Goal: Task Accomplishment & Management: Complete application form

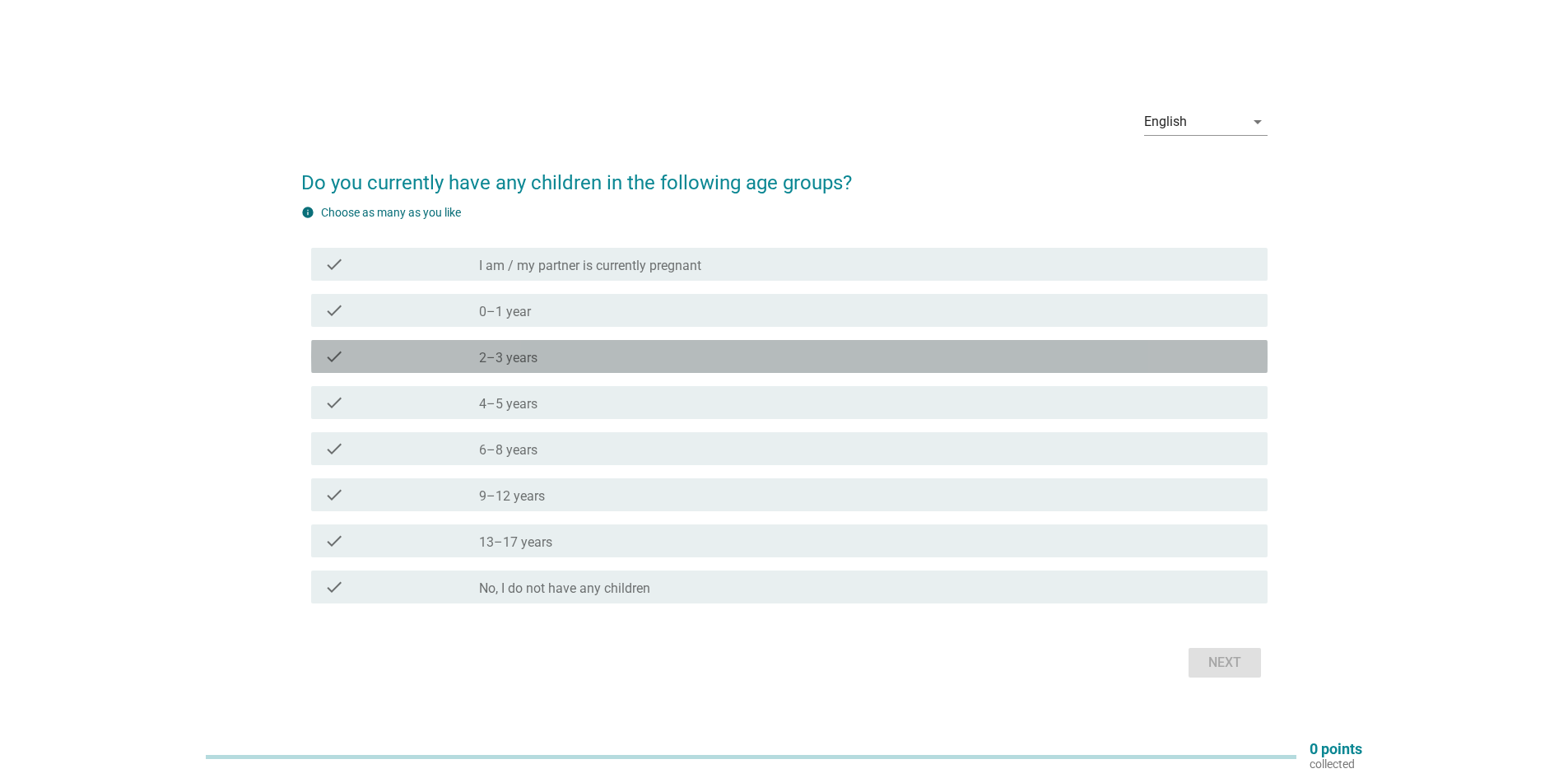
click at [556, 358] on div "check_box_outline_blank 2–3 years" at bounding box center [866, 356] width 775 height 20
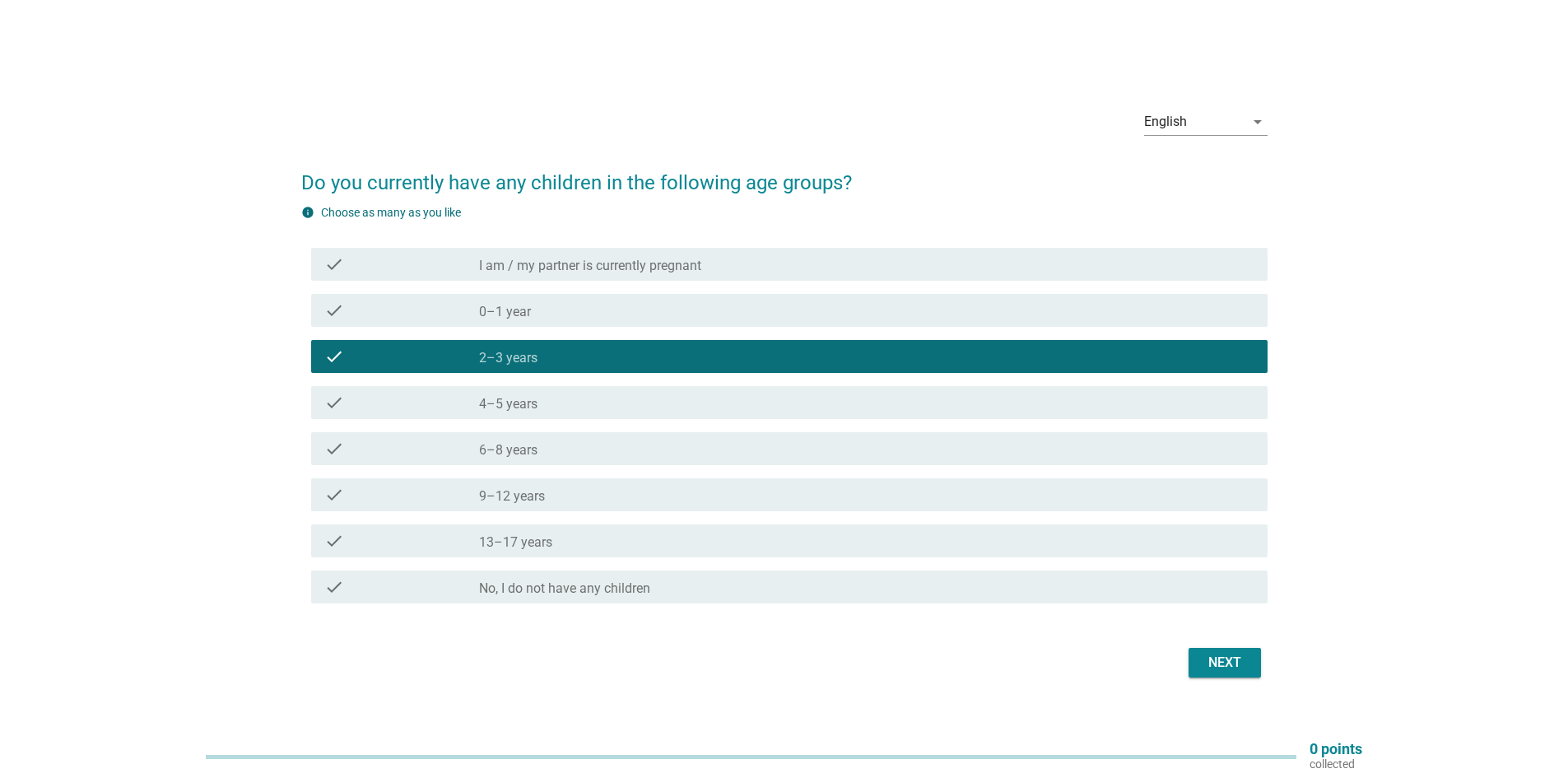
click at [548, 452] on div "check_box_outline_blank 6–8 years" at bounding box center [866, 449] width 775 height 20
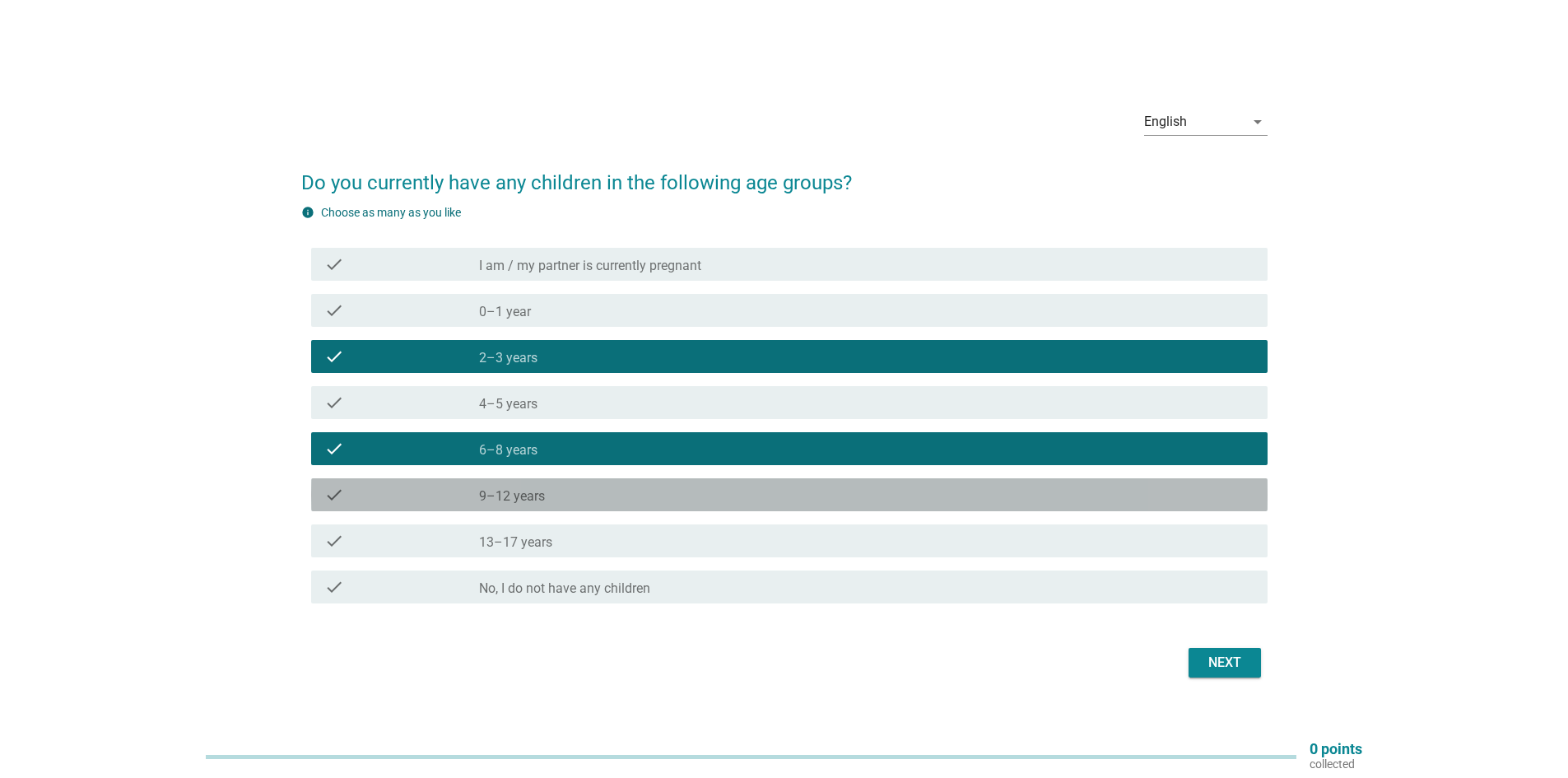
click at [543, 489] on label "9–12 years" at bounding box center [511, 496] width 66 height 16
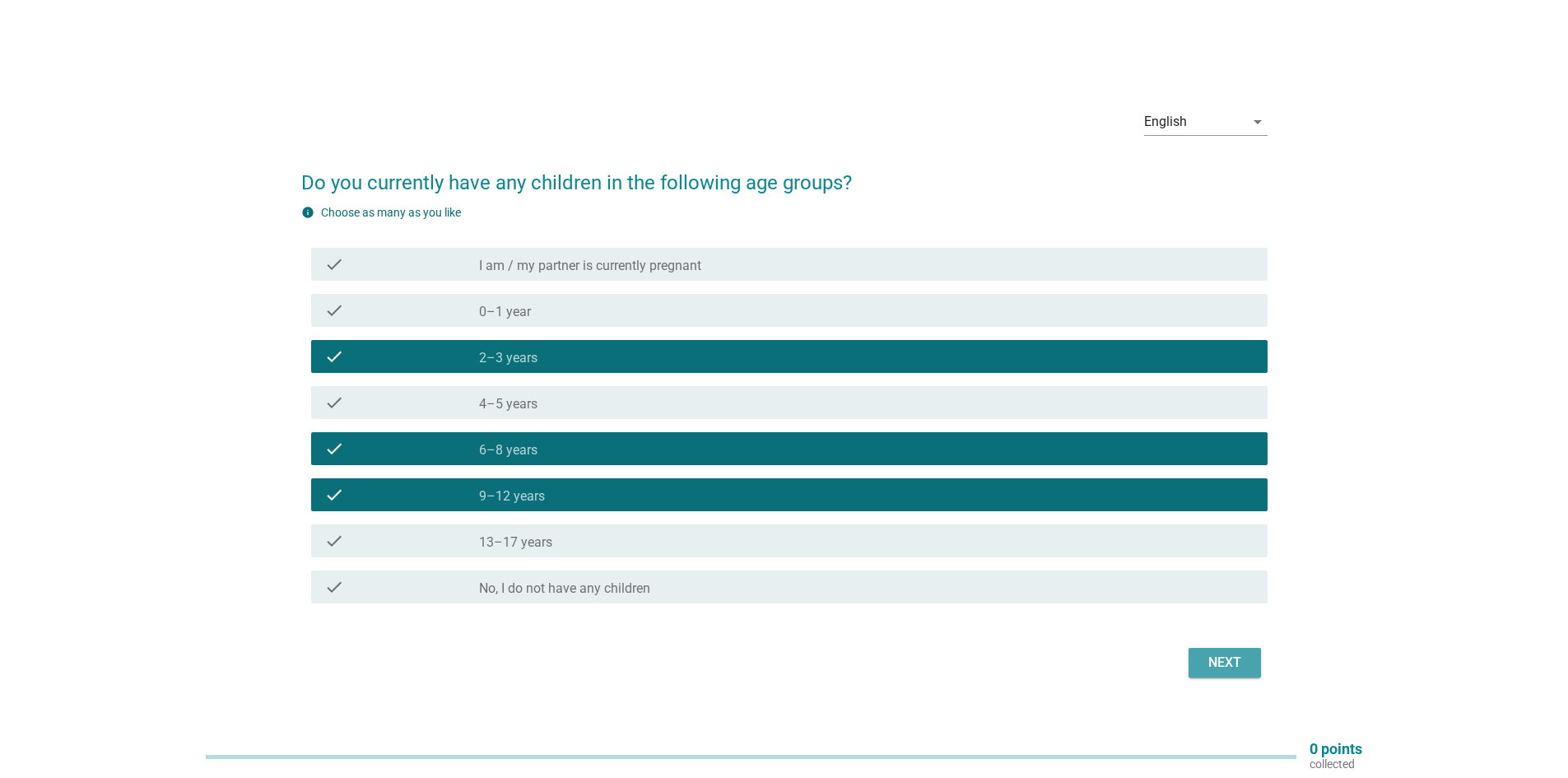
click at [1229, 671] on div "Next" at bounding box center [1224, 663] width 46 height 20
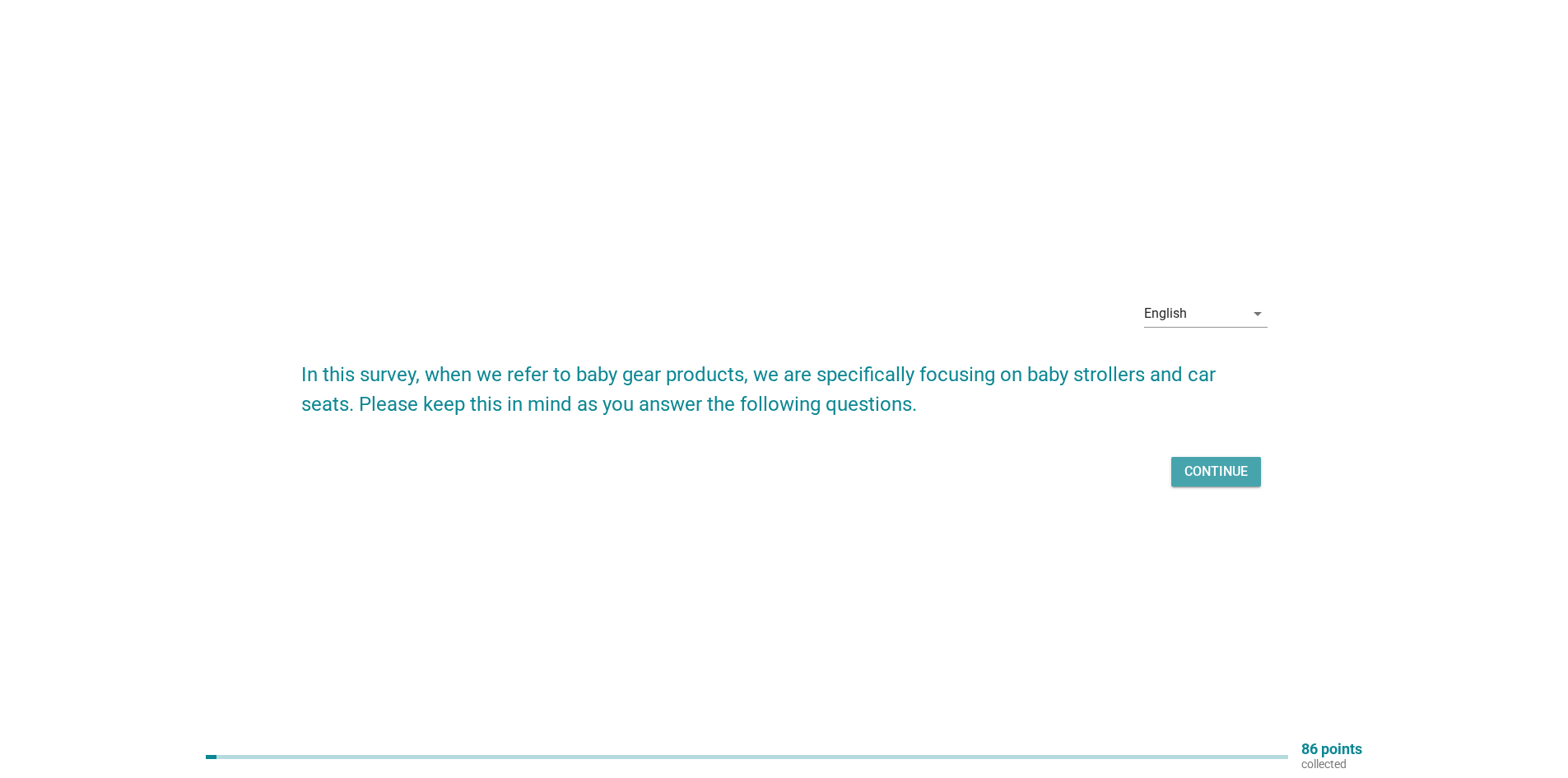
click at [1231, 461] on button "Continue" at bounding box center [1216, 472] width 90 height 30
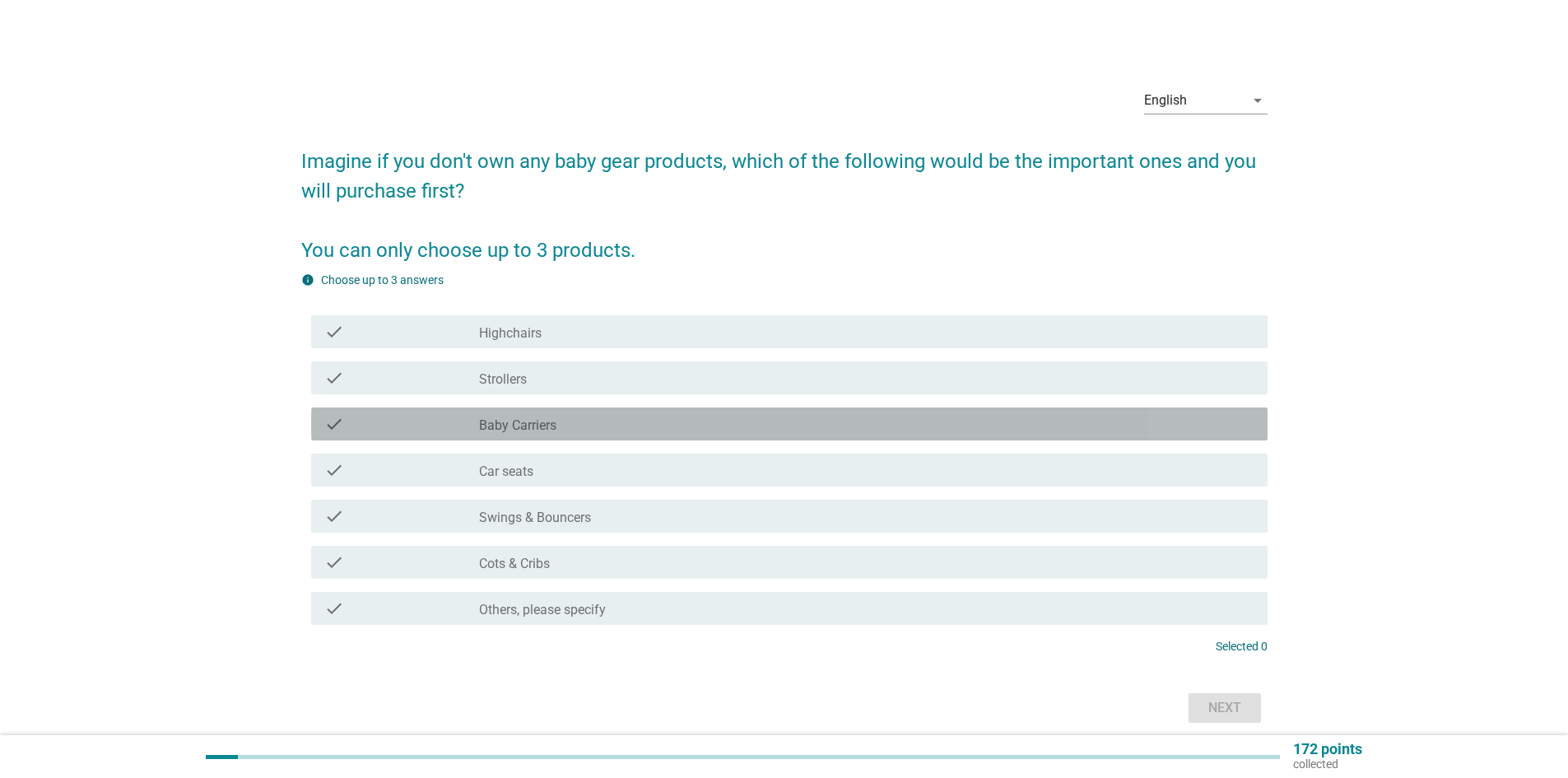
click at [601, 423] on div "check_box_outline_blank Baby Carriers" at bounding box center [866, 424] width 775 height 20
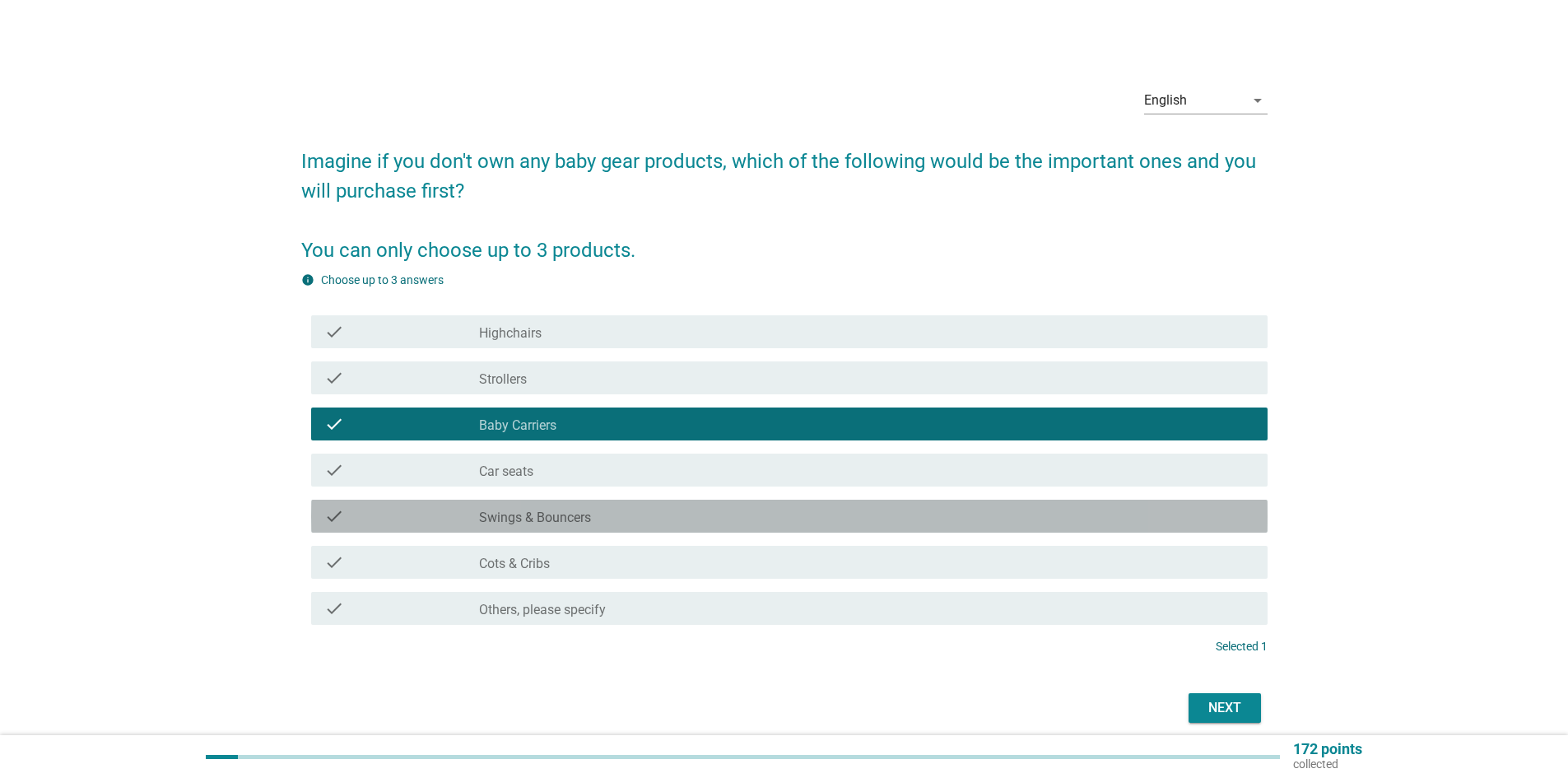
click at [625, 519] on div "check_box_outline_blank Swings & Bouncers" at bounding box center [866, 516] width 775 height 20
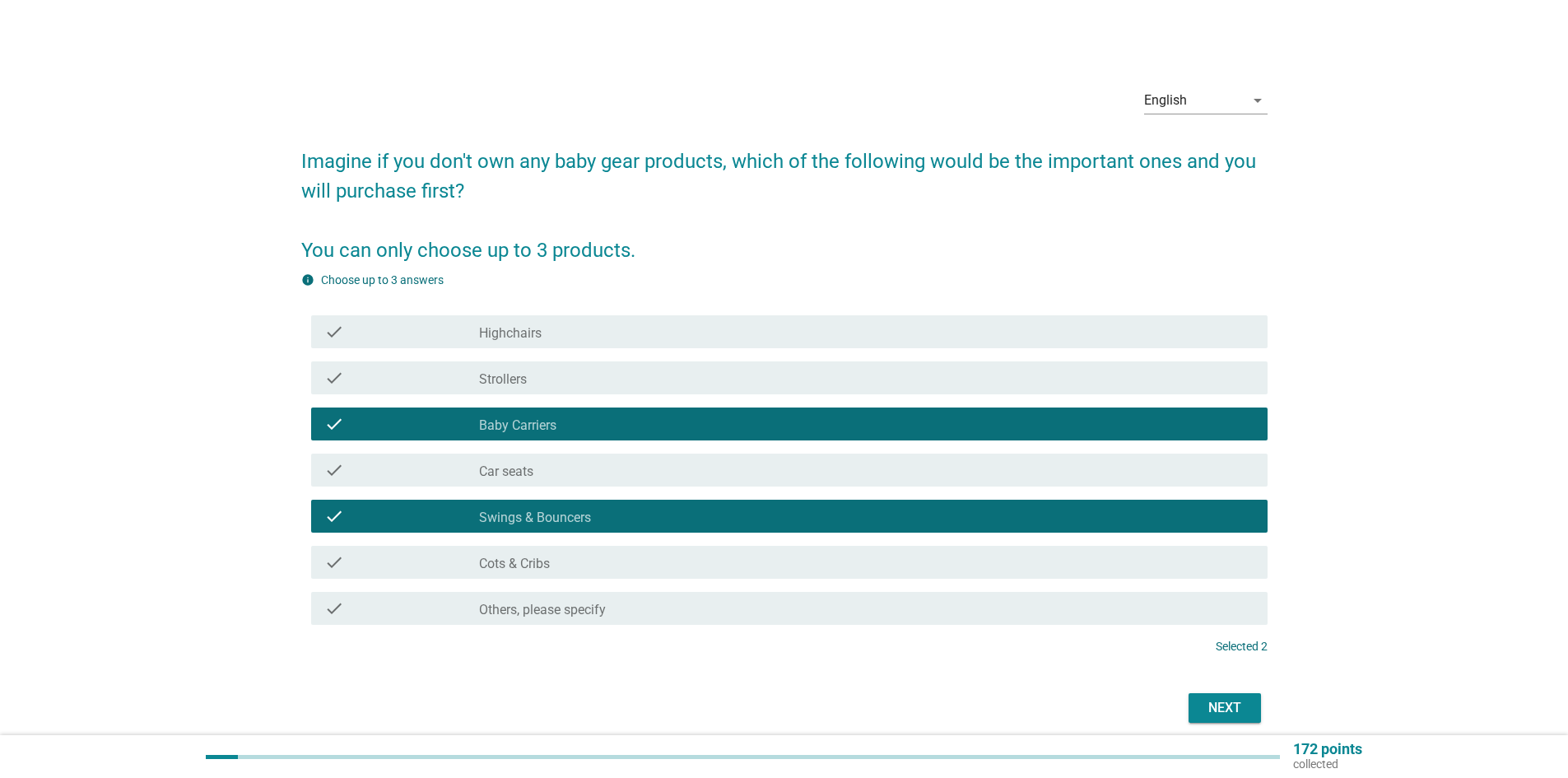
click at [625, 519] on div "check_box_outline_blank Swings & Bouncers" at bounding box center [866, 516] width 775 height 20
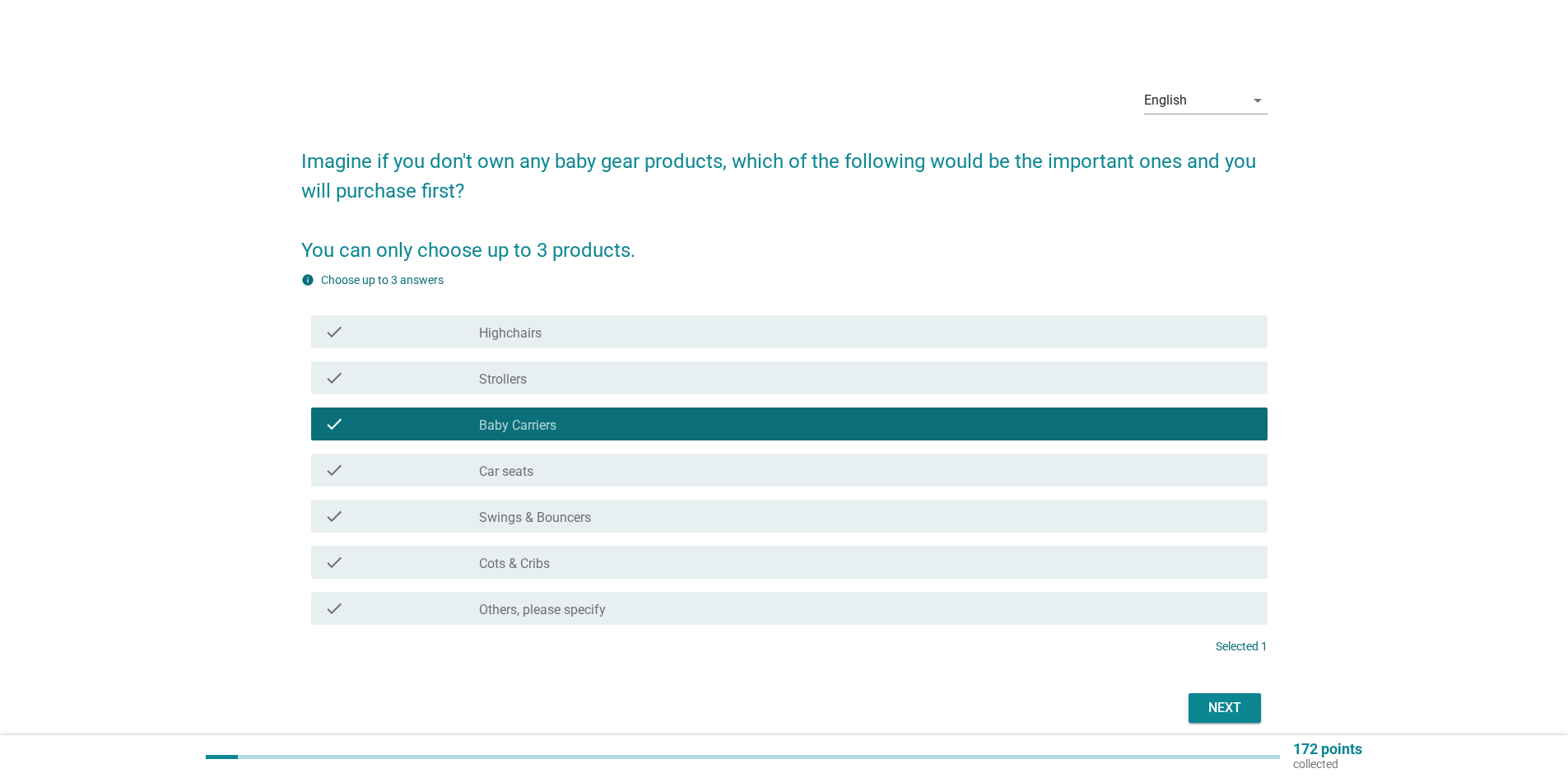
click at [600, 374] on div "check_box_outline_blank Strollers" at bounding box center [866, 378] width 775 height 20
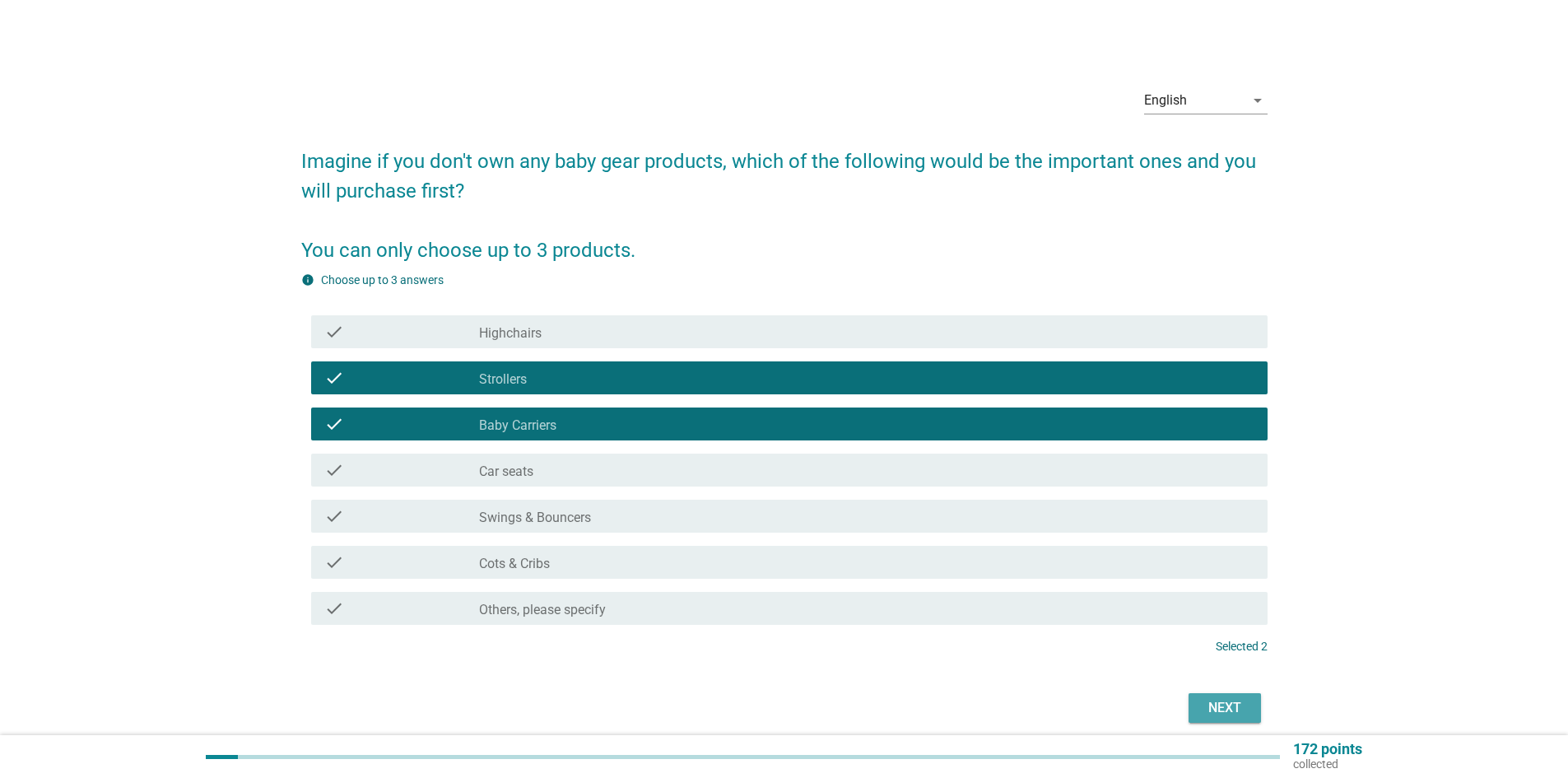
click at [1228, 708] on div "Next" at bounding box center [1224, 708] width 46 height 20
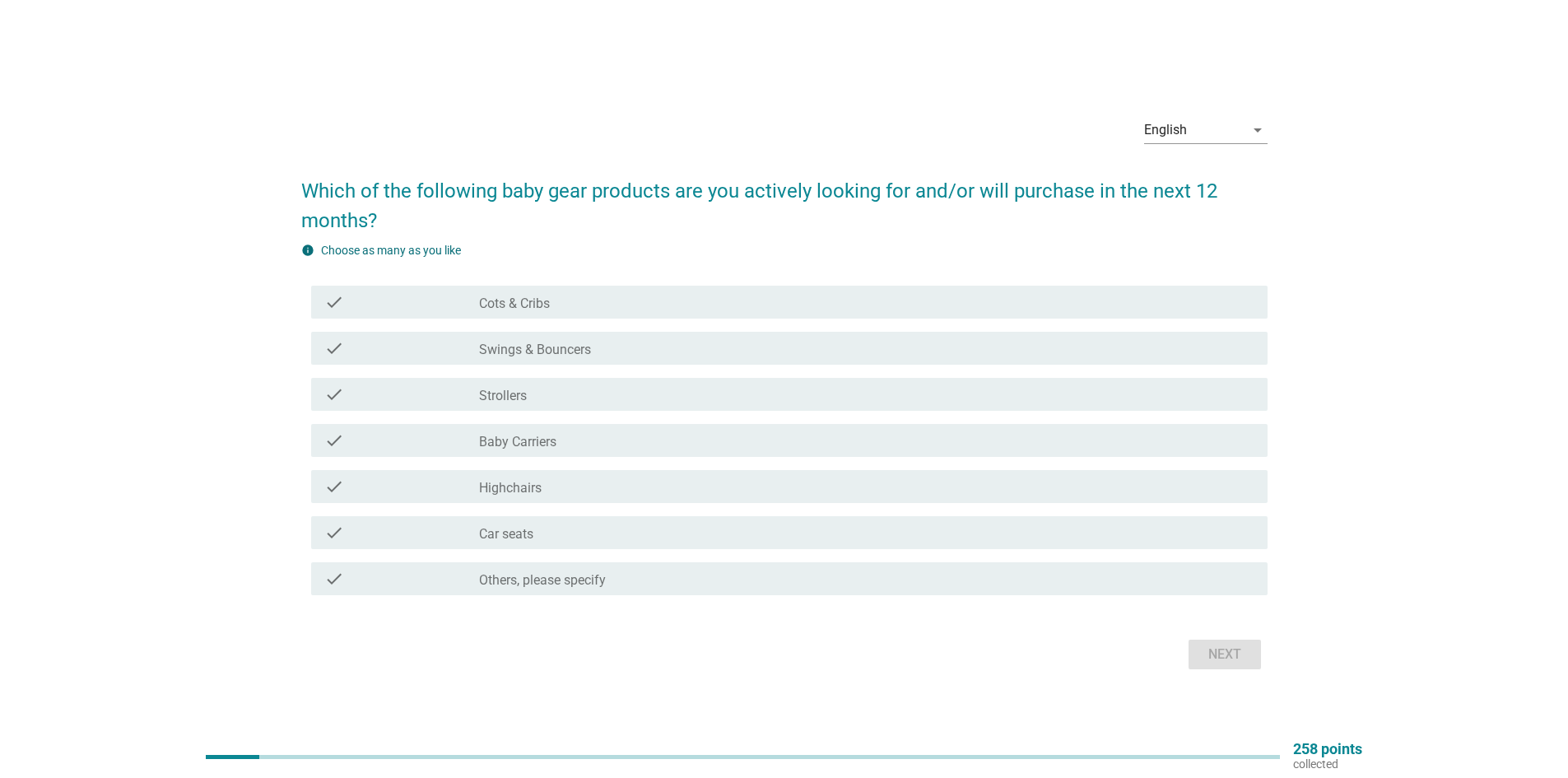
click at [633, 303] on div "check_box_outline_blank Cots & Cribs" at bounding box center [866, 302] width 775 height 20
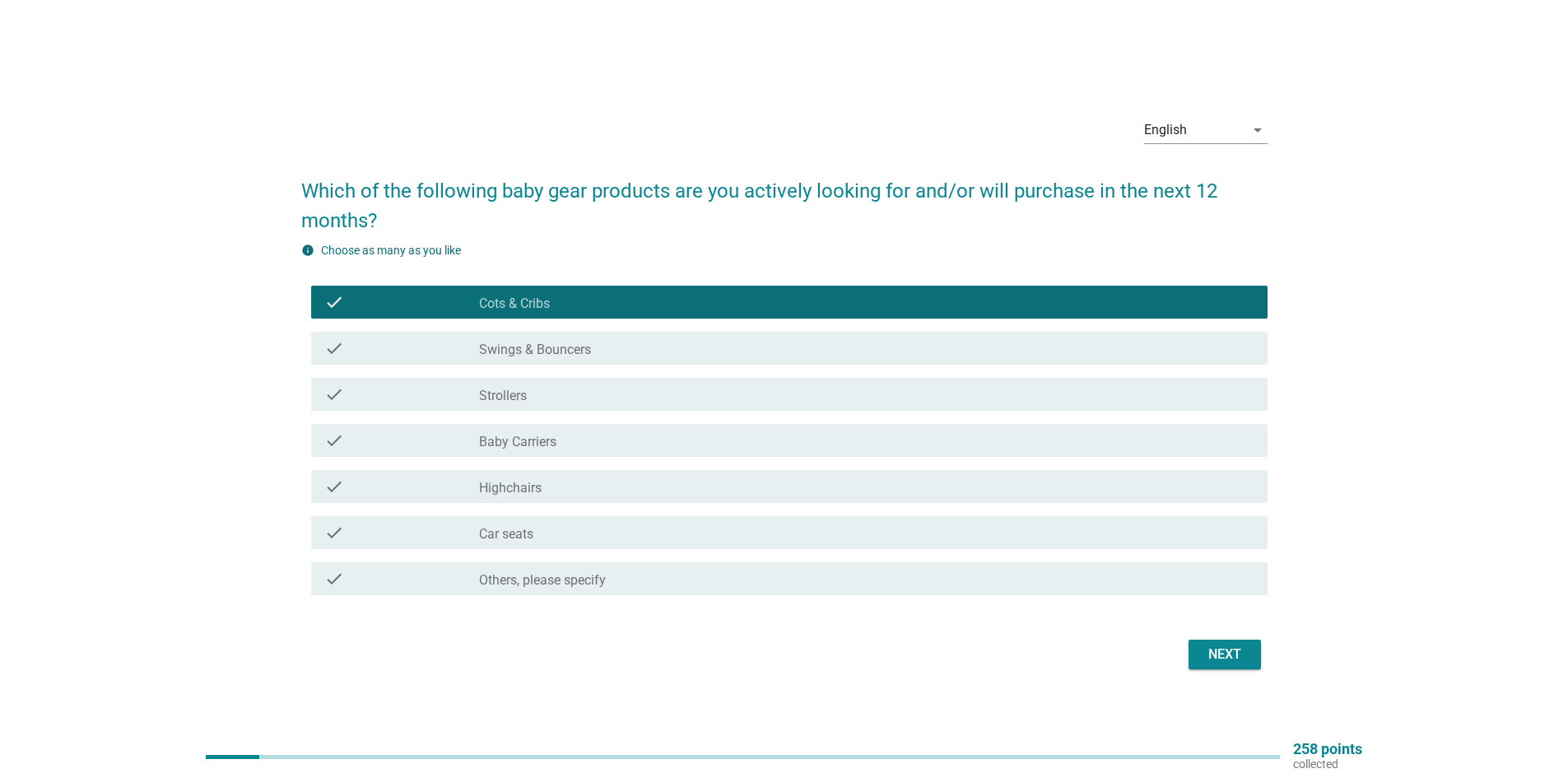
click at [1210, 650] on div "Next" at bounding box center [1224, 655] width 46 height 20
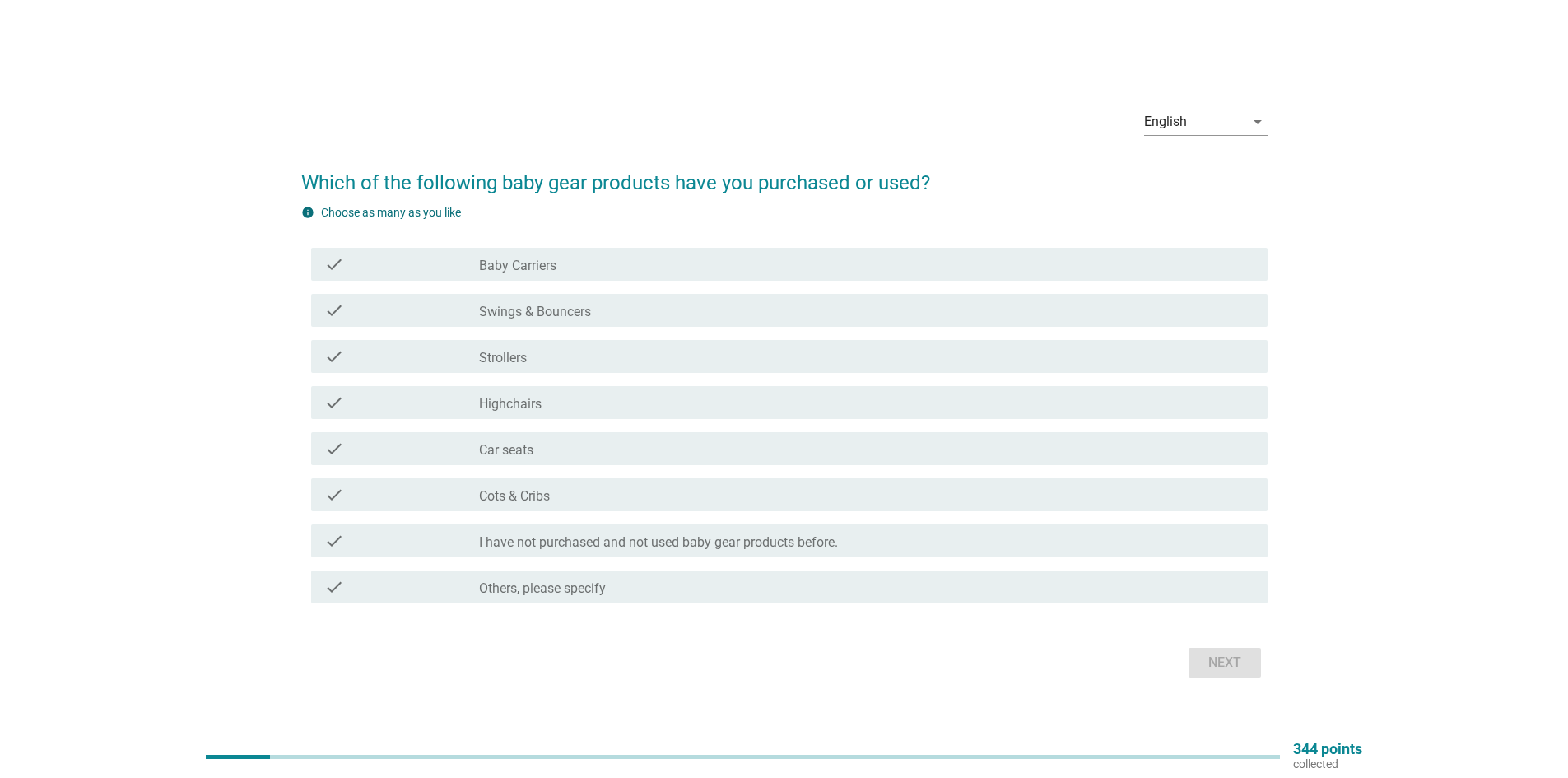
click at [641, 271] on div "check_box_outline_blank Baby Carriers" at bounding box center [866, 264] width 775 height 20
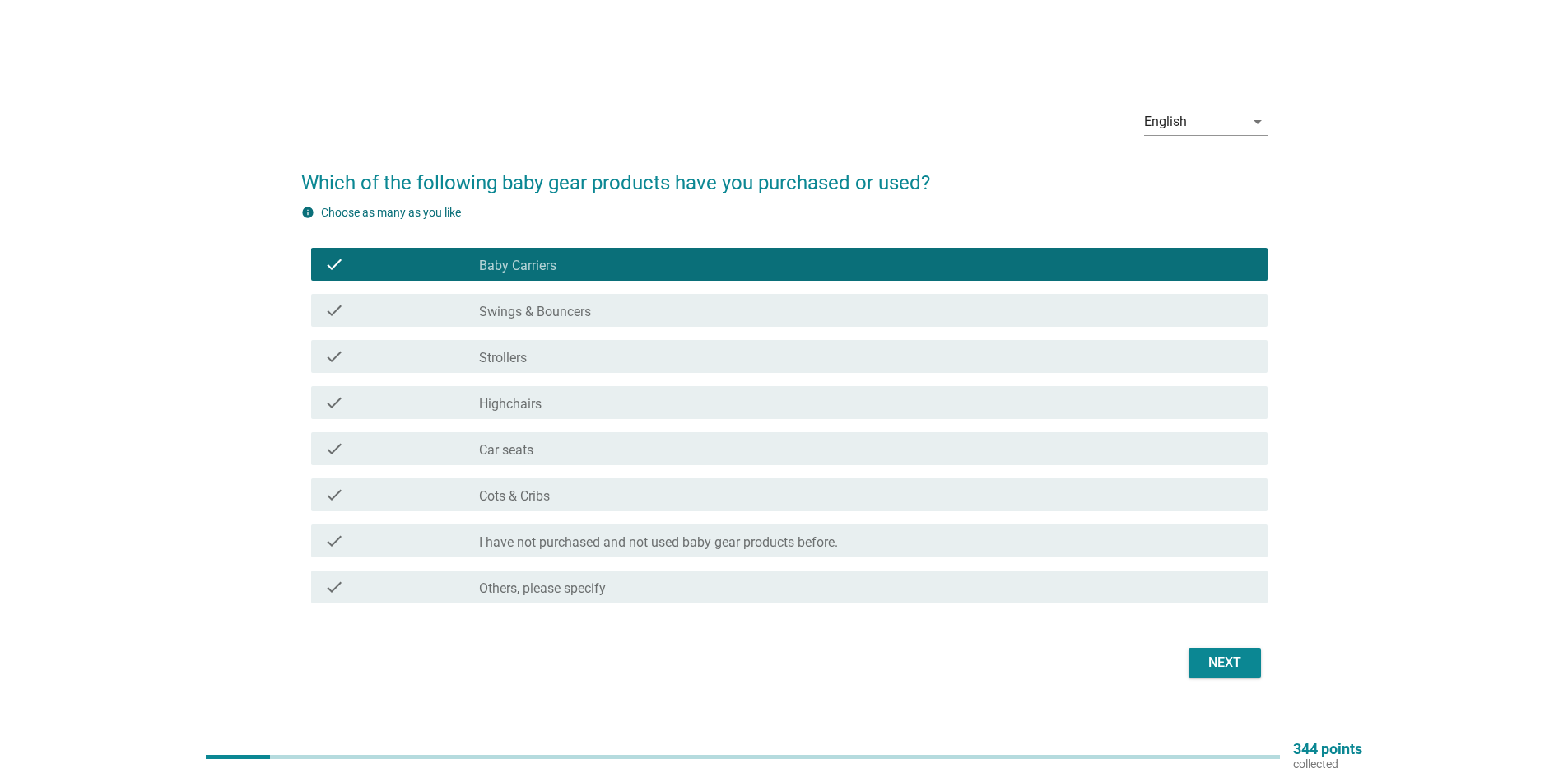
click at [613, 363] on div "check_box_outline_blank Strollers" at bounding box center [866, 356] width 775 height 20
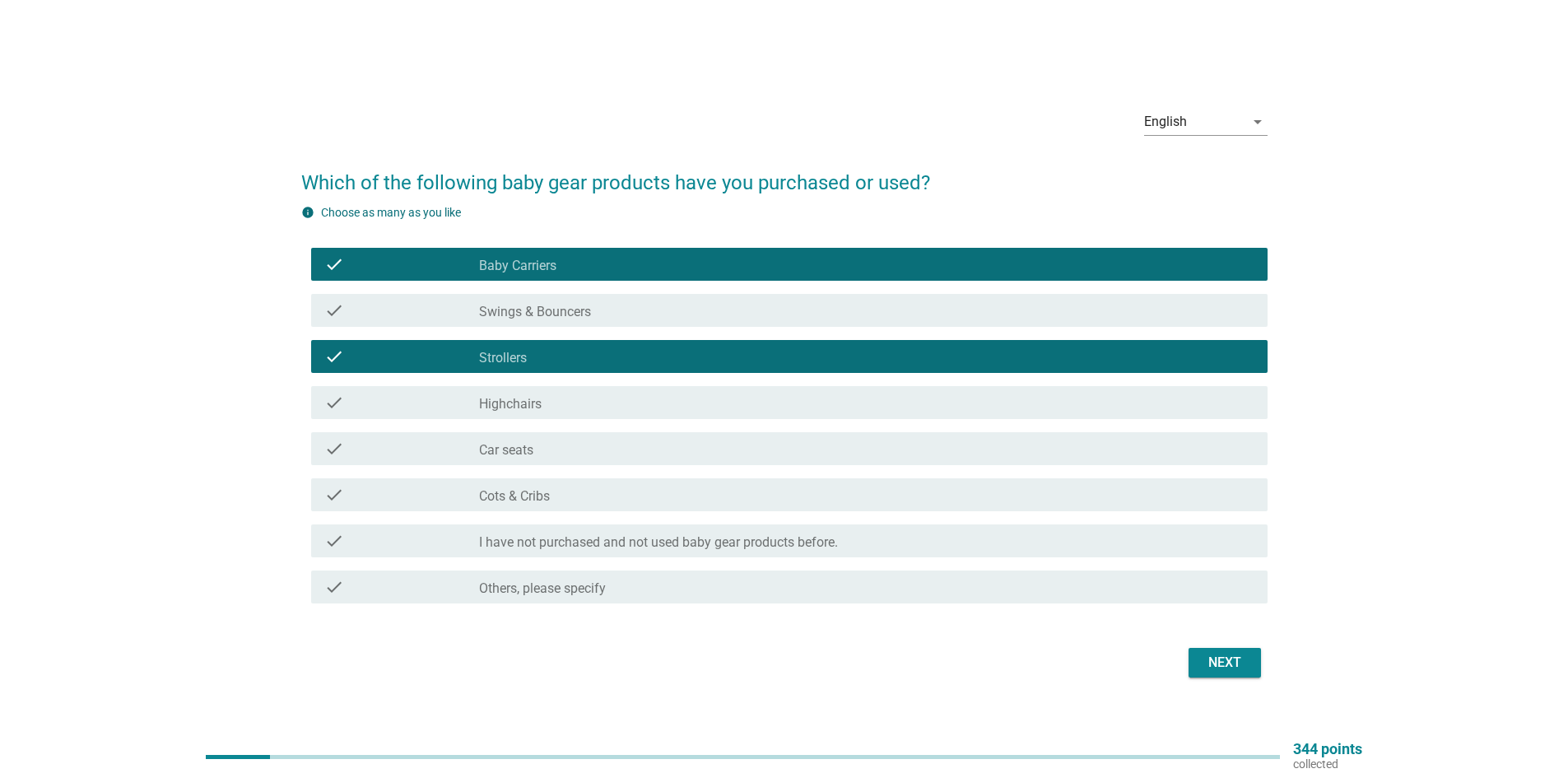
click at [618, 398] on div "check_box_outline_blank Highchairs" at bounding box center [866, 403] width 775 height 20
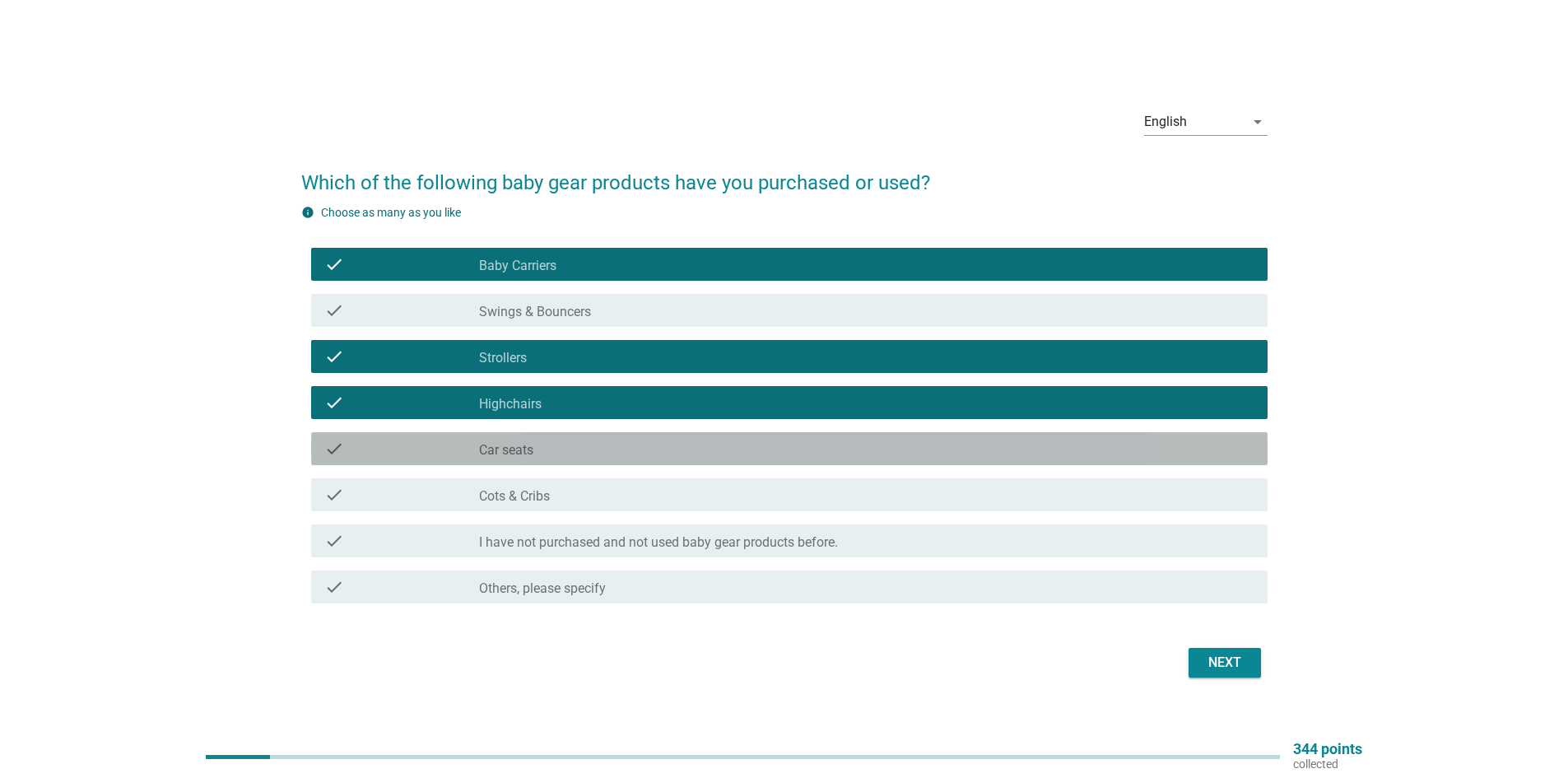
click at [616, 449] on div "check_box_outline_blank Car seats" at bounding box center [866, 449] width 775 height 20
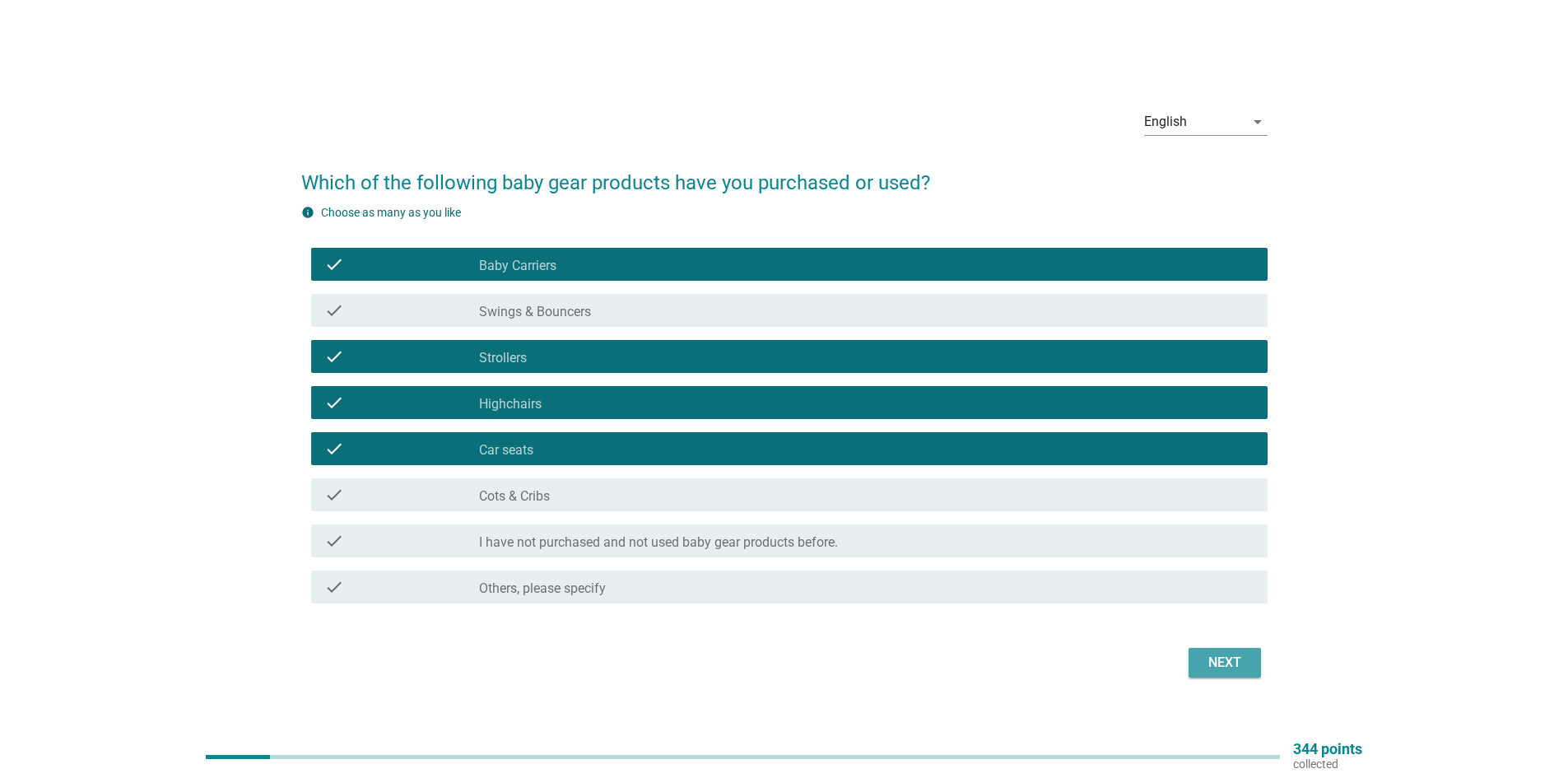
click at [1218, 665] on div "Next" at bounding box center [1224, 663] width 46 height 20
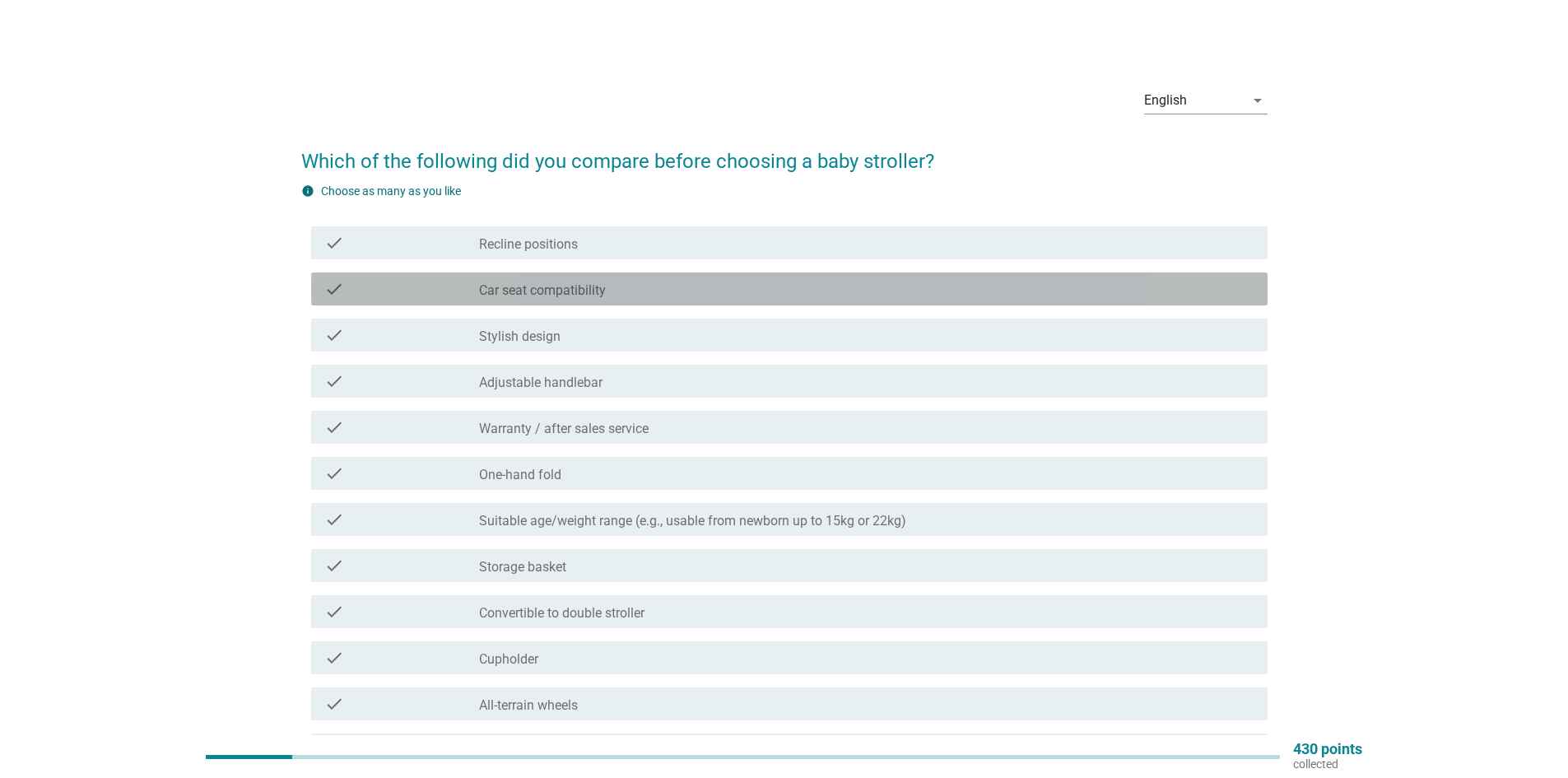
click at [650, 290] on div "check_box_outline_blank Car seat compatibility" at bounding box center [866, 289] width 775 height 20
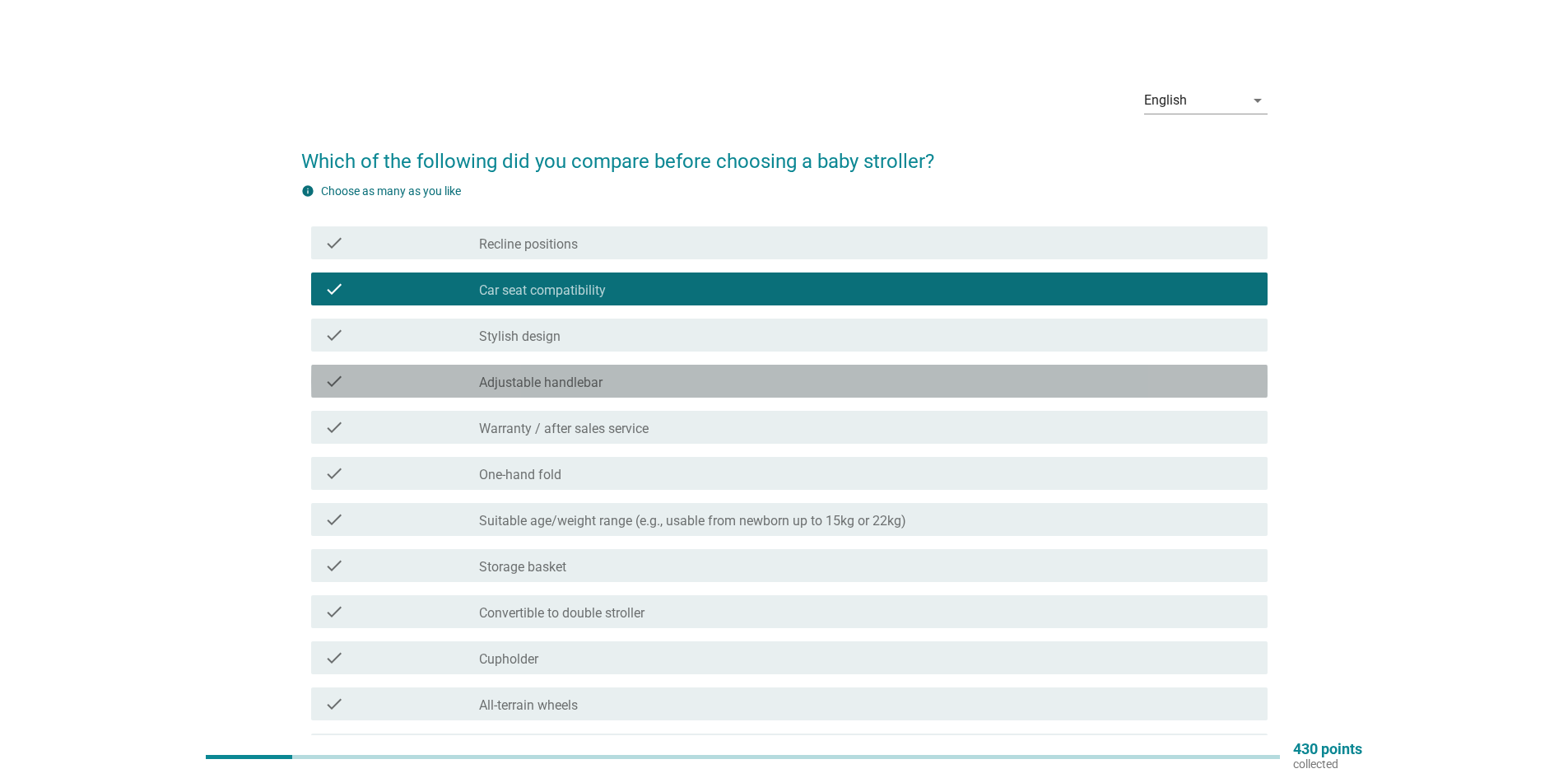
click at [646, 384] on div "check_box_outline_blank Adjustable handlebar" at bounding box center [866, 381] width 775 height 20
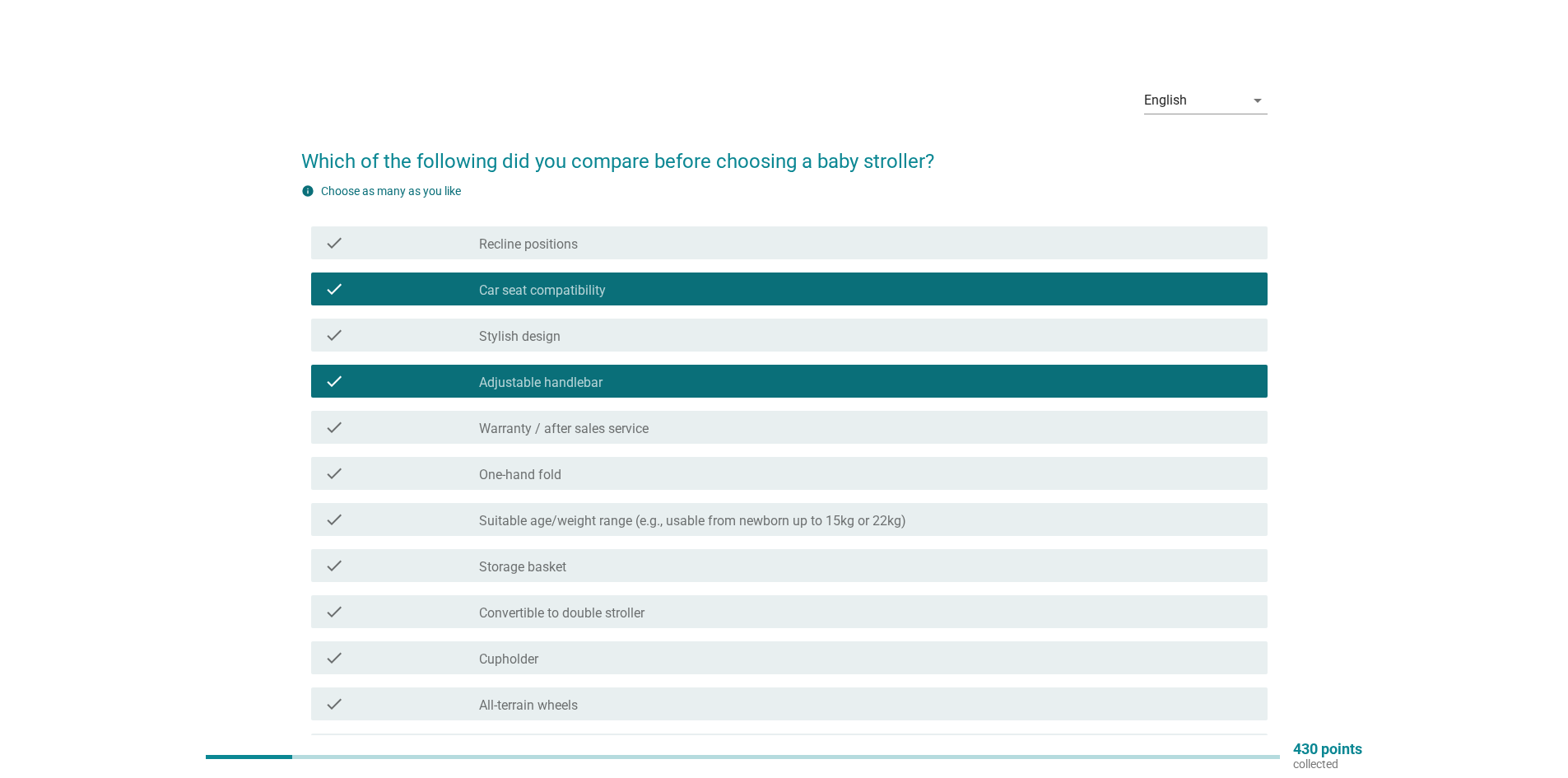
click at [669, 558] on div "check_box_outline_blank Storage basket" at bounding box center [866, 566] width 775 height 20
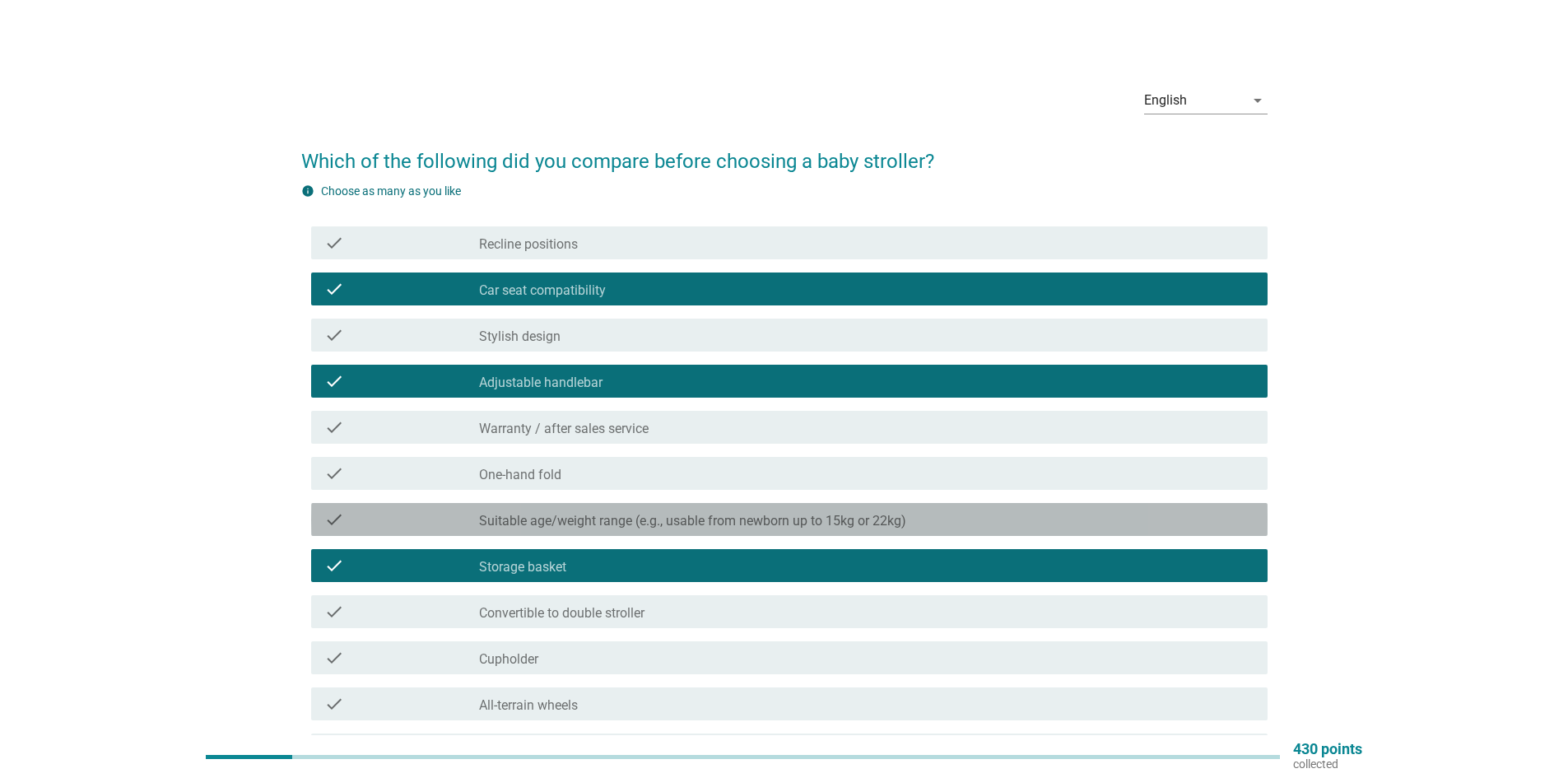
click at [660, 524] on label "Suitable age/weight range (e.g., usable from newborn up to 15kg or 22kg)" at bounding box center [692, 520] width 427 height 16
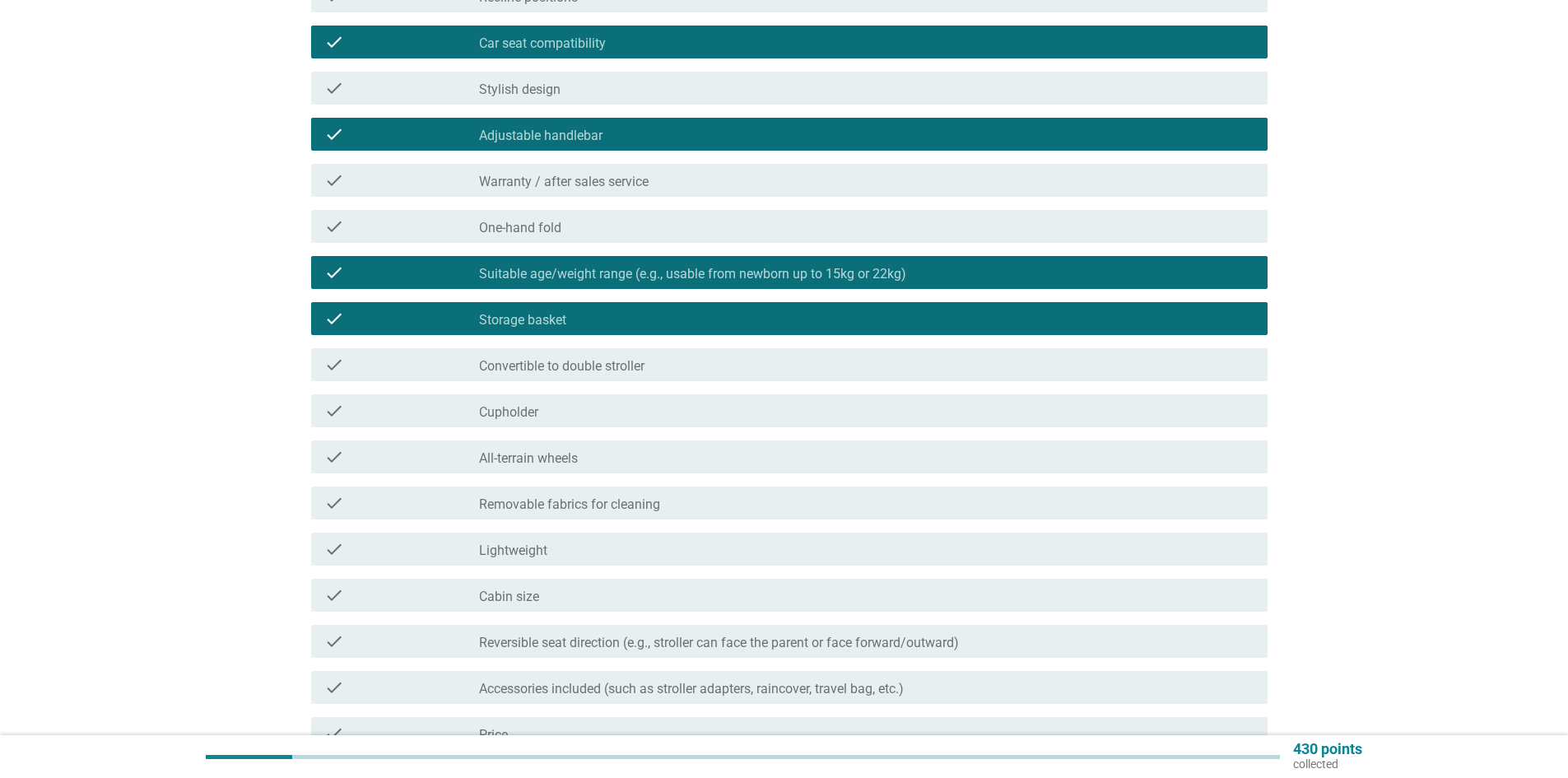
scroll to position [329, 0]
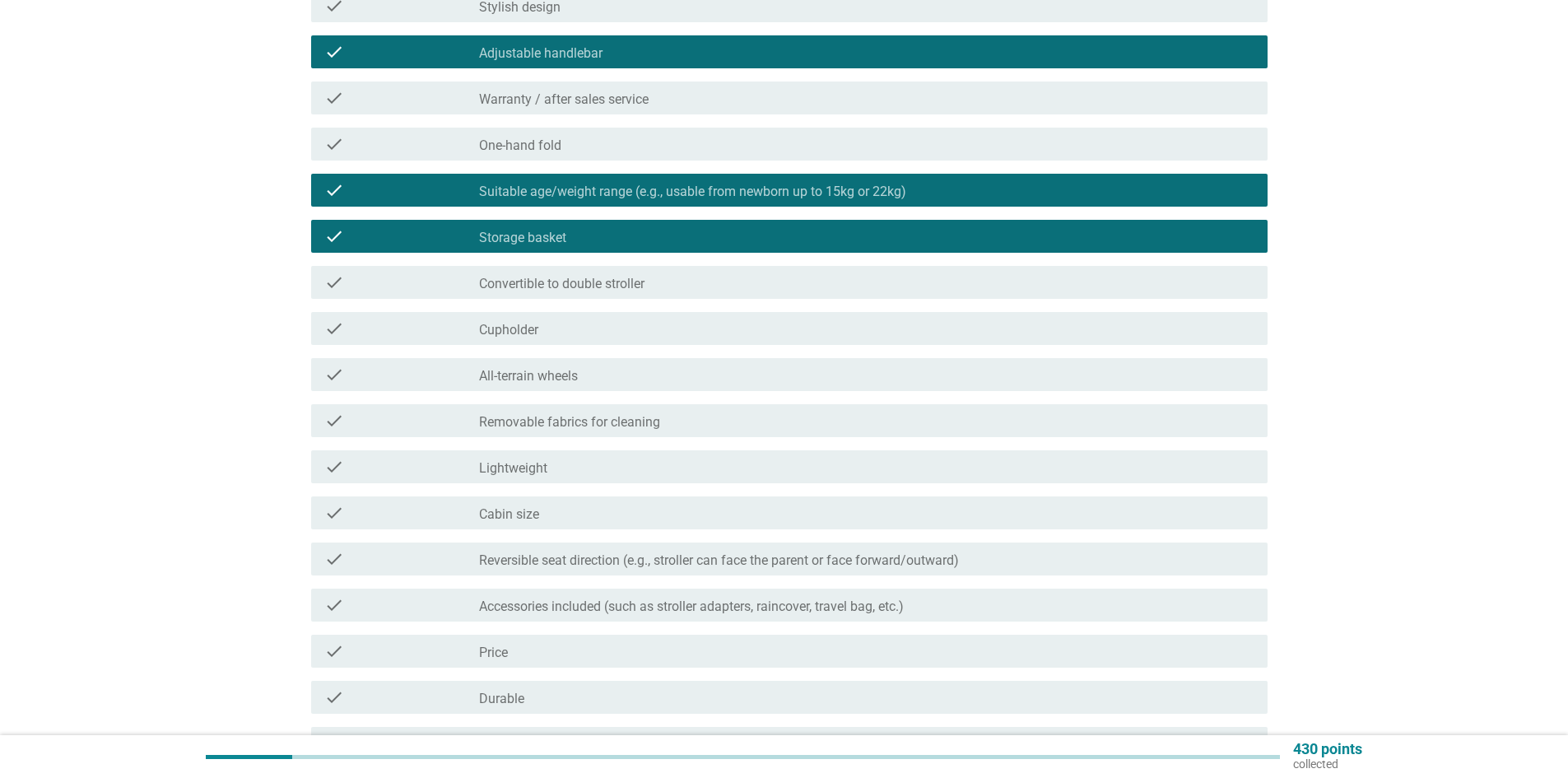
click at [570, 655] on div "check_box_outline_blank Price" at bounding box center [866, 651] width 775 height 20
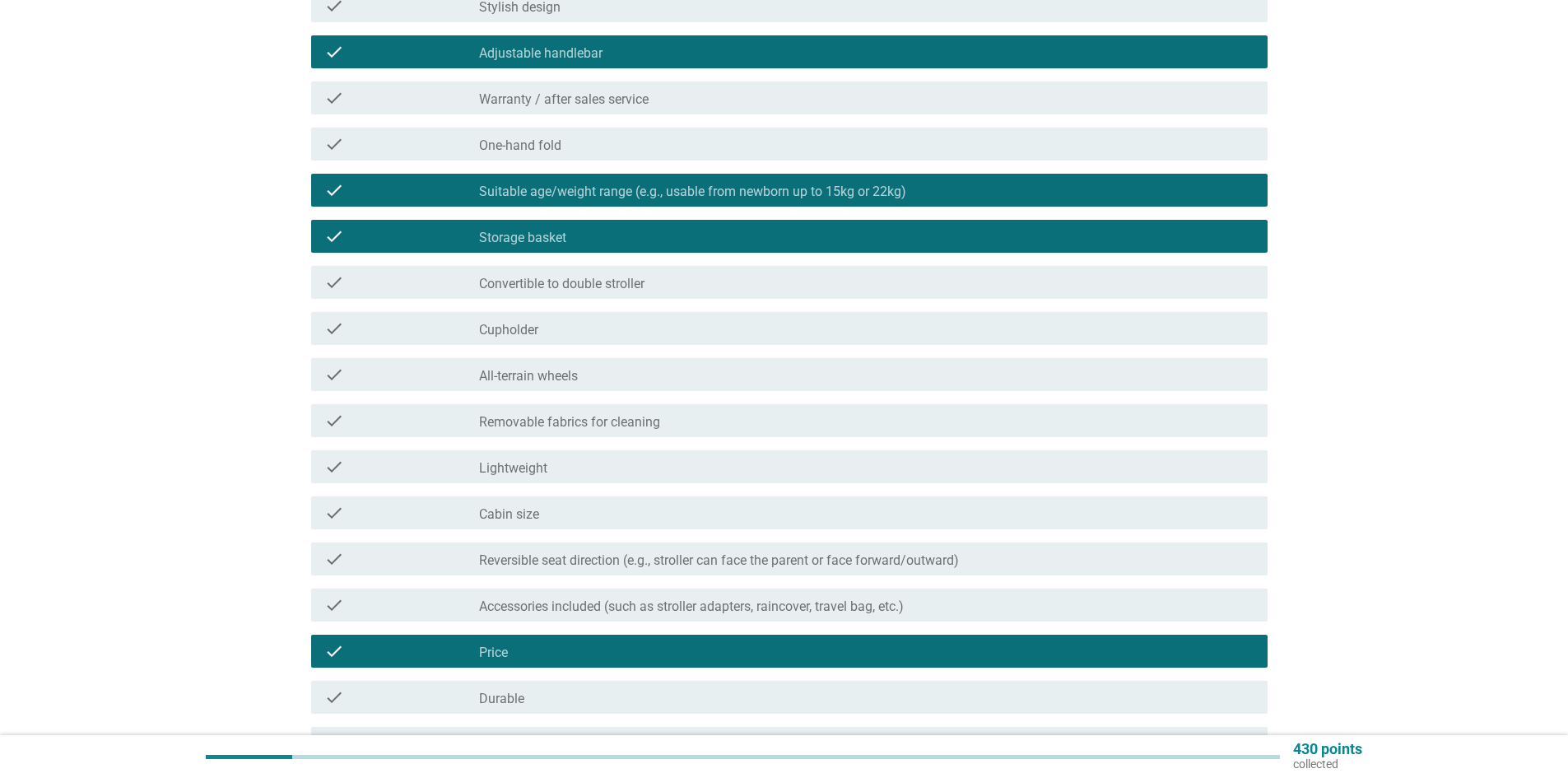
scroll to position [553, 0]
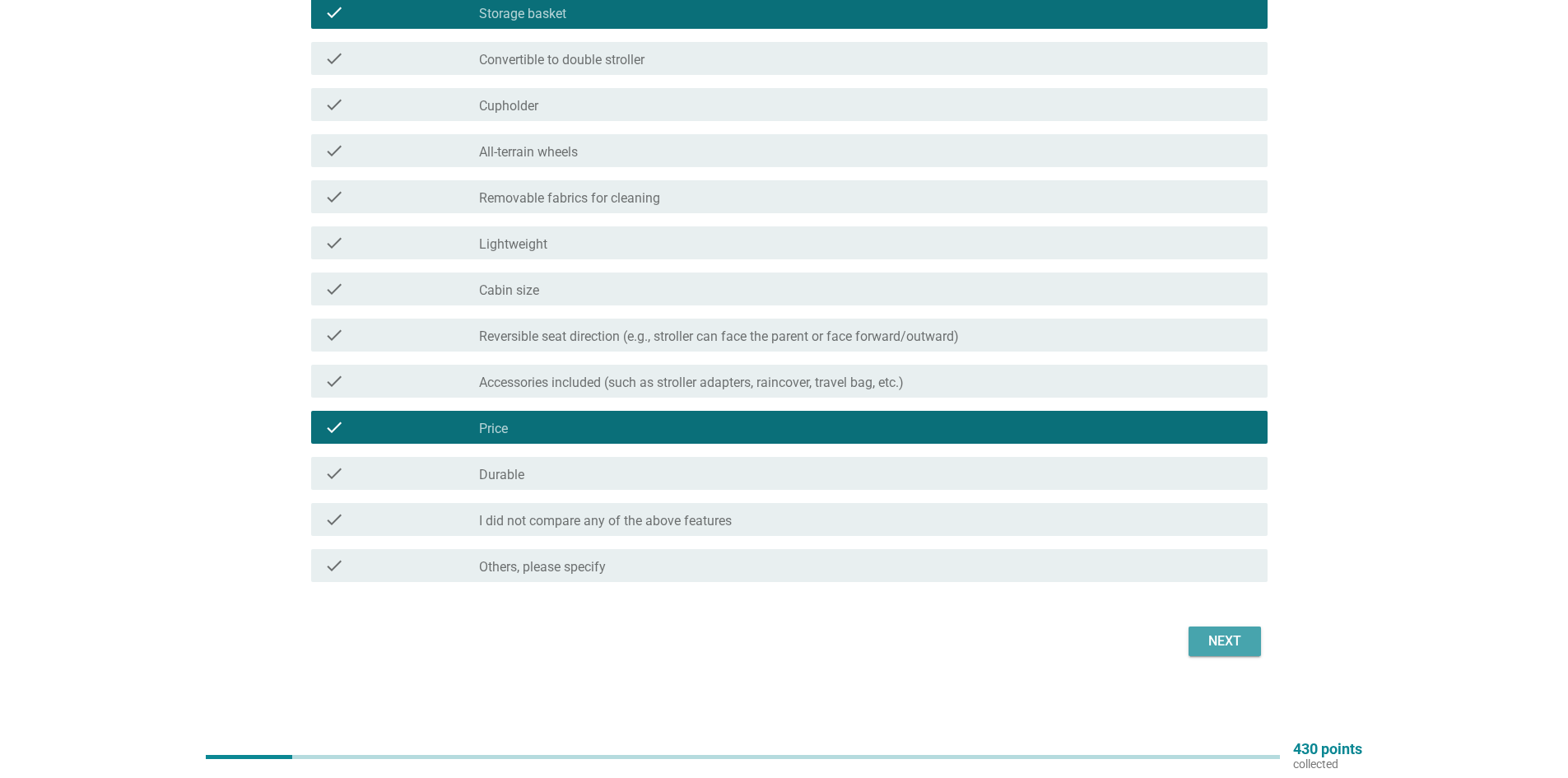
click at [1233, 640] on div "Next" at bounding box center [1224, 641] width 46 height 20
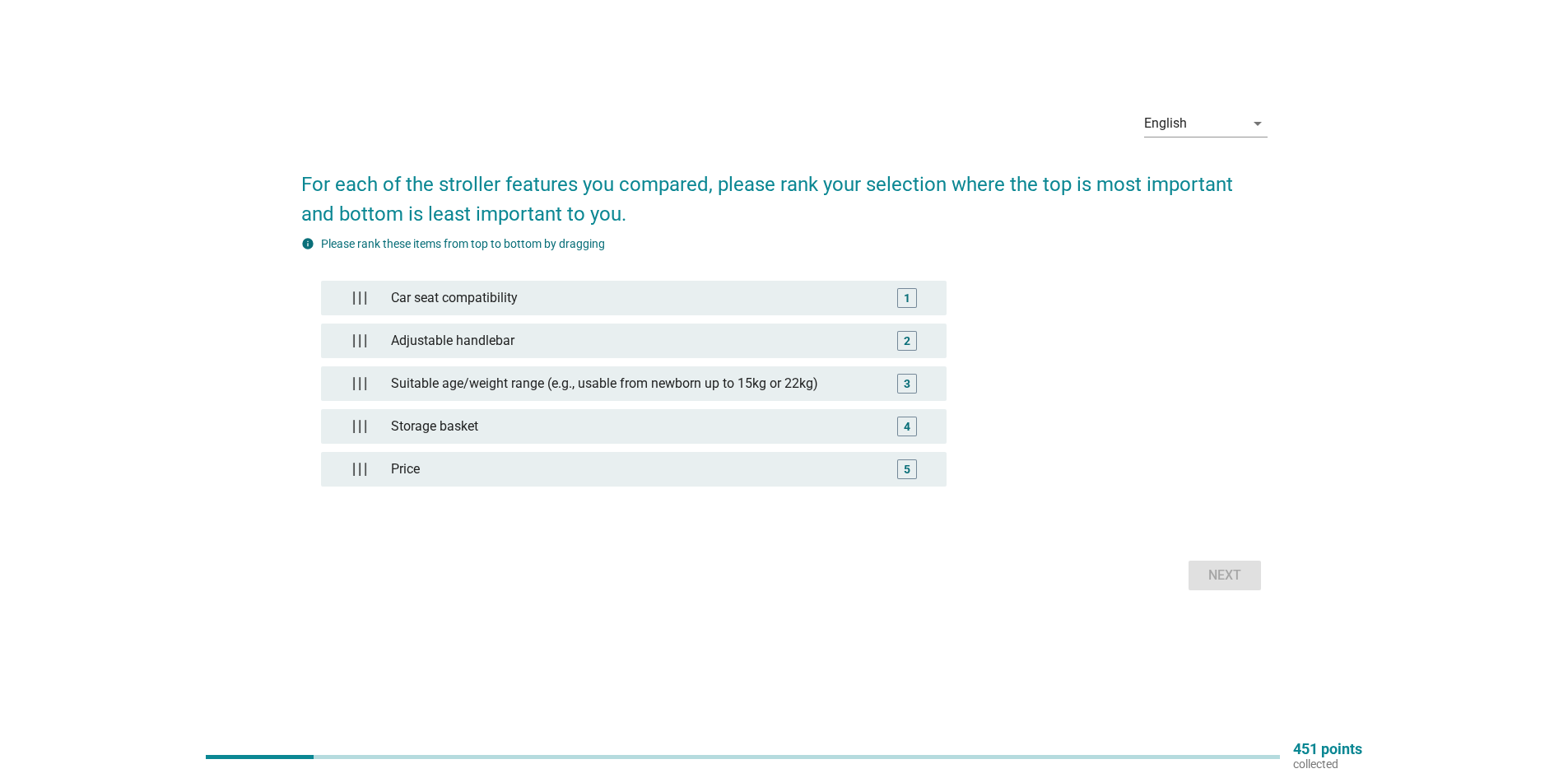
scroll to position [0, 0]
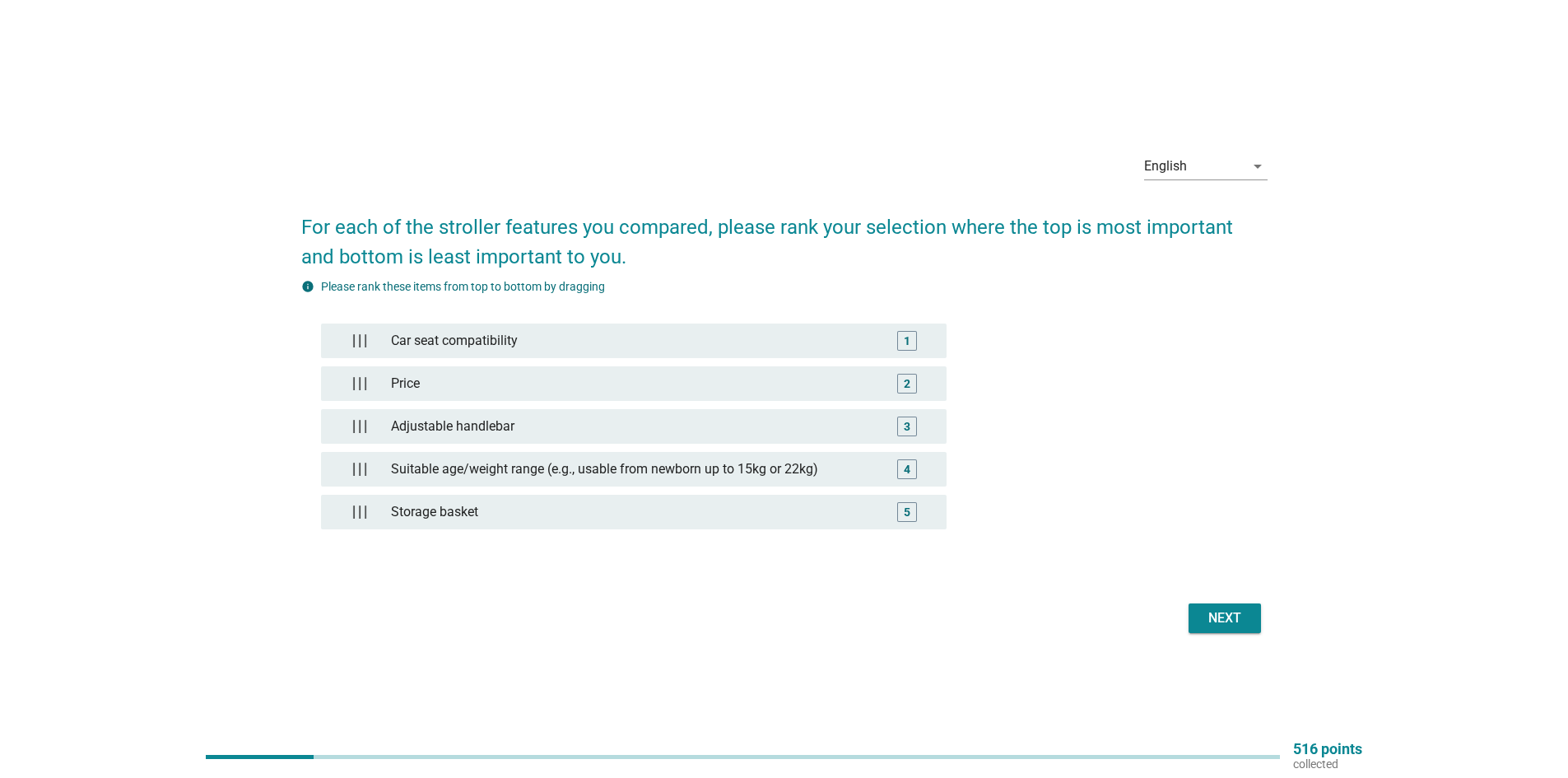
click at [1222, 619] on div "Next" at bounding box center [1224, 618] width 46 height 20
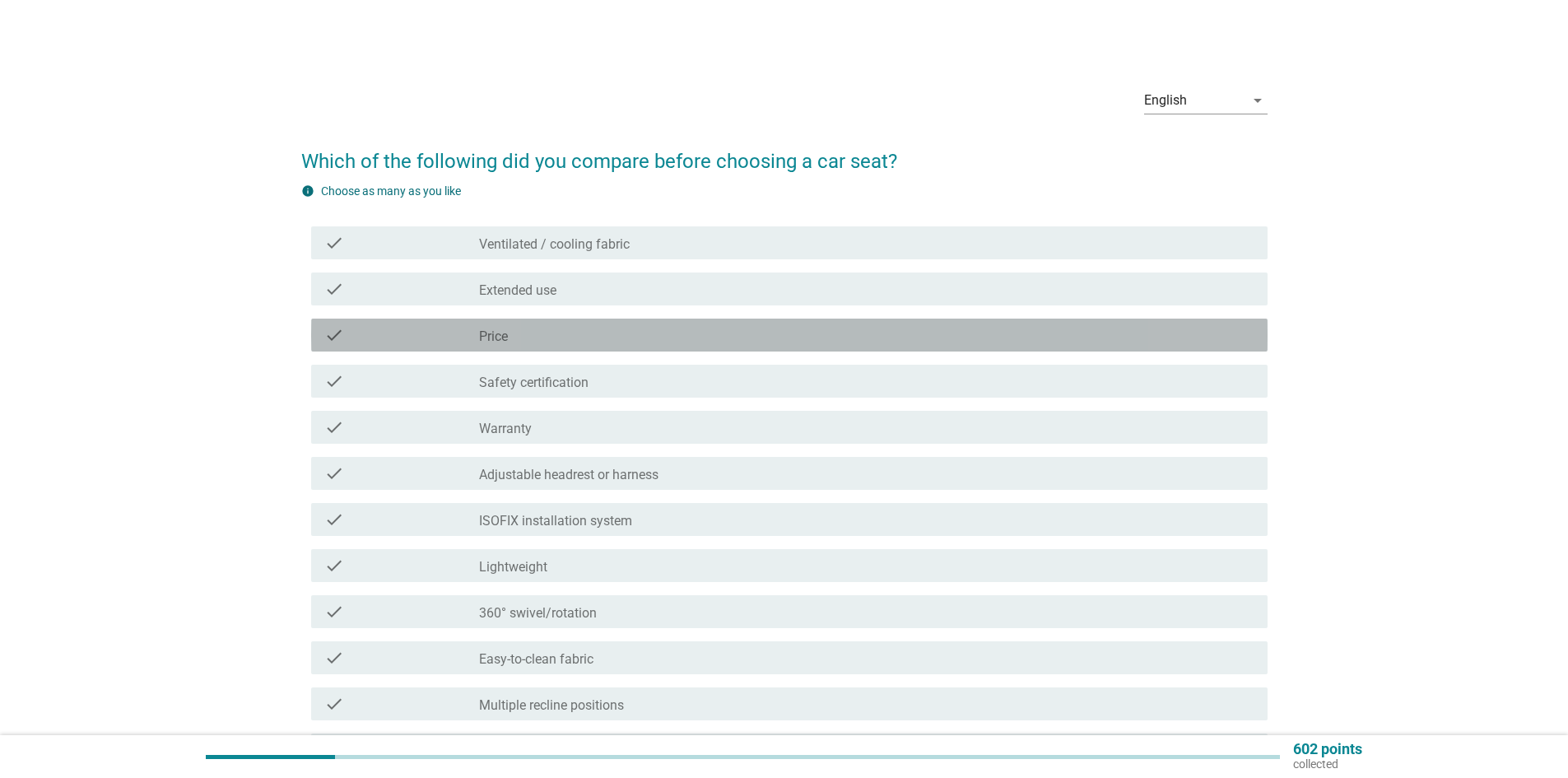
click at [558, 339] on div "check_box_outline_blank Price" at bounding box center [866, 336] width 775 height 20
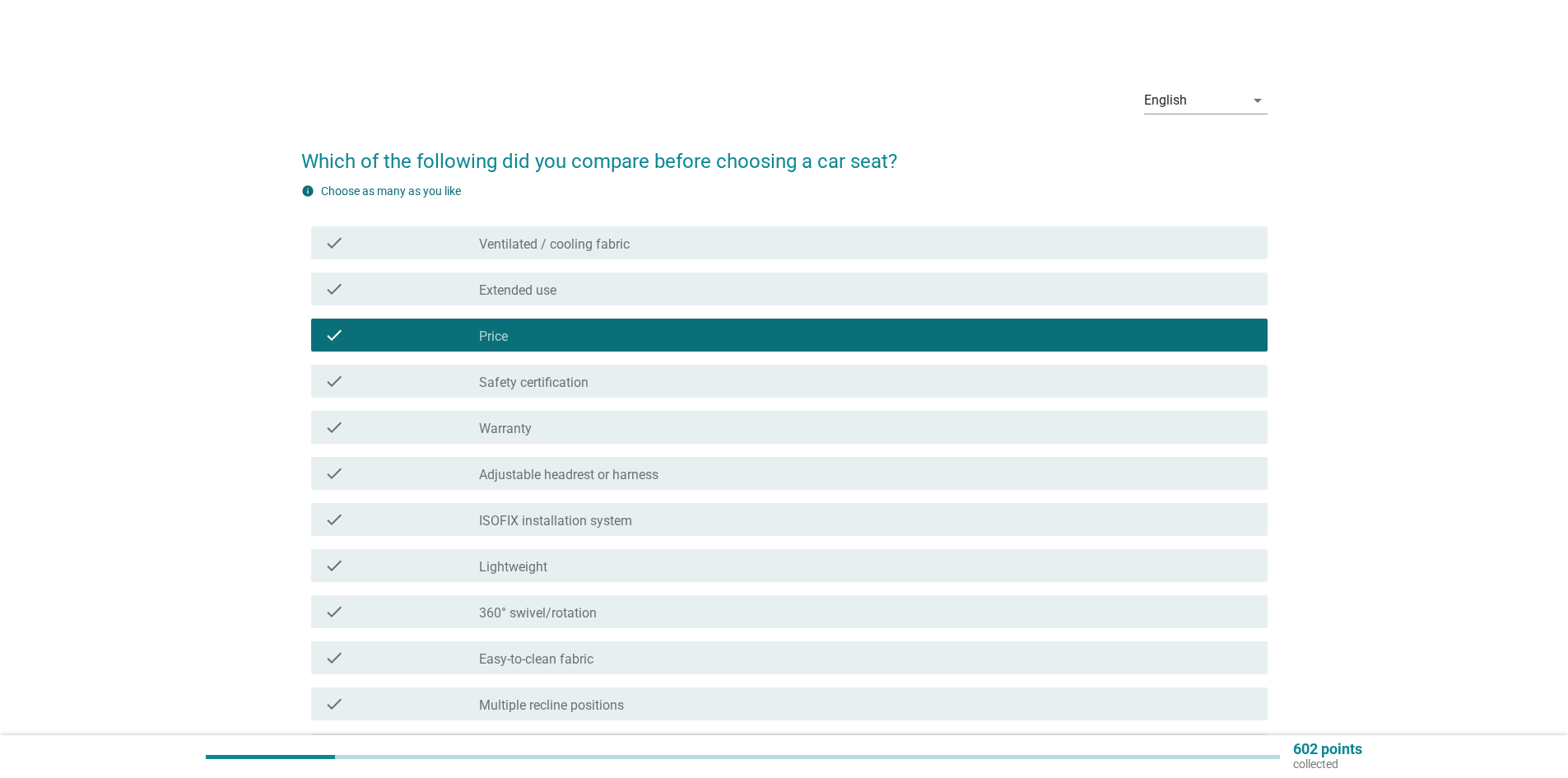
click at [618, 519] on label "ISOFIX installation system" at bounding box center [555, 520] width 153 height 16
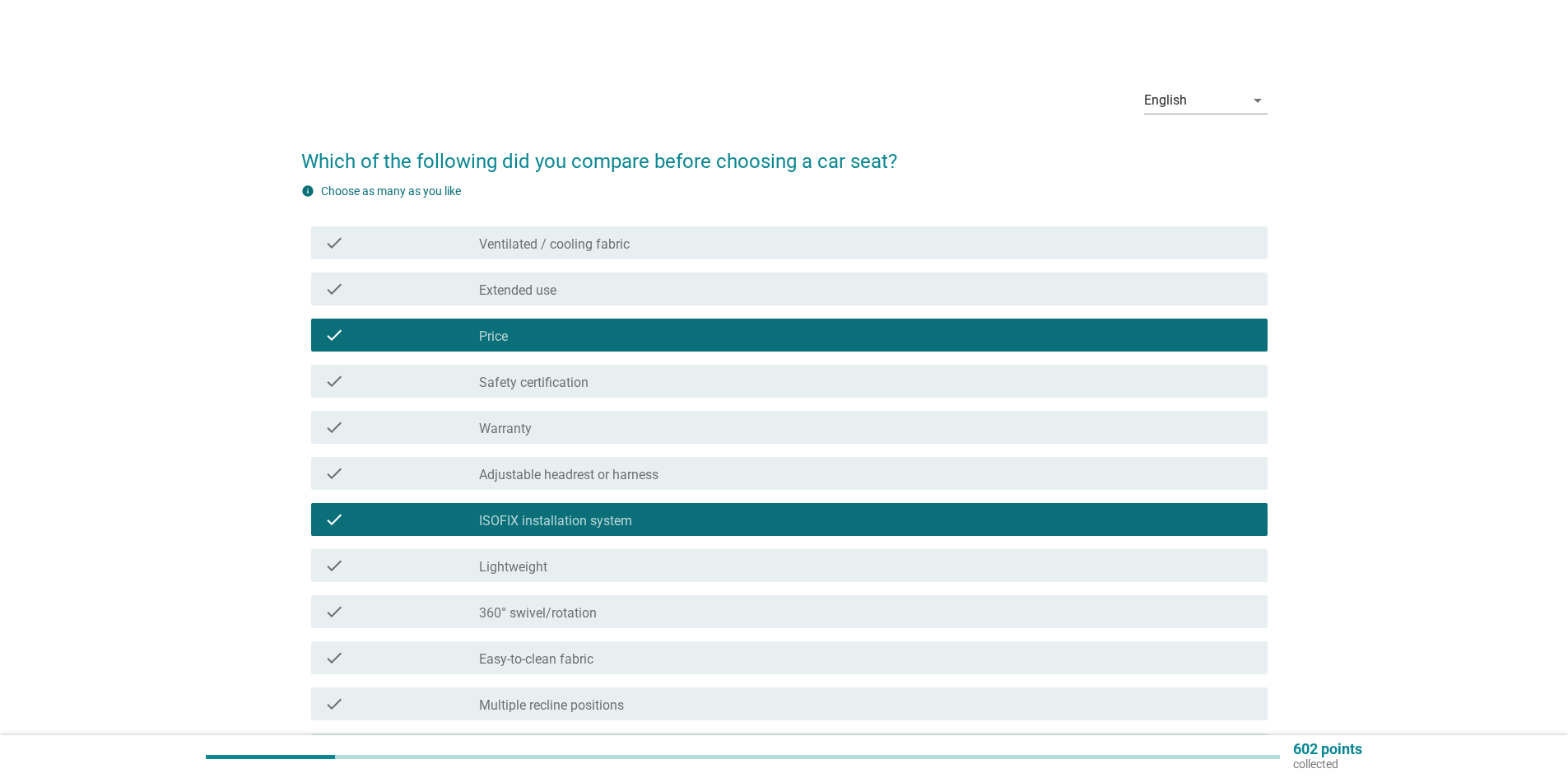
click at [640, 569] on div "check_box_outline_blank Lightweight" at bounding box center [866, 566] width 775 height 20
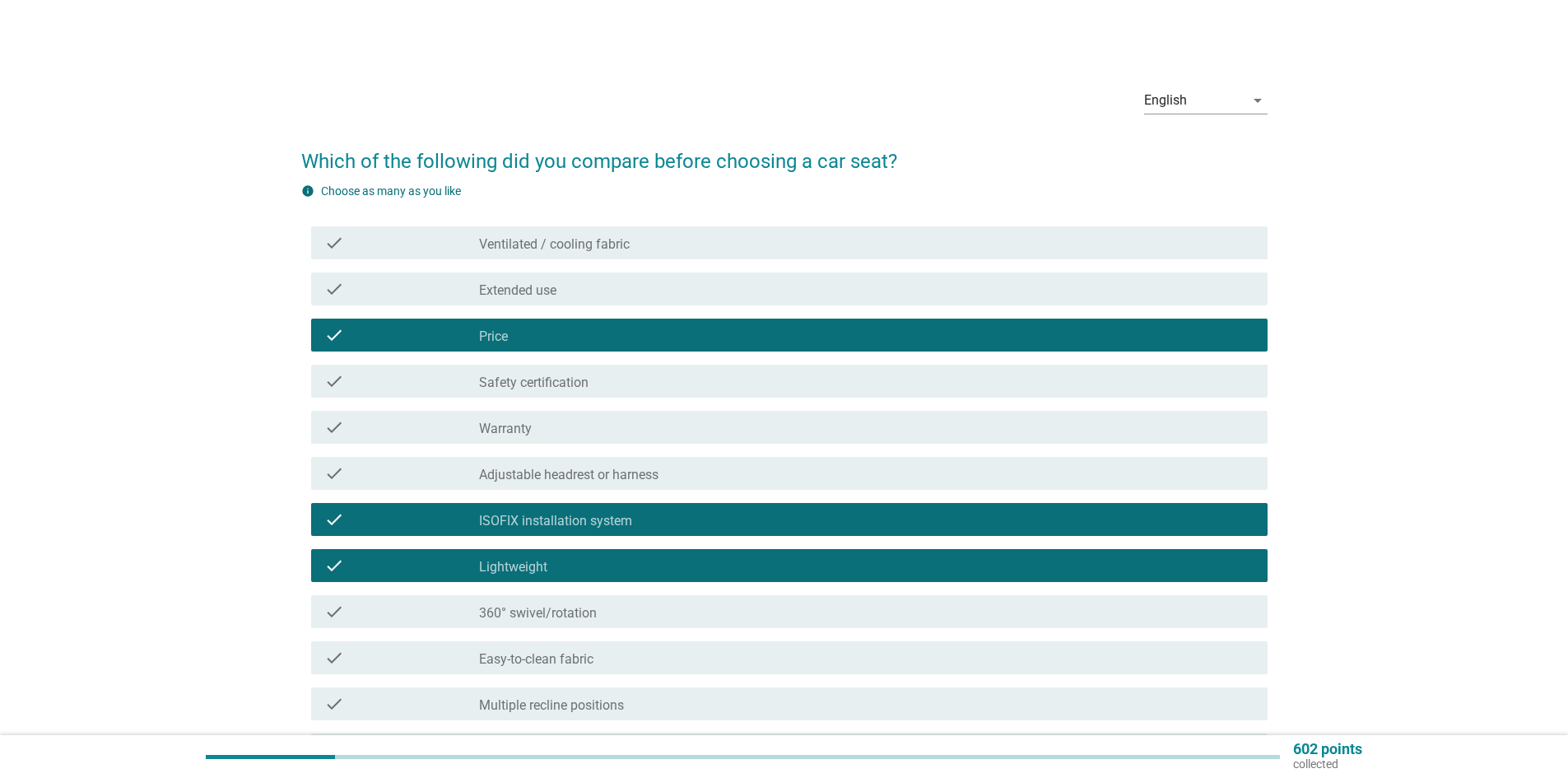
scroll to position [247, 0]
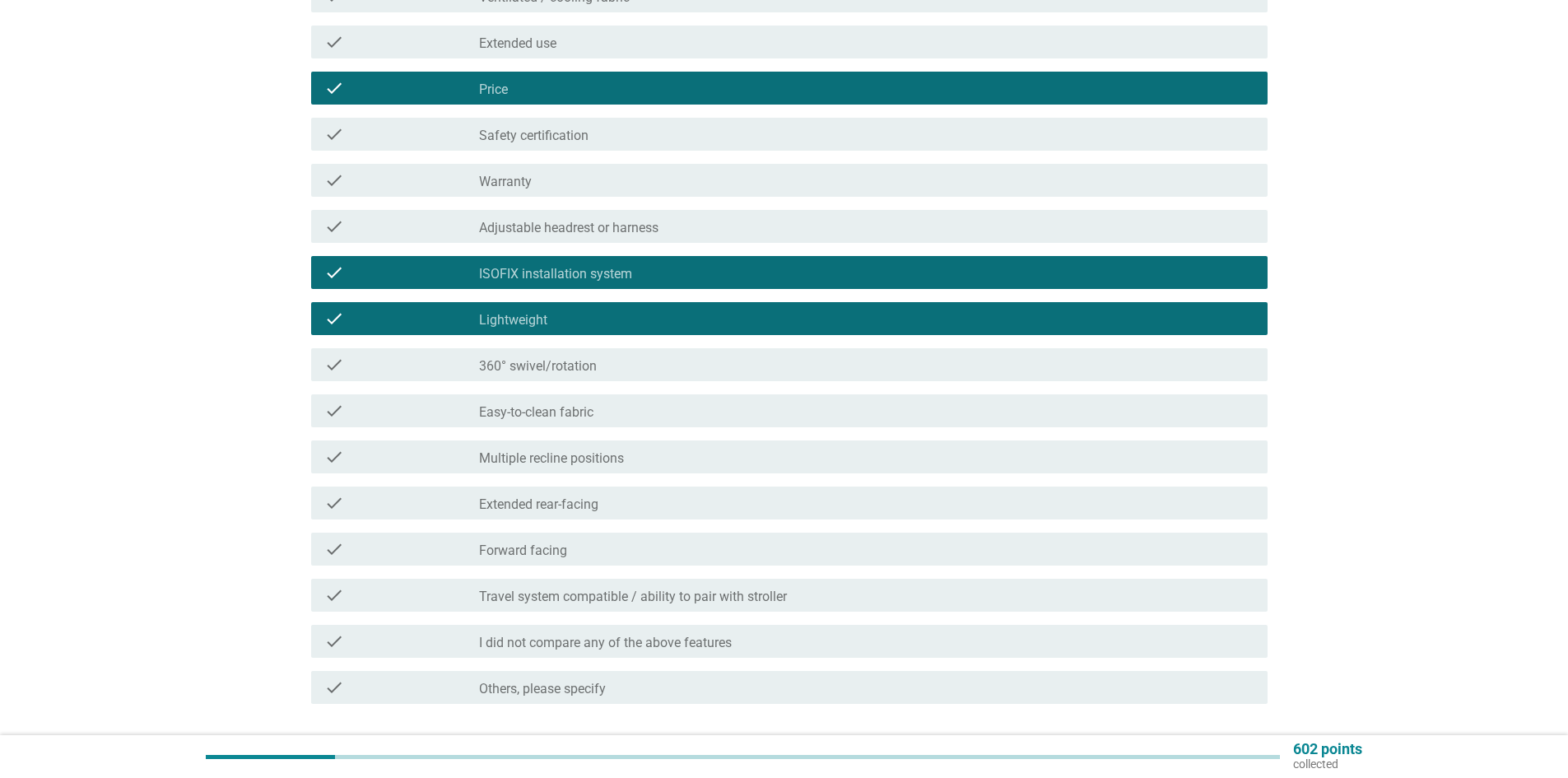
click at [670, 549] on div "check_box_outline_blank Forward facing" at bounding box center [866, 549] width 775 height 20
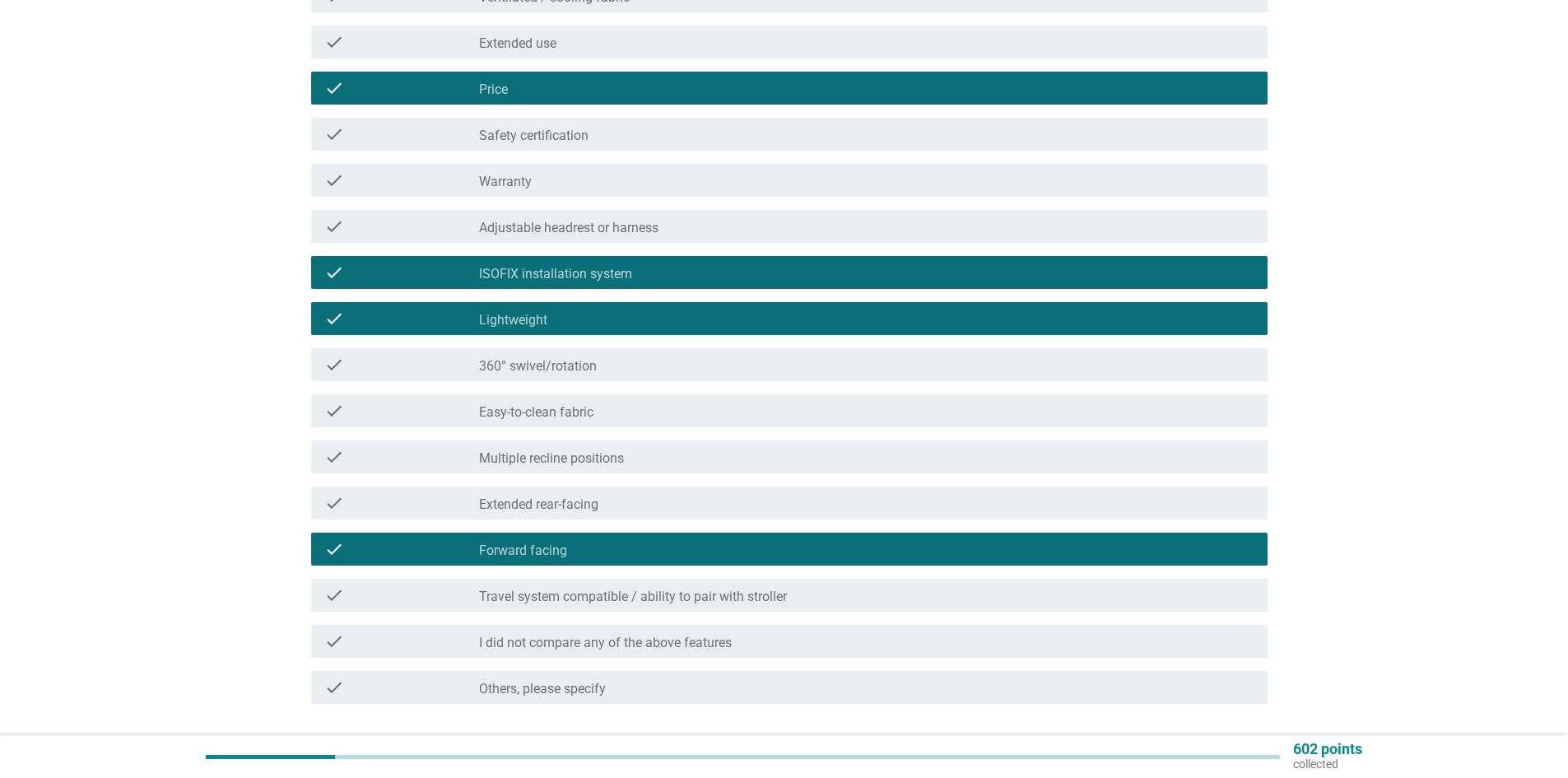
scroll to position [369, 0]
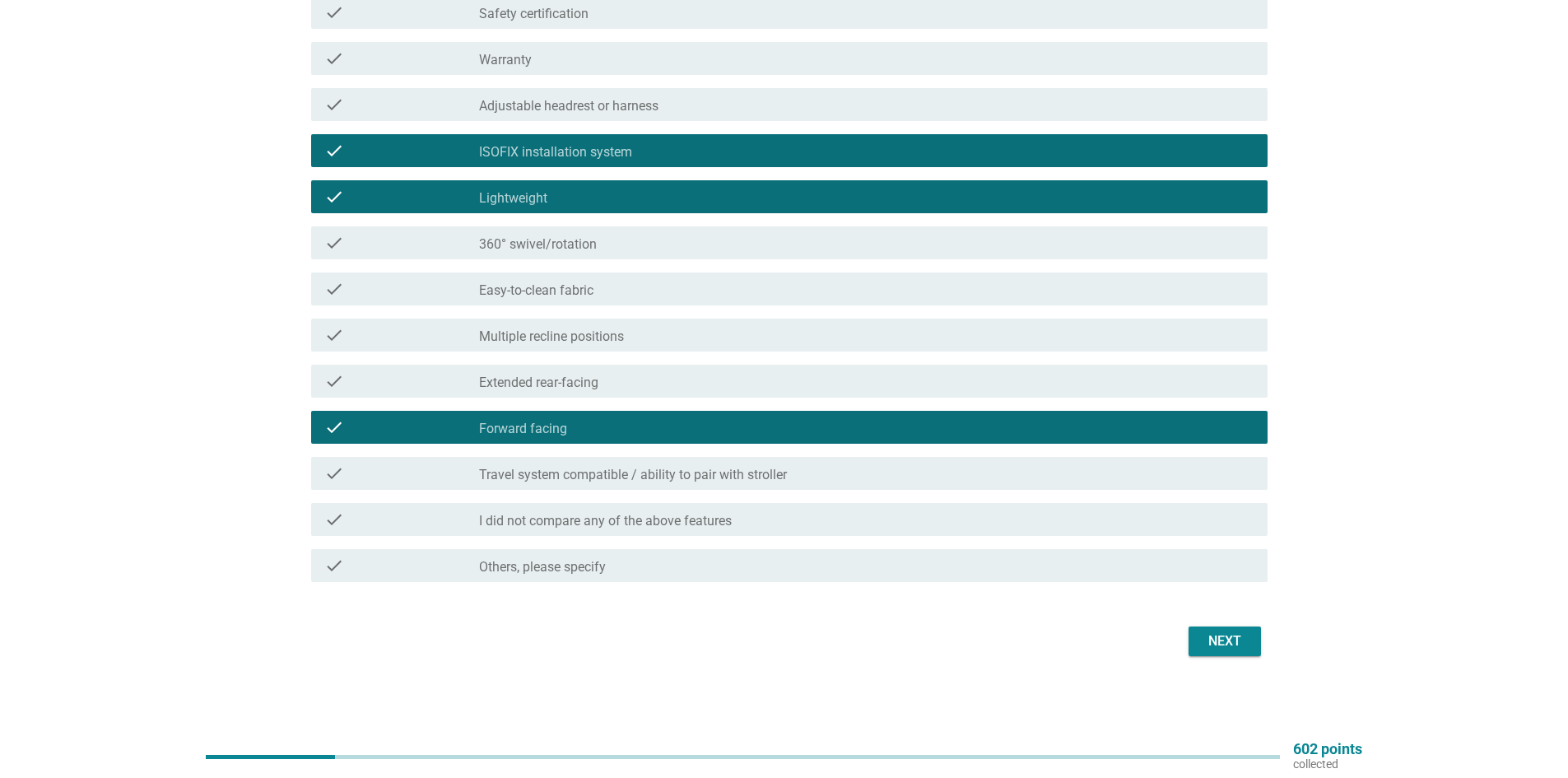
click at [1235, 647] on div "Next" at bounding box center [1224, 641] width 46 height 20
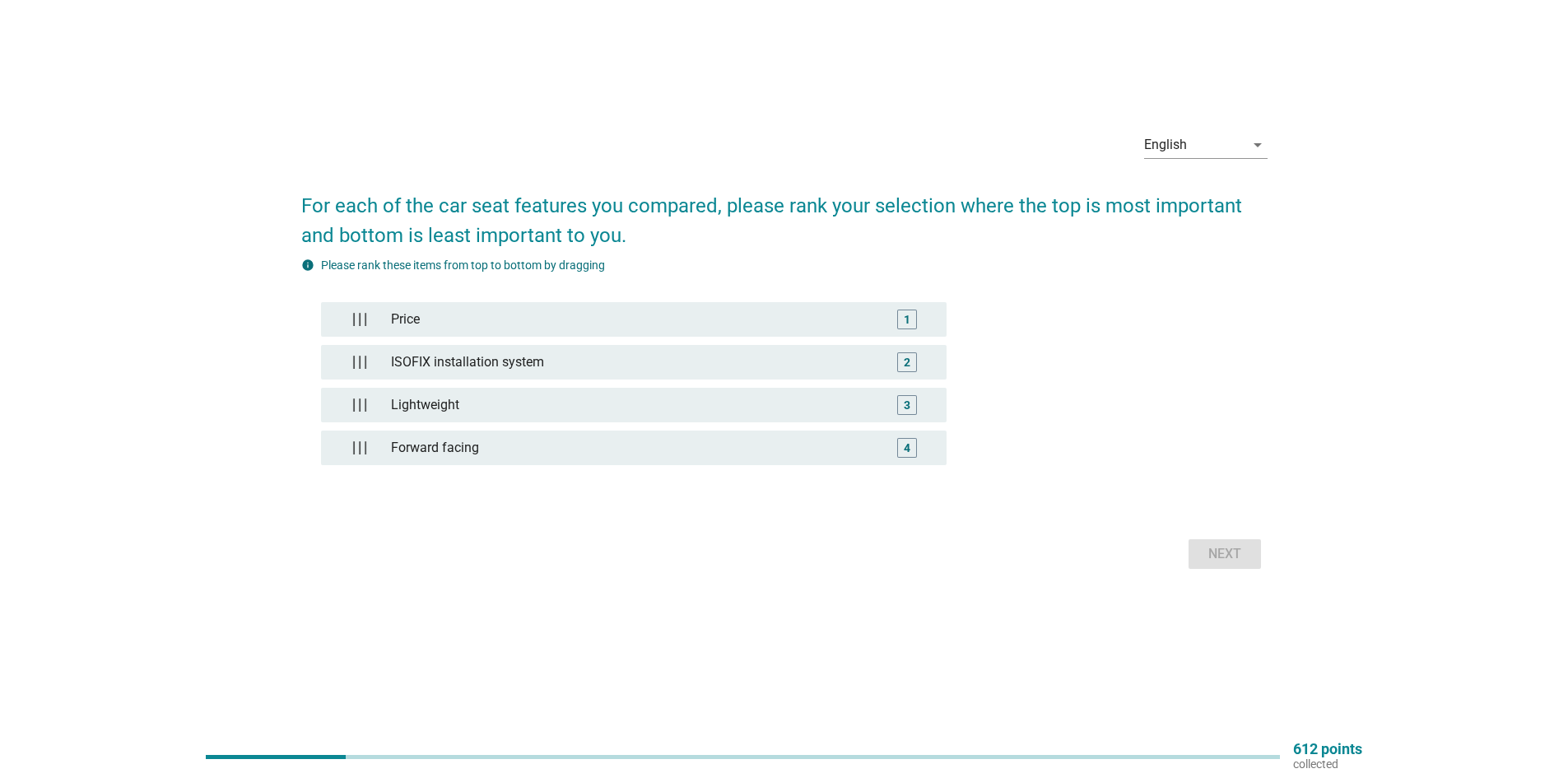
scroll to position [0, 0]
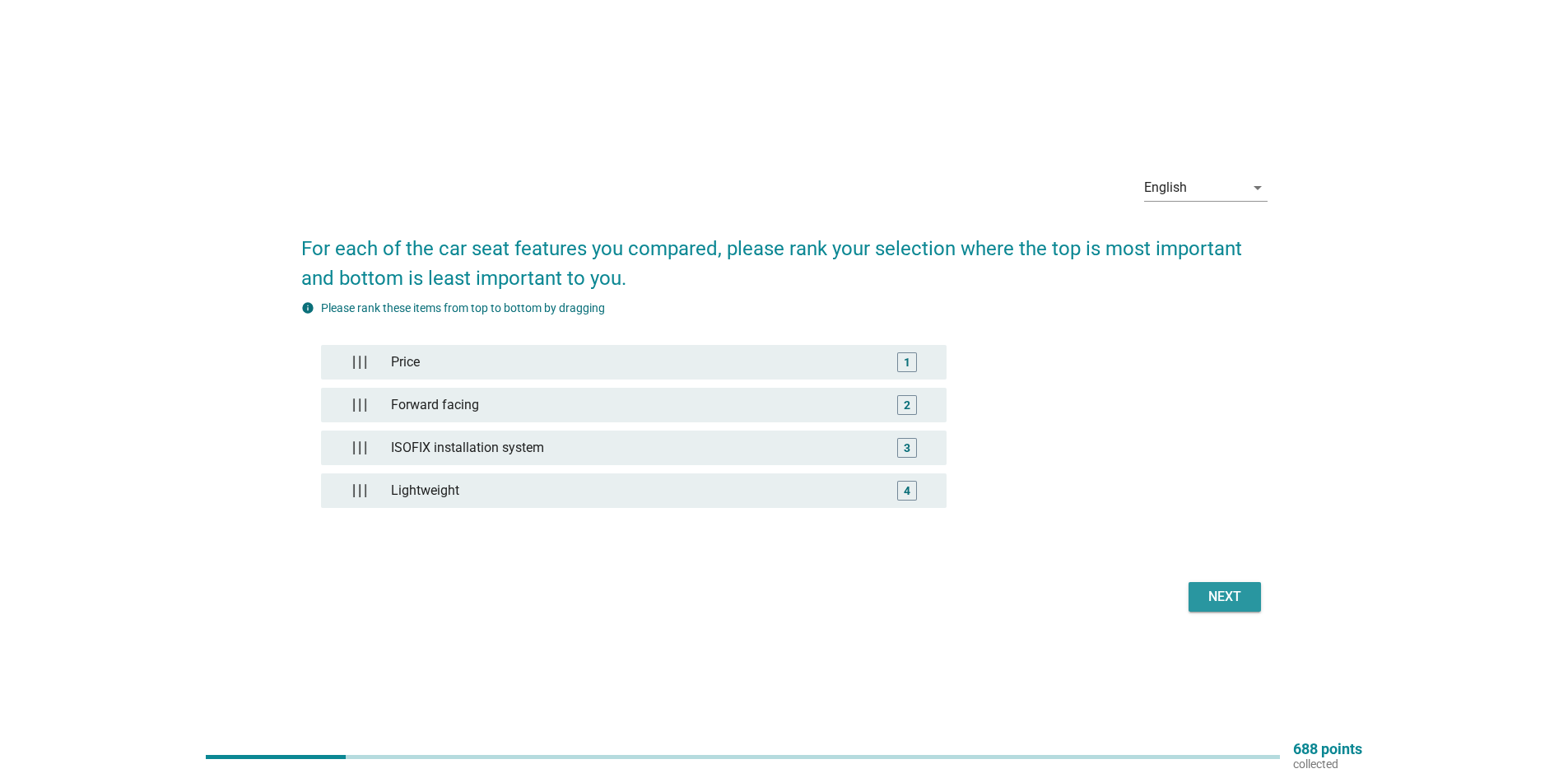
click at [1251, 594] on button "Next" at bounding box center [1225, 597] width 73 height 30
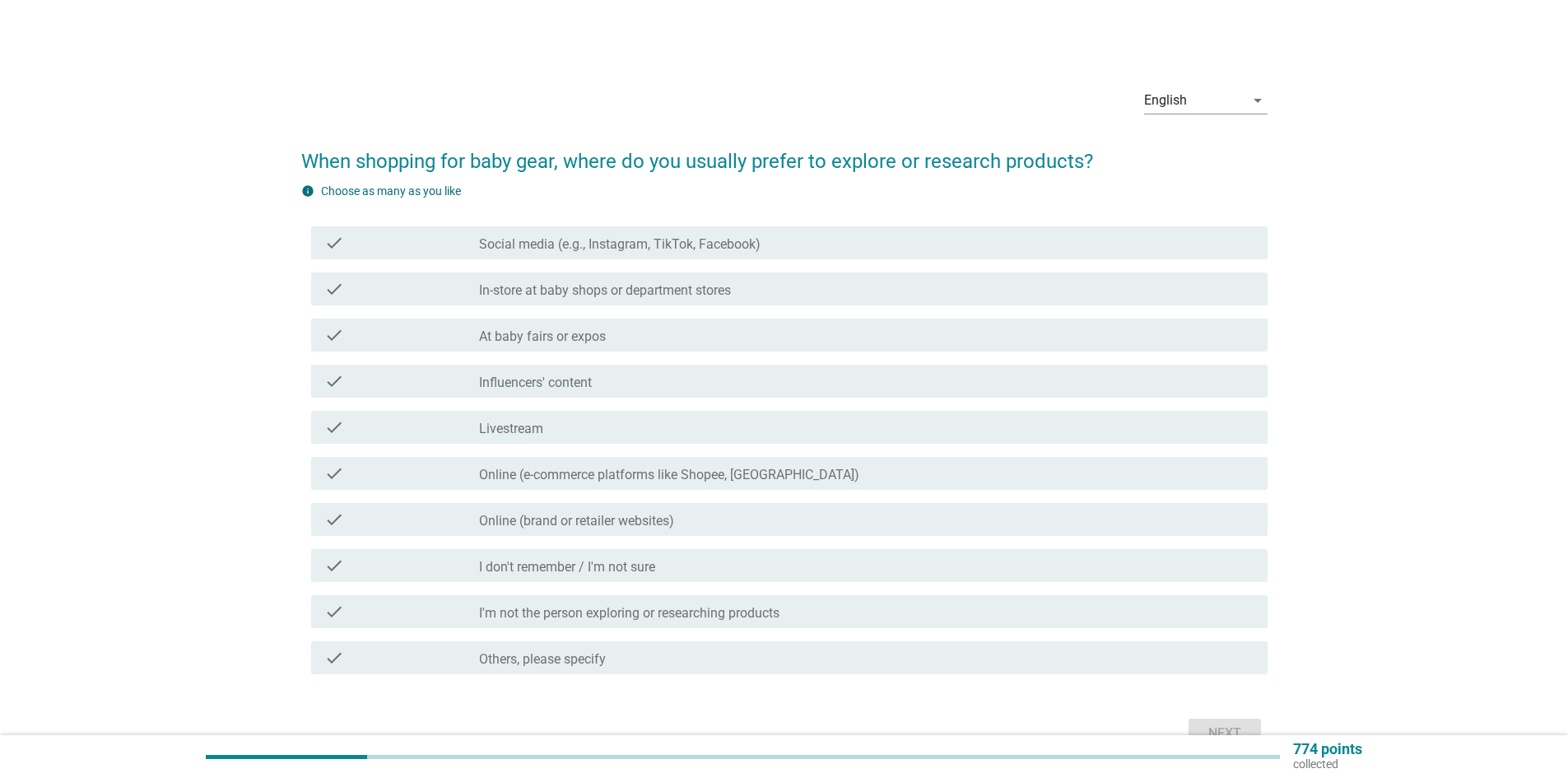
click at [718, 248] on label "Social media (e.g., Instagram, TikTok, Facebook)" at bounding box center [619, 245] width 281 height 16
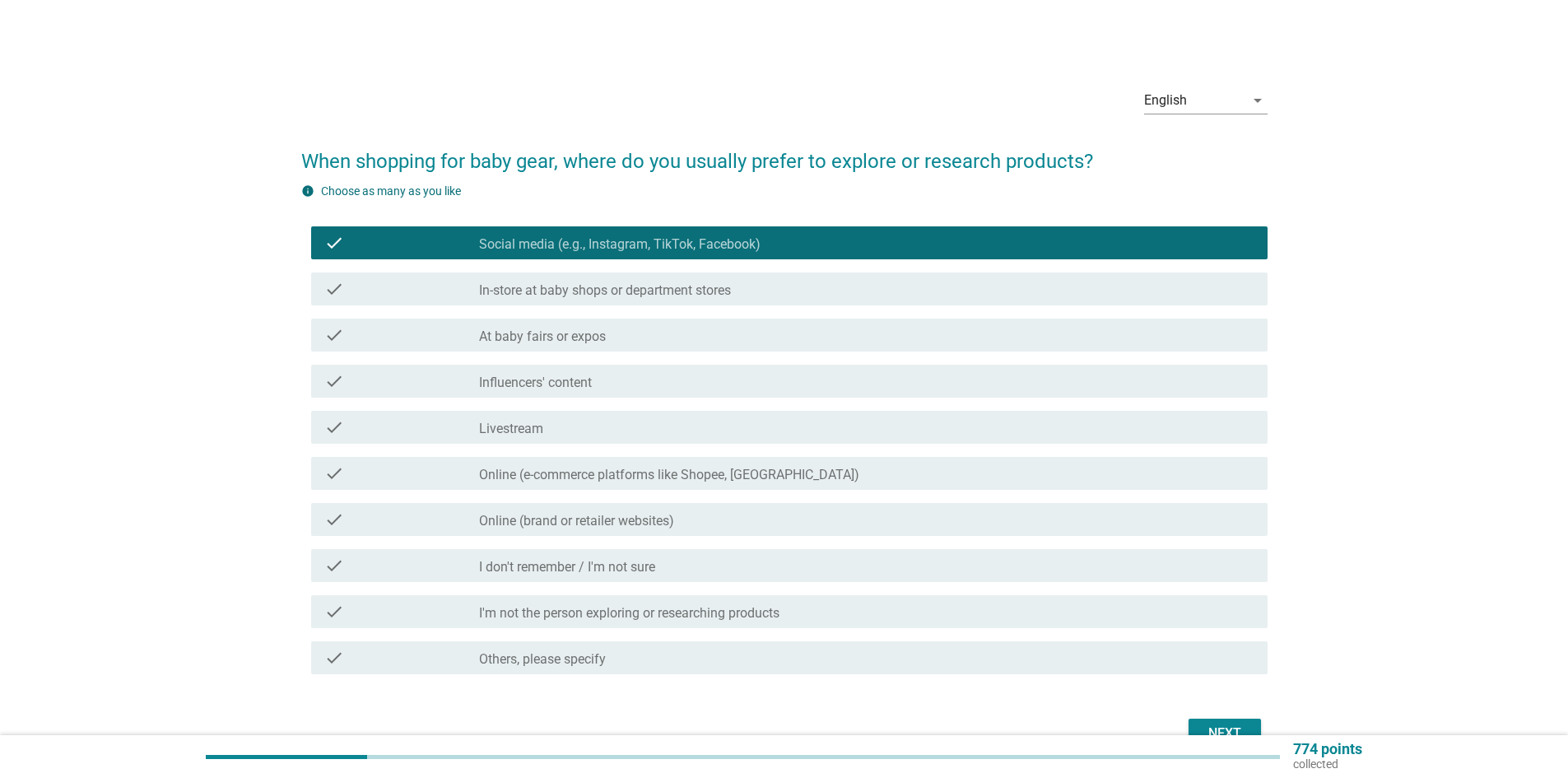
click at [647, 336] on div "check_box_outline_blank At baby fairs or expos" at bounding box center [866, 336] width 775 height 20
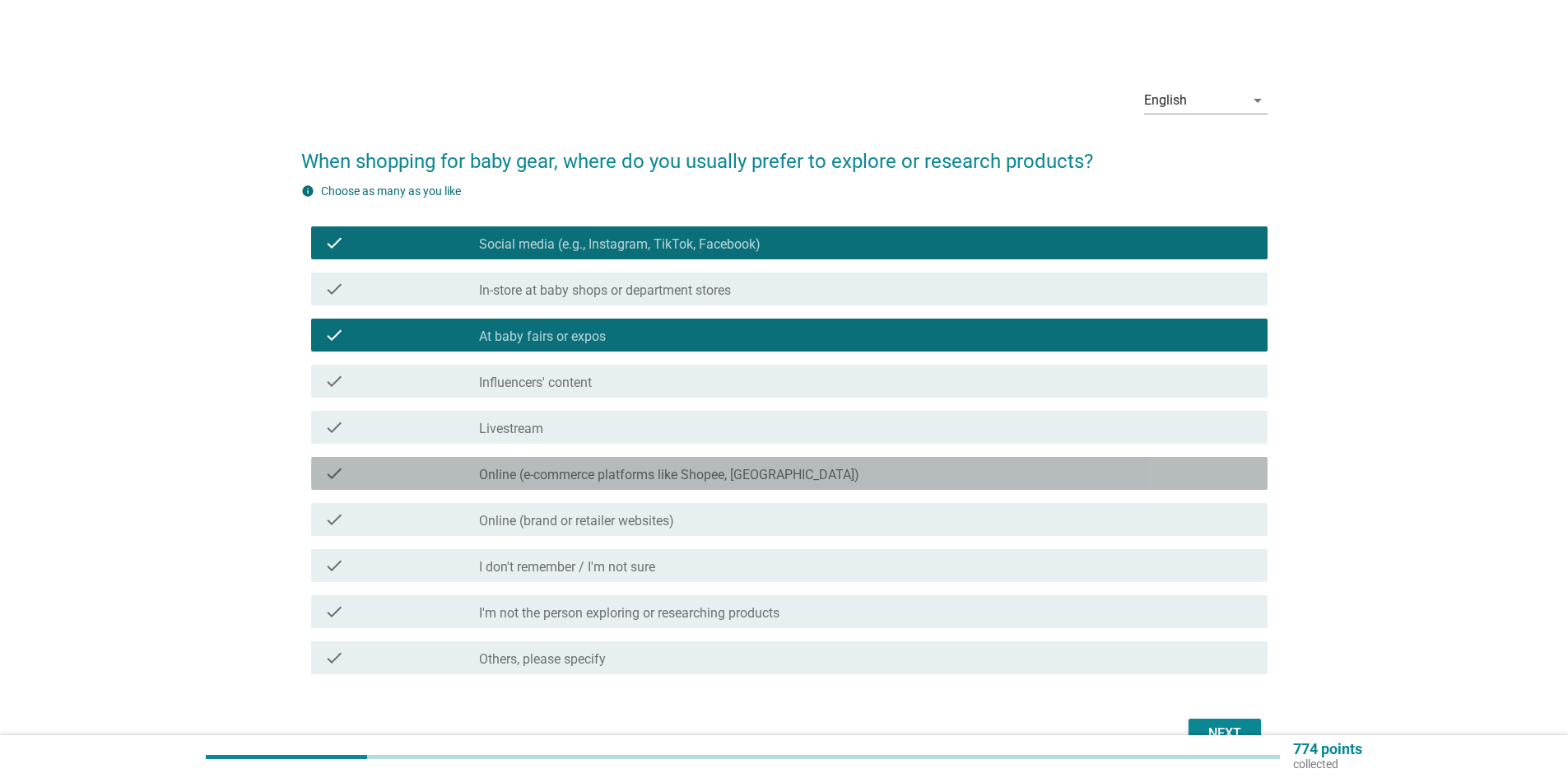
click at [687, 475] on label "Online (e-commerce platforms like Shopee, Lazada)" at bounding box center [668, 475] width 380 height 16
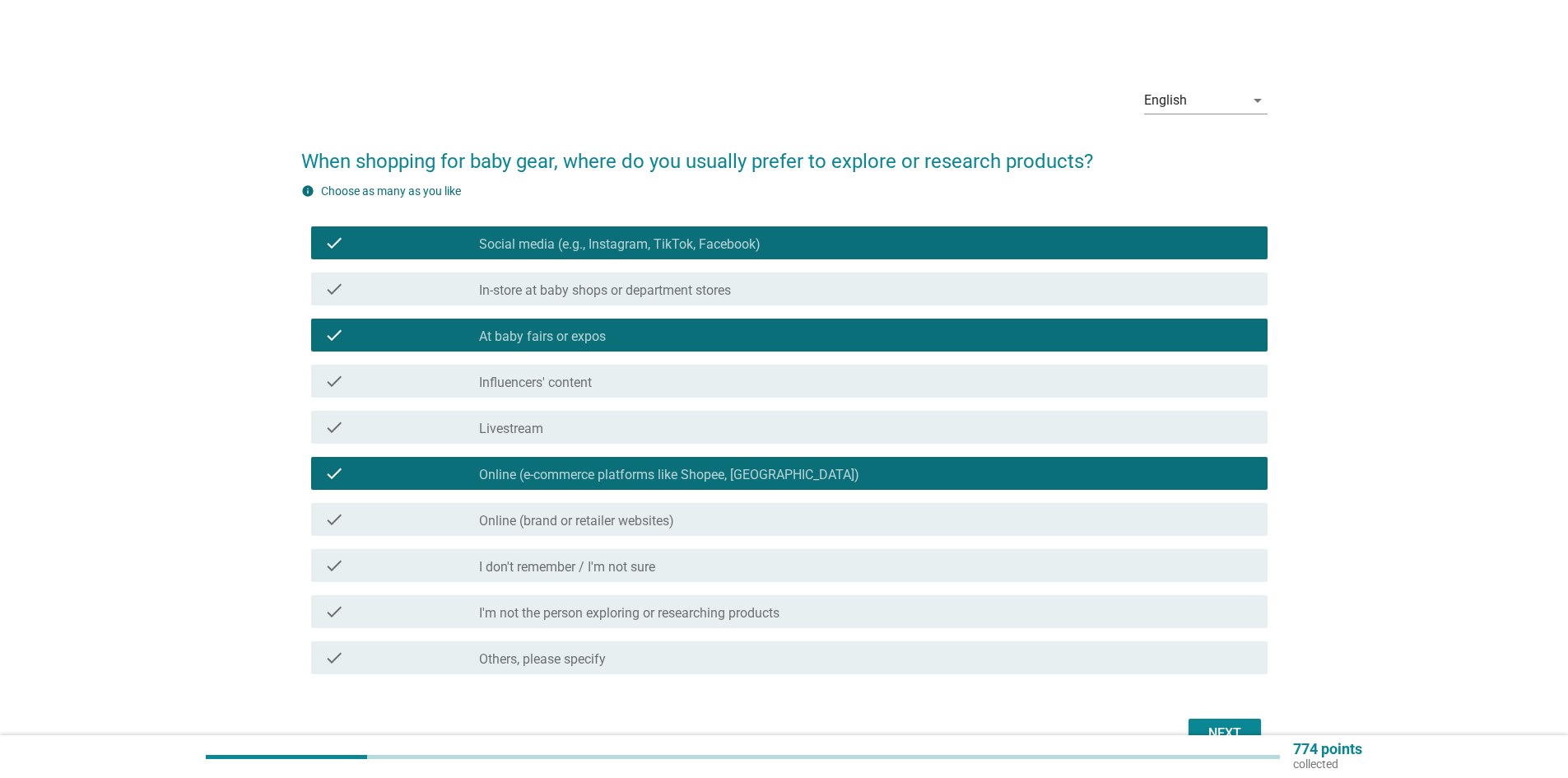
click at [1228, 725] on div "Next" at bounding box center [1224, 734] width 46 height 20
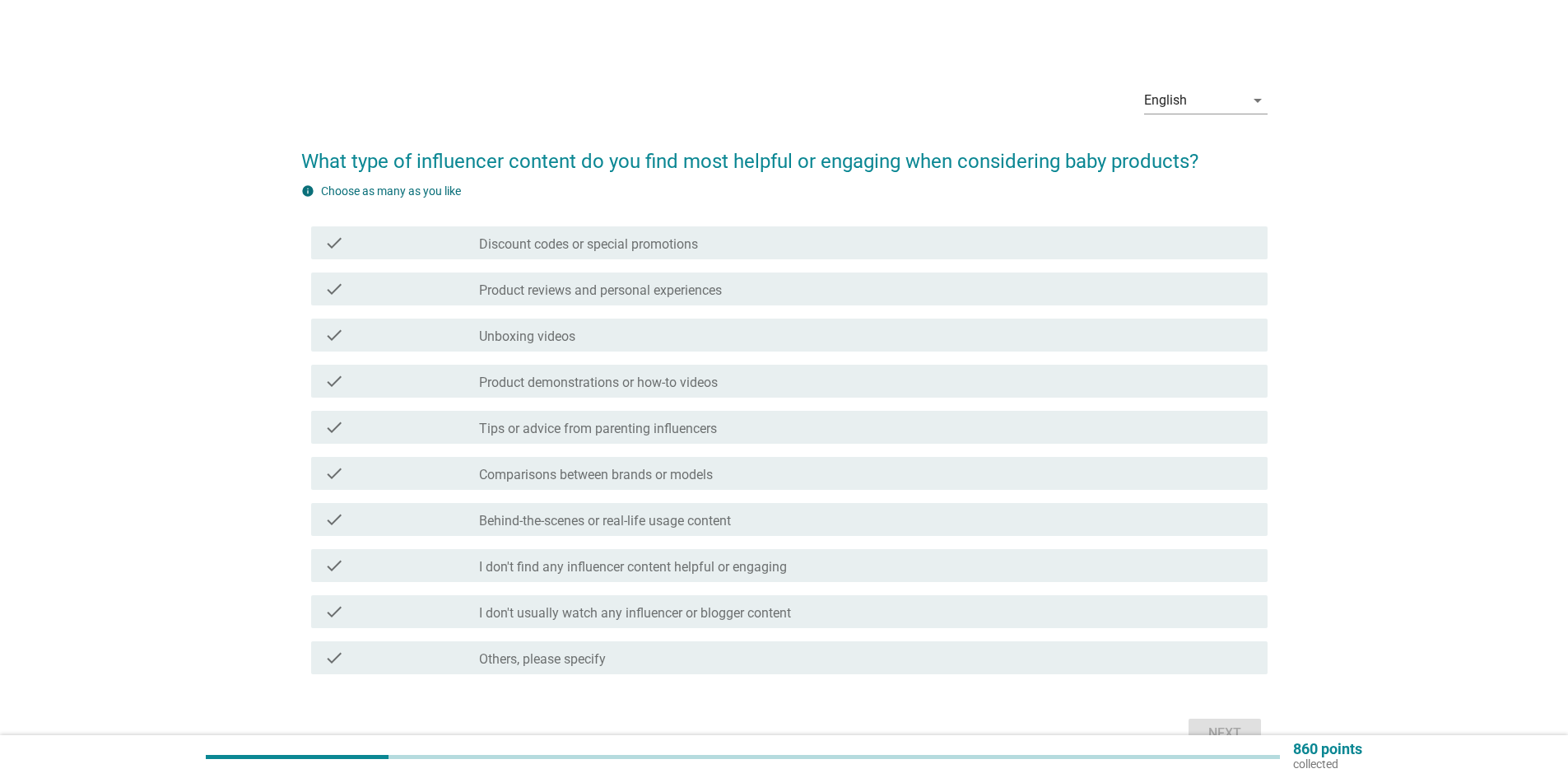
click at [618, 327] on div "check_box_outline_blank Unboxing videos" at bounding box center [866, 336] width 775 height 20
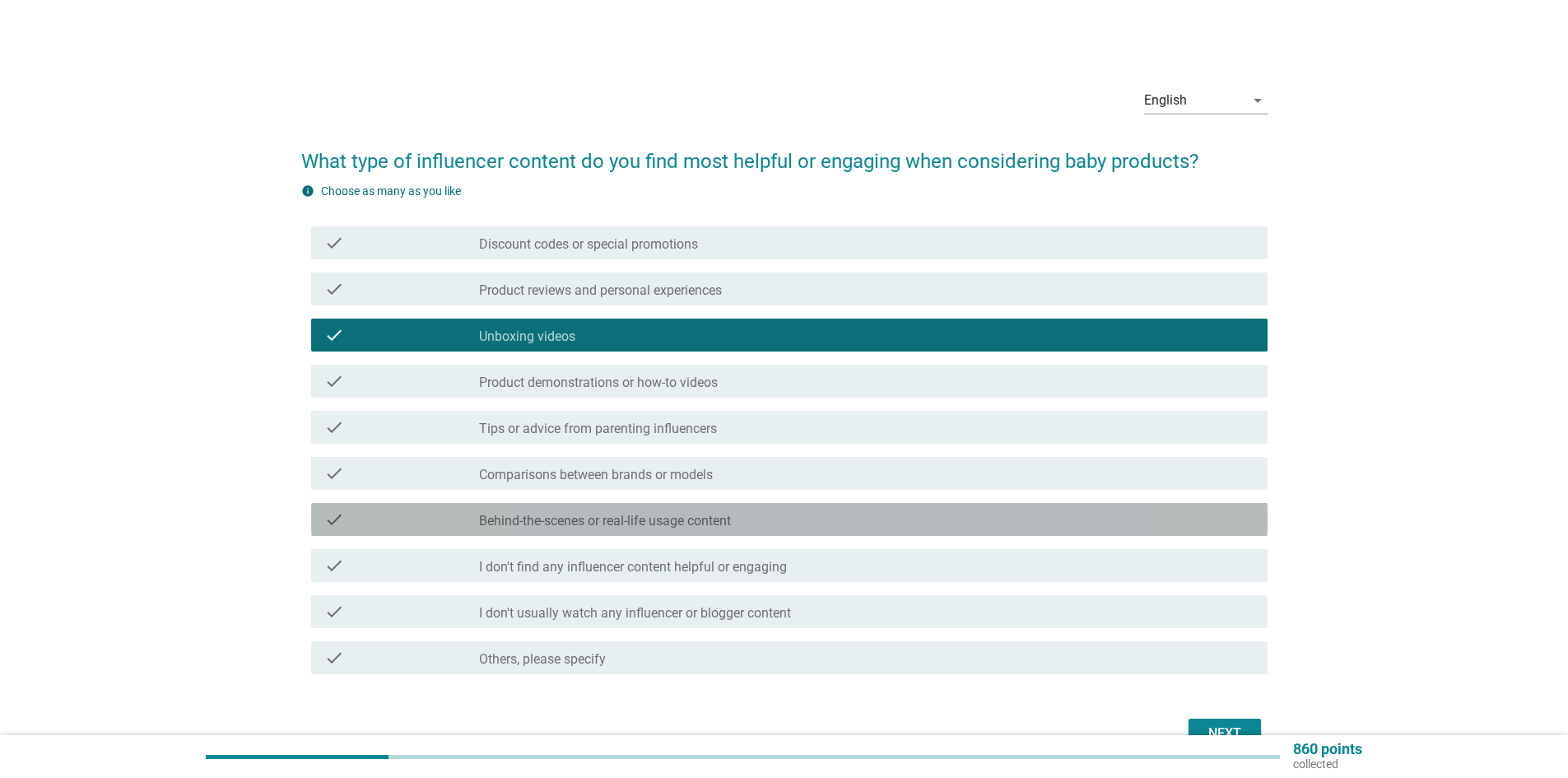
click at [648, 530] on div "check check_box_outline_blank Behind-the-scenes or real-life usage content" at bounding box center [789, 520] width 957 height 33
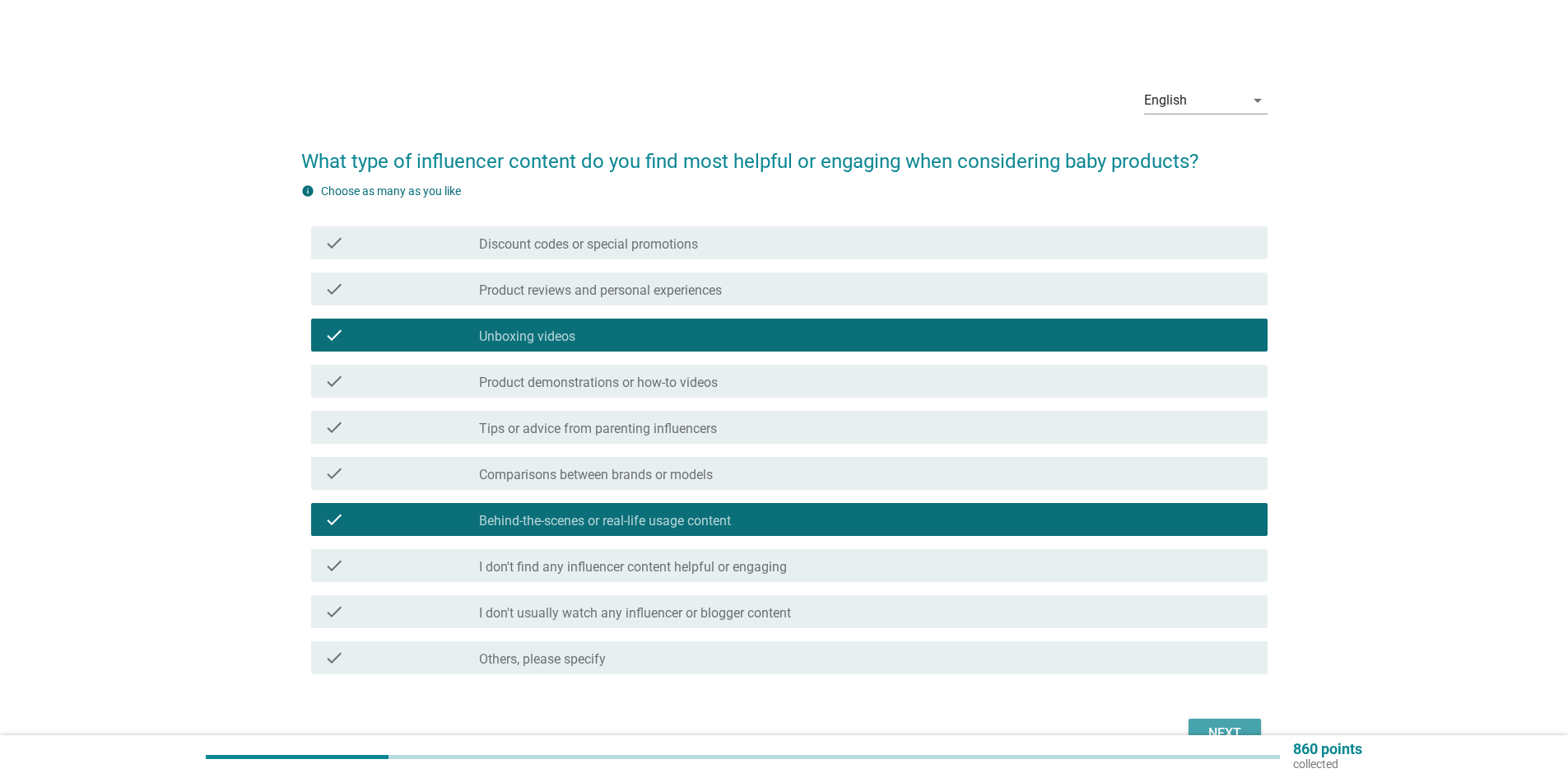
click at [1220, 727] on div "Next" at bounding box center [1224, 734] width 46 height 20
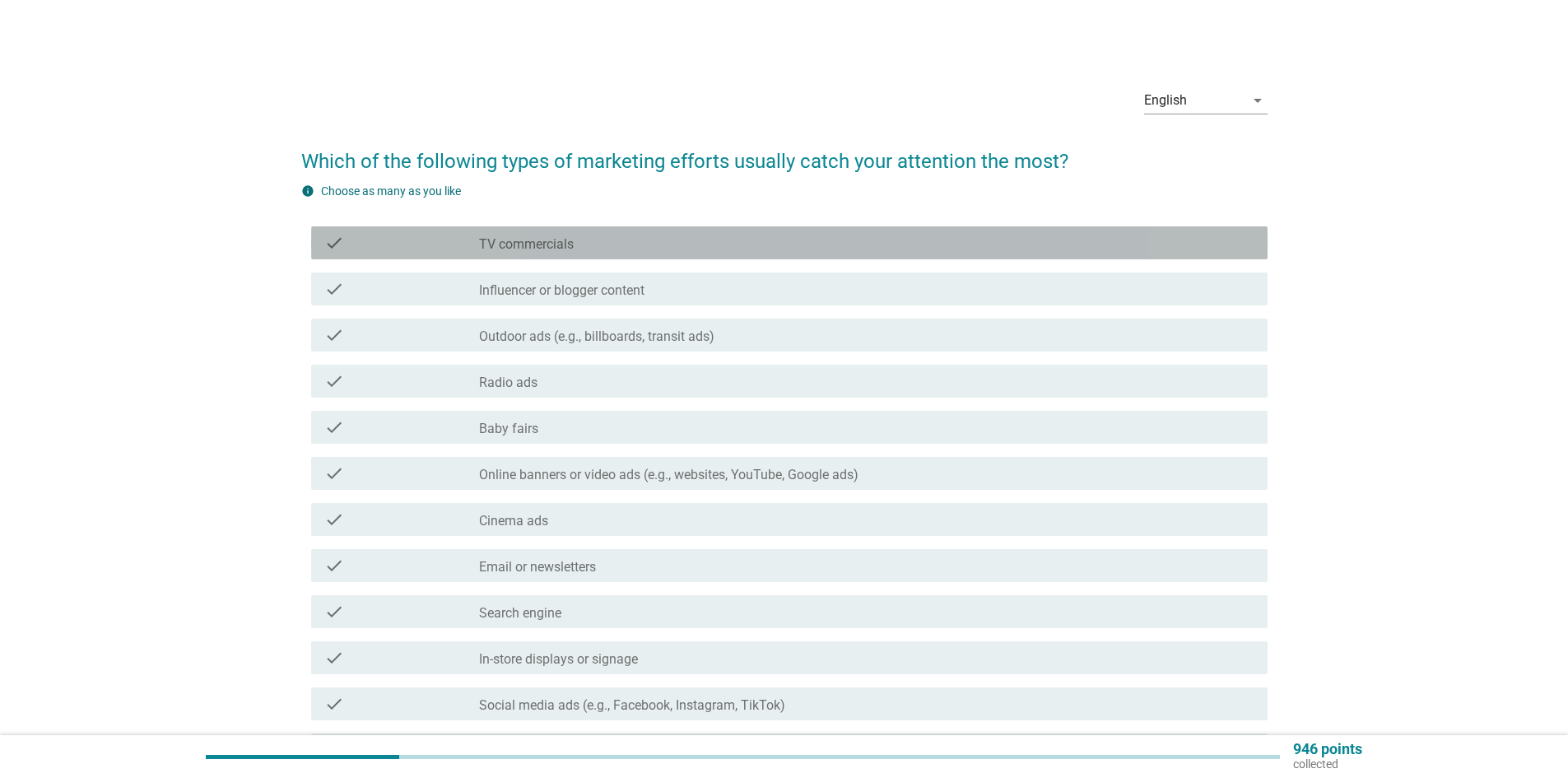
click at [682, 242] on div "check_box_outline_blank TV commercials" at bounding box center [866, 243] width 775 height 20
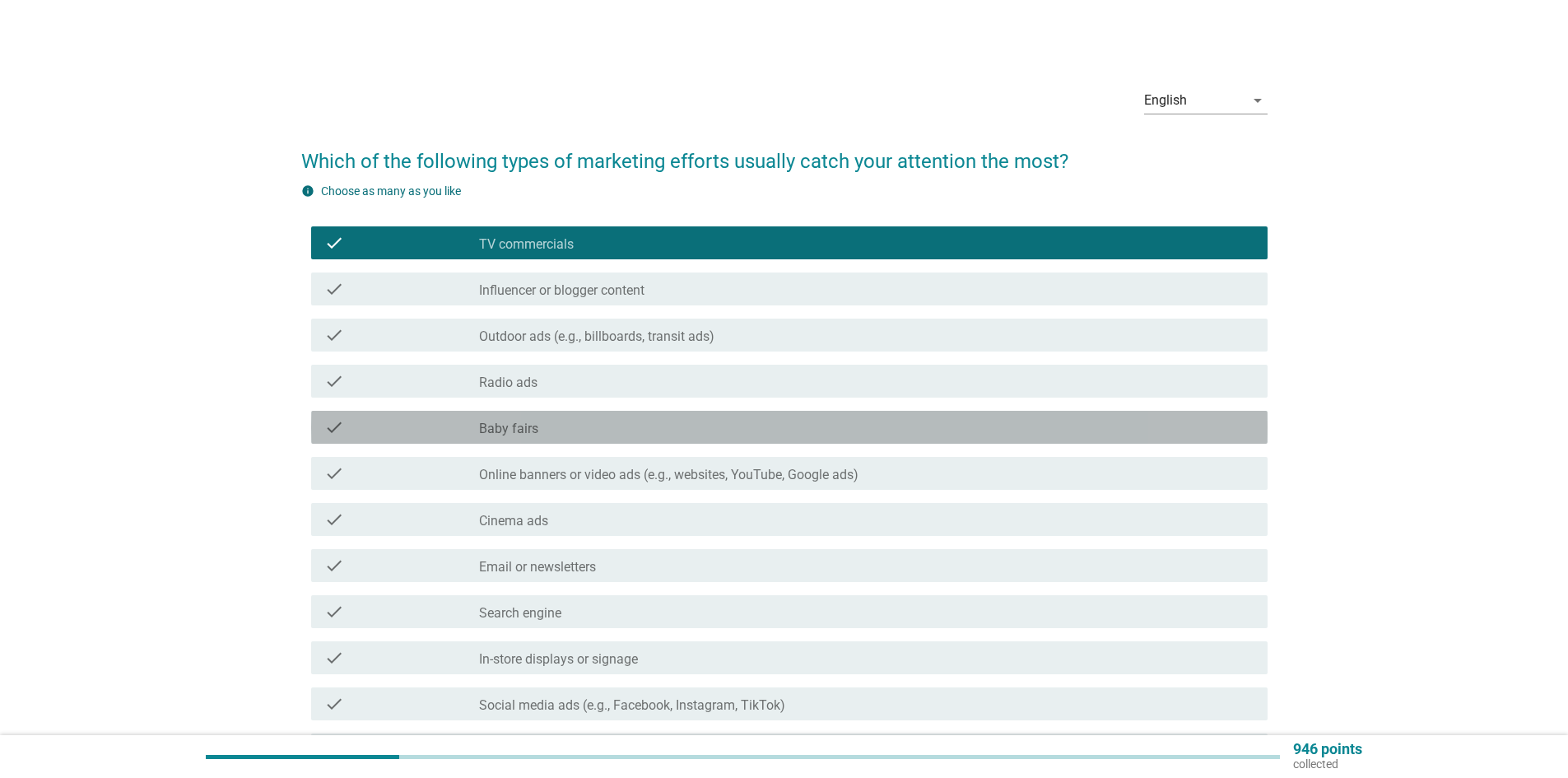
click at [584, 434] on div "check_box_outline_blank Baby fairs" at bounding box center [866, 427] width 775 height 20
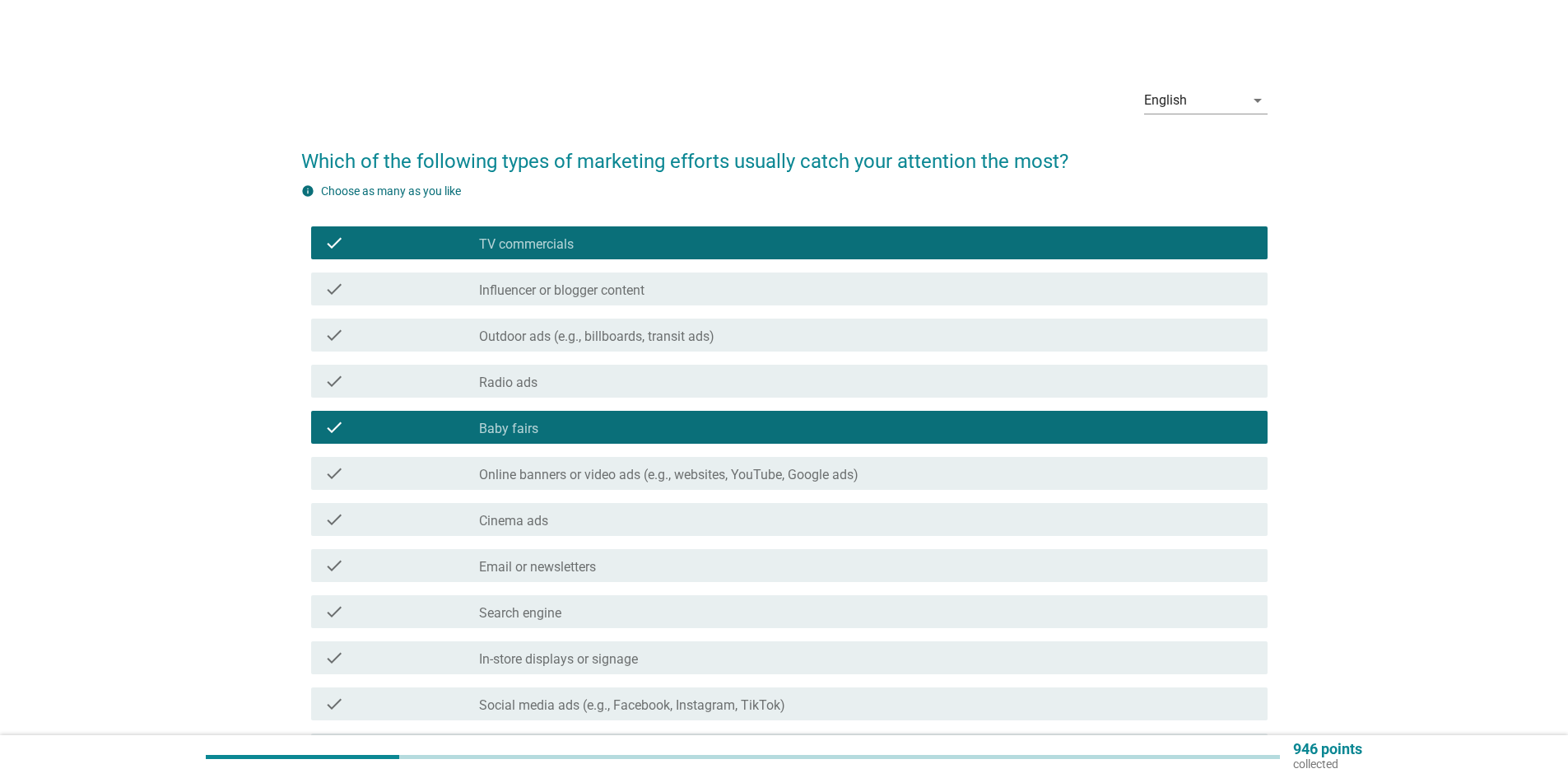
click at [602, 615] on div "check_box_outline_blank Search engine" at bounding box center [866, 612] width 775 height 20
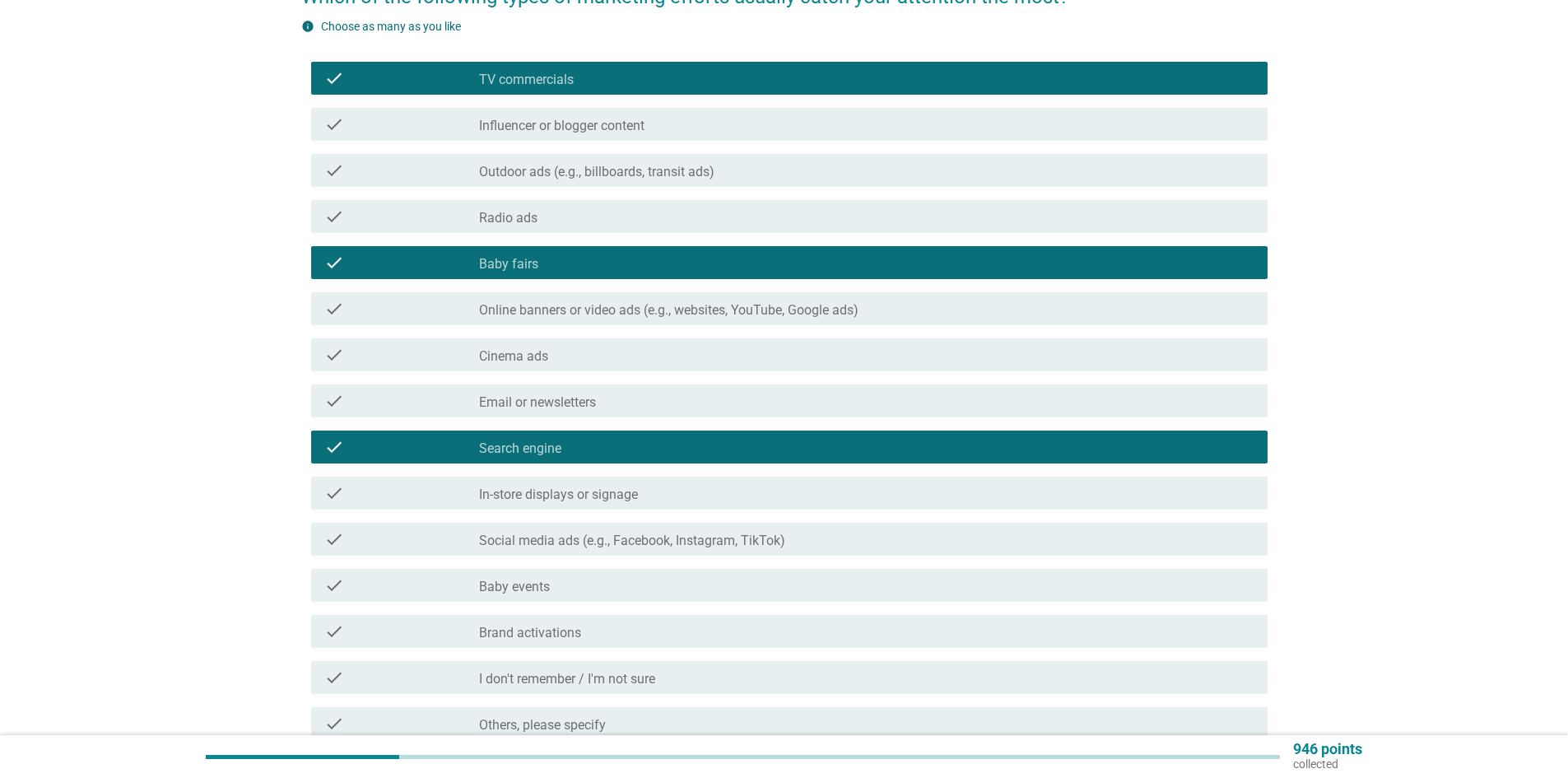
scroll to position [323, 0]
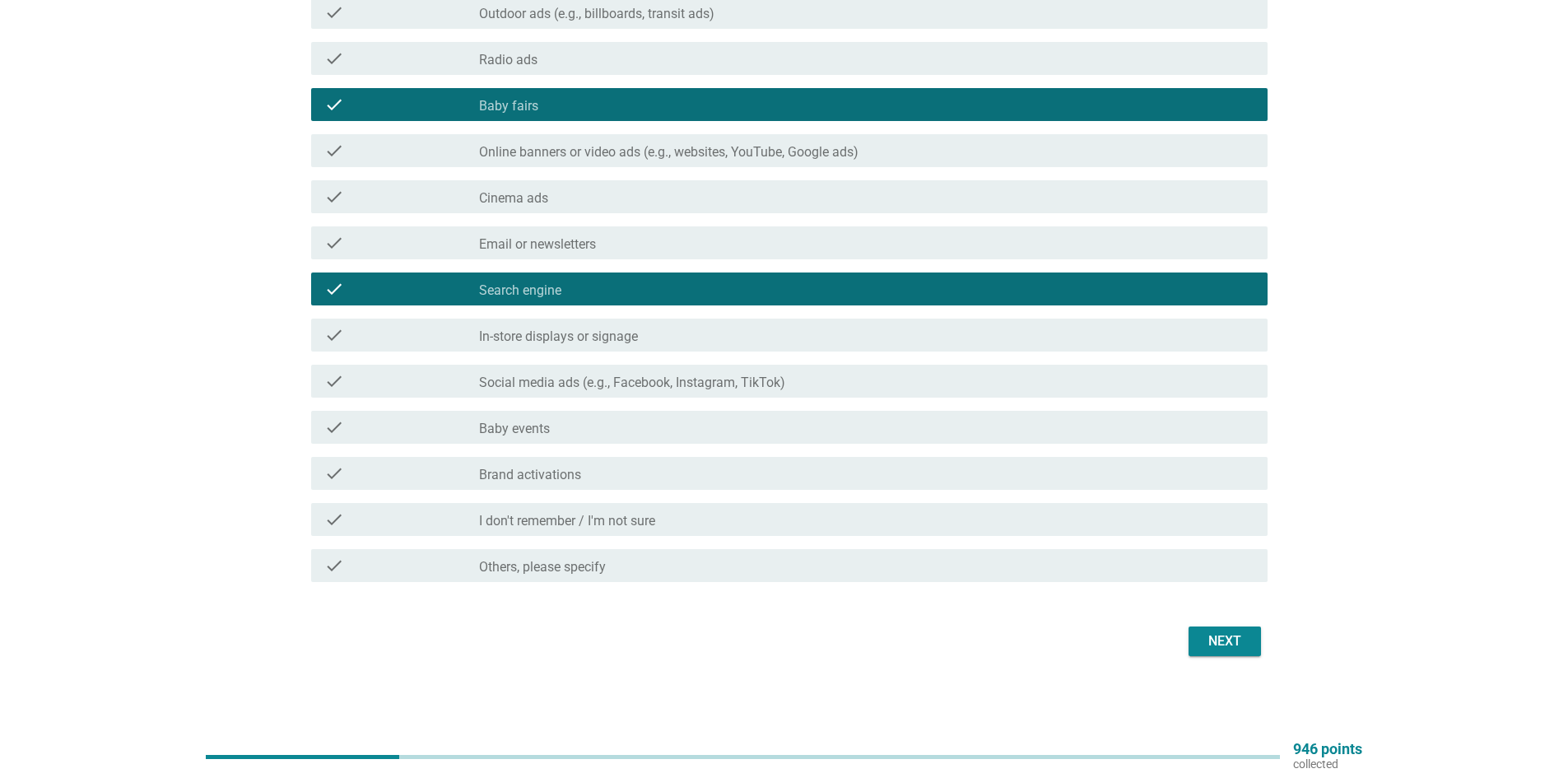
click at [571, 426] on div "check_box_outline_blank Baby events" at bounding box center [866, 427] width 775 height 20
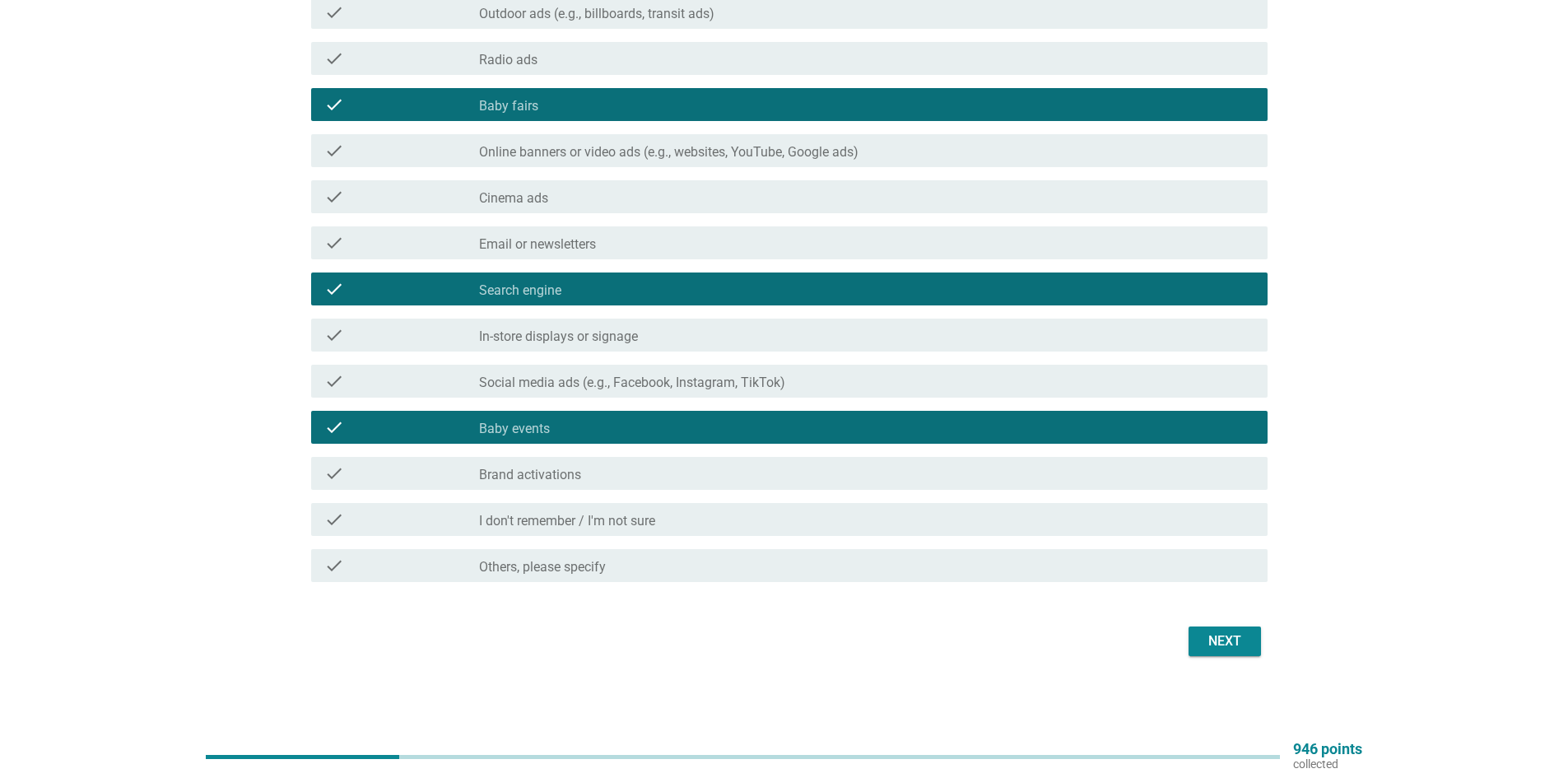
click at [1230, 630] on button "Next" at bounding box center [1225, 641] width 73 height 30
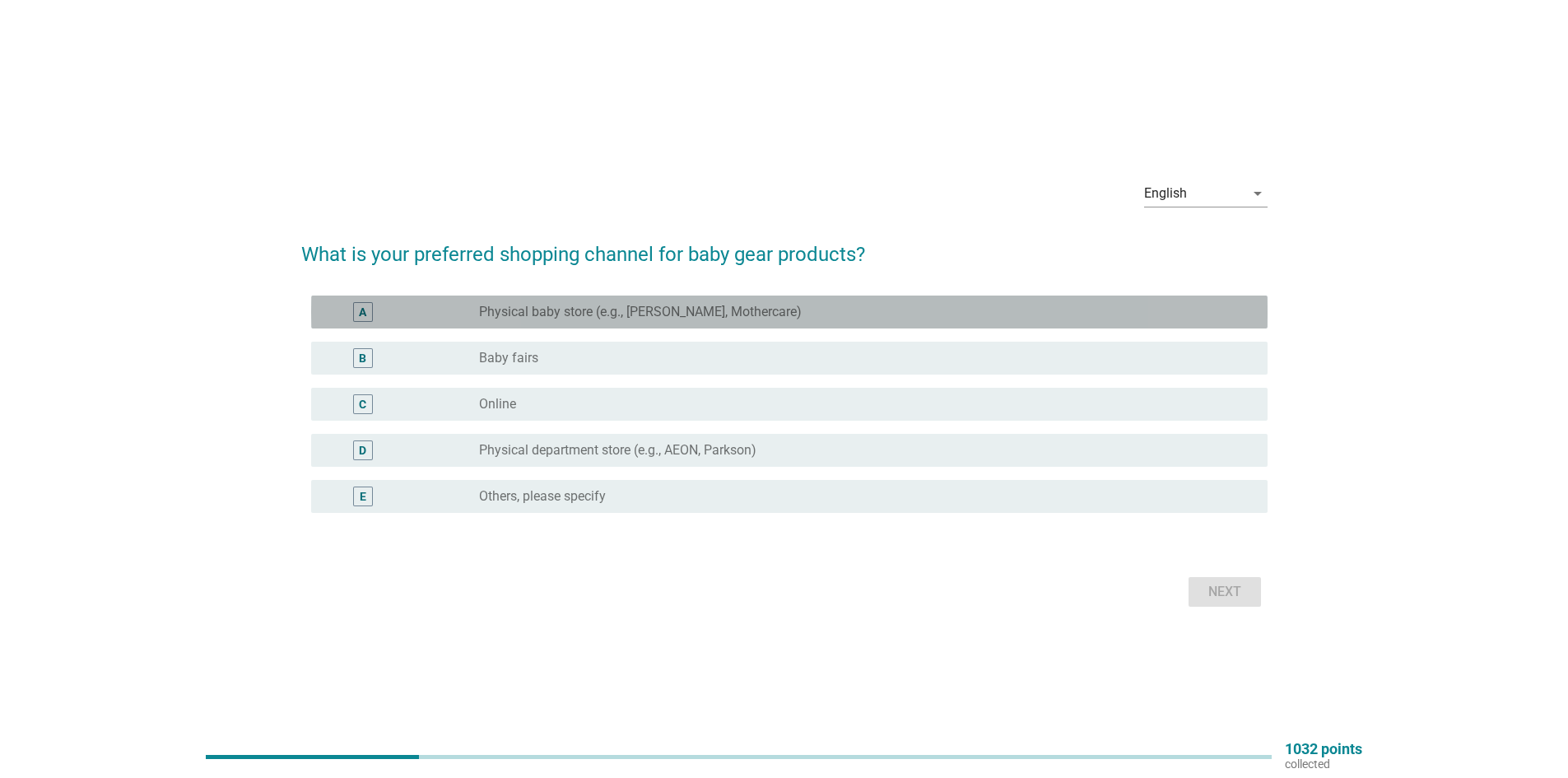
click at [789, 305] on div "radio_button_unchecked Physical baby store (e.g., Happikiddo, Mothercare)" at bounding box center [860, 312] width 763 height 16
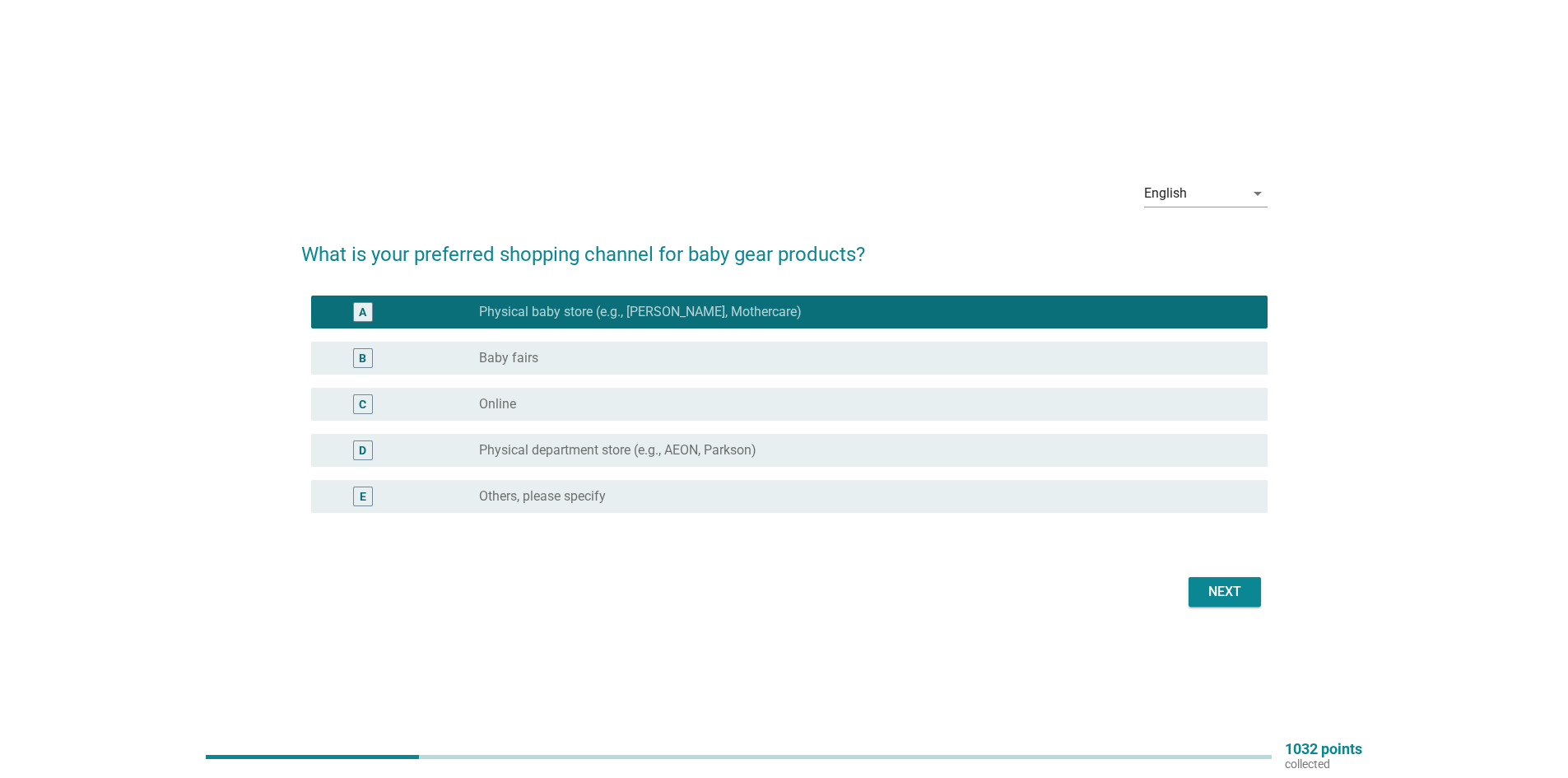
click at [731, 364] on div "radio_button_unchecked Baby fairs" at bounding box center [860, 358] width 763 height 16
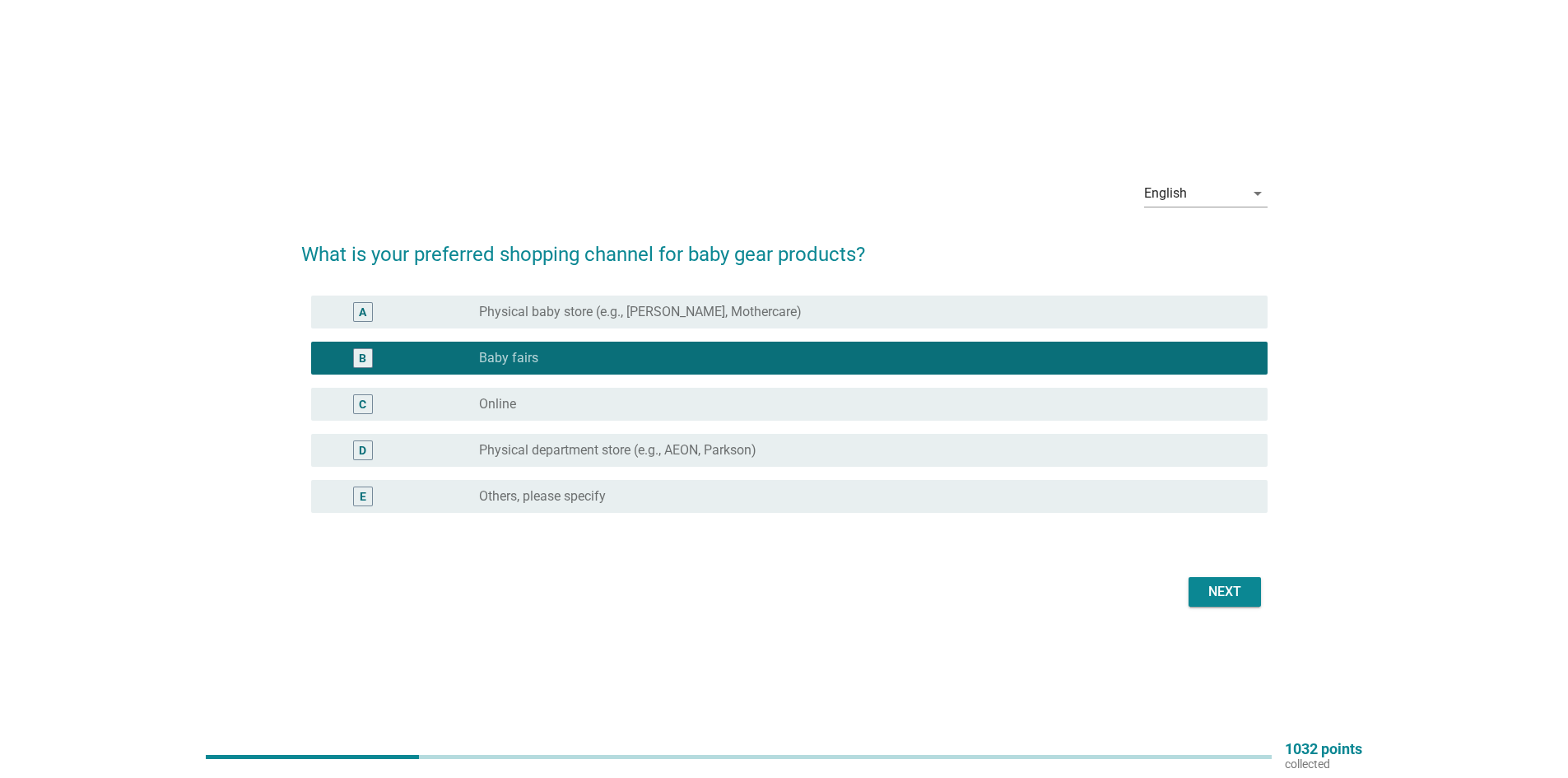
click at [754, 320] on div "radio_button_unchecked Physical baby store (e.g., Happikiddo, Mothercare)" at bounding box center [866, 312] width 775 height 20
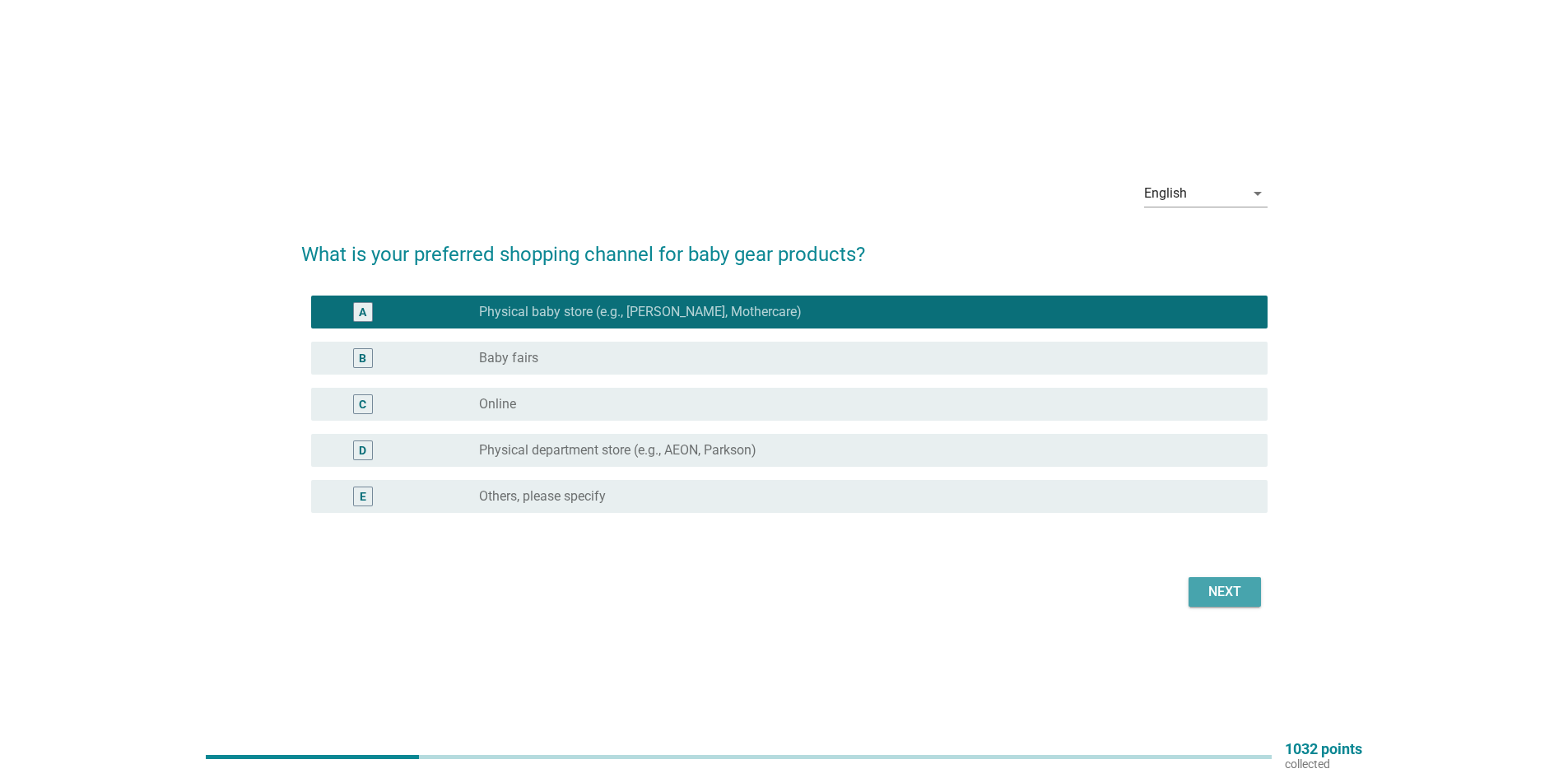
click at [1234, 602] on button "Next" at bounding box center [1225, 591] width 73 height 30
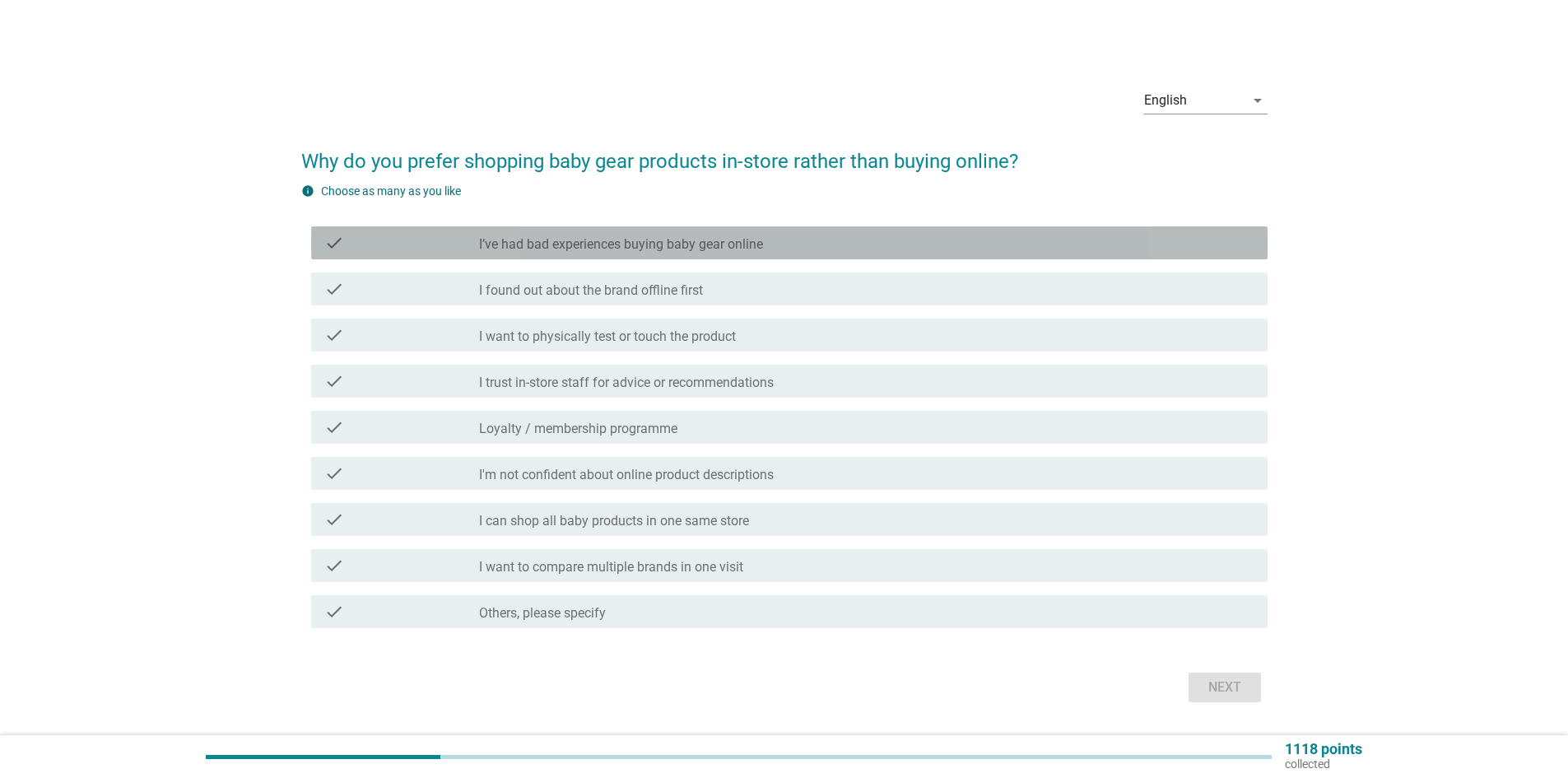
click at [685, 246] on label "I’ve had bad experiences buying baby gear online" at bounding box center [620, 245] width 284 height 16
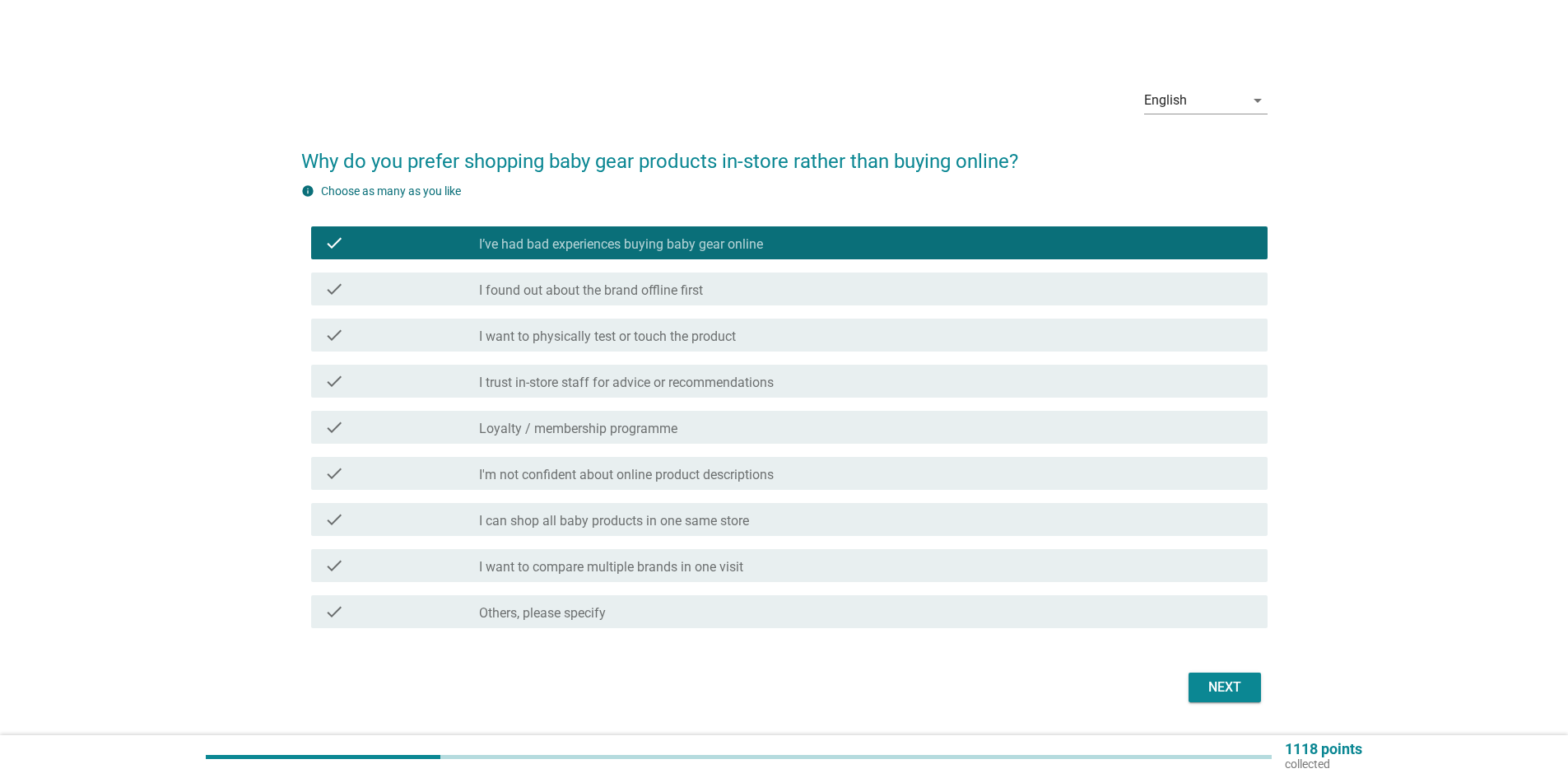
click at [662, 292] on label "I found out about the brand offline first" at bounding box center [590, 290] width 224 height 16
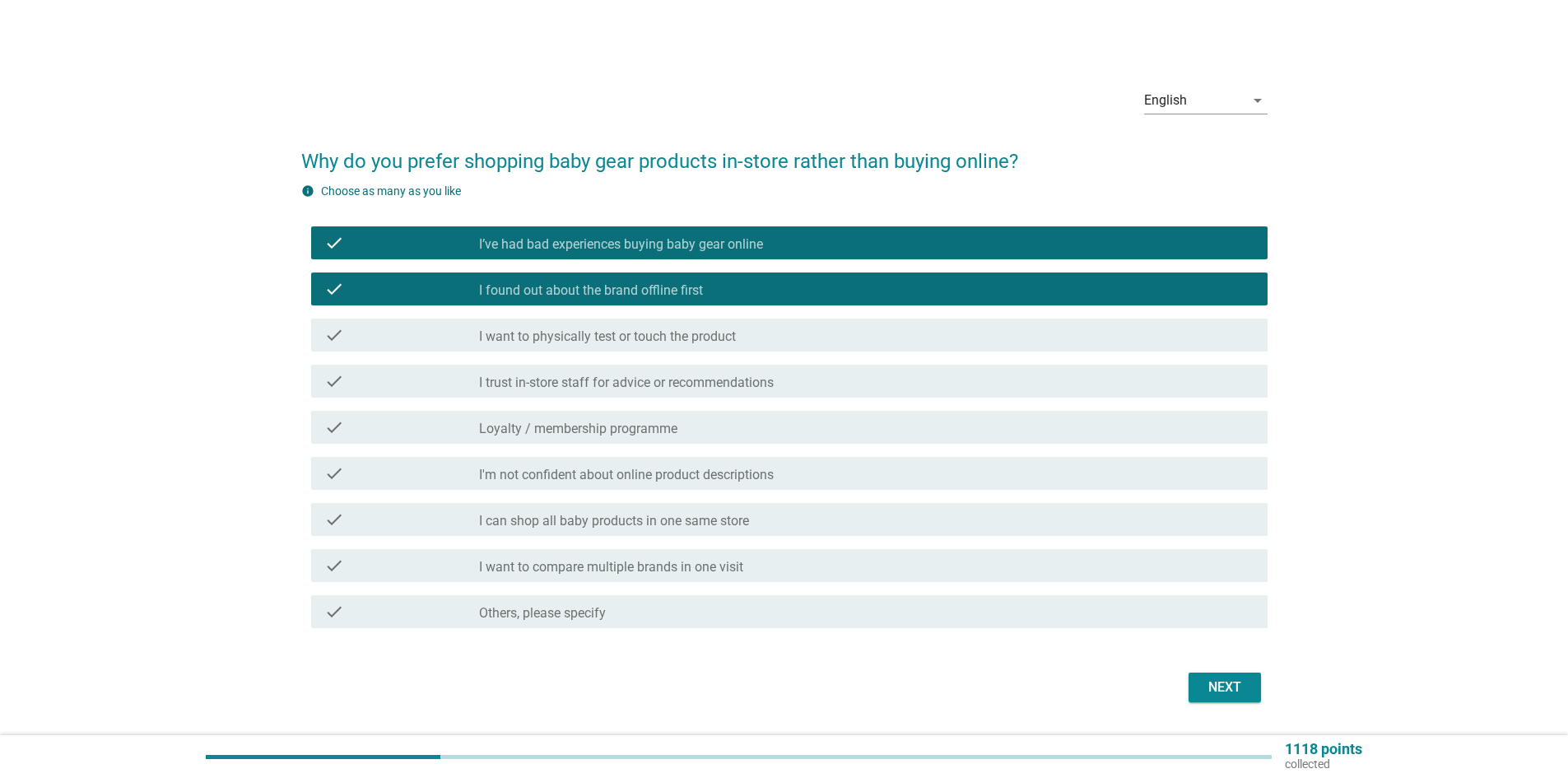
click at [687, 245] on label "I’ve had bad experiences buying baby gear online" at bounding box center [620, 245] width 284 height 16
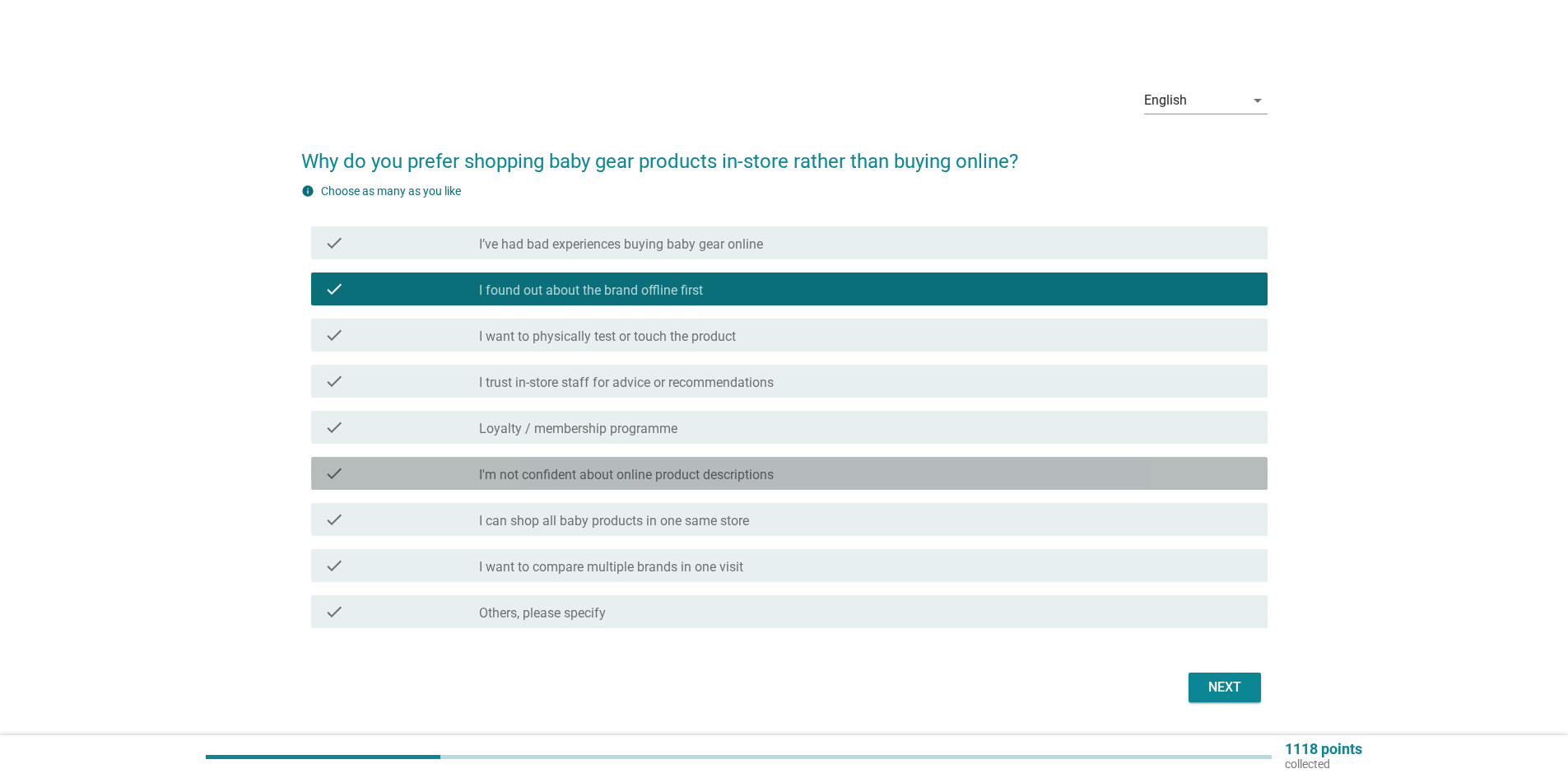
click at [644, 476] on label "I'm not confident about online product descriptions" at bounding box center [626, 475] width 295 height 16
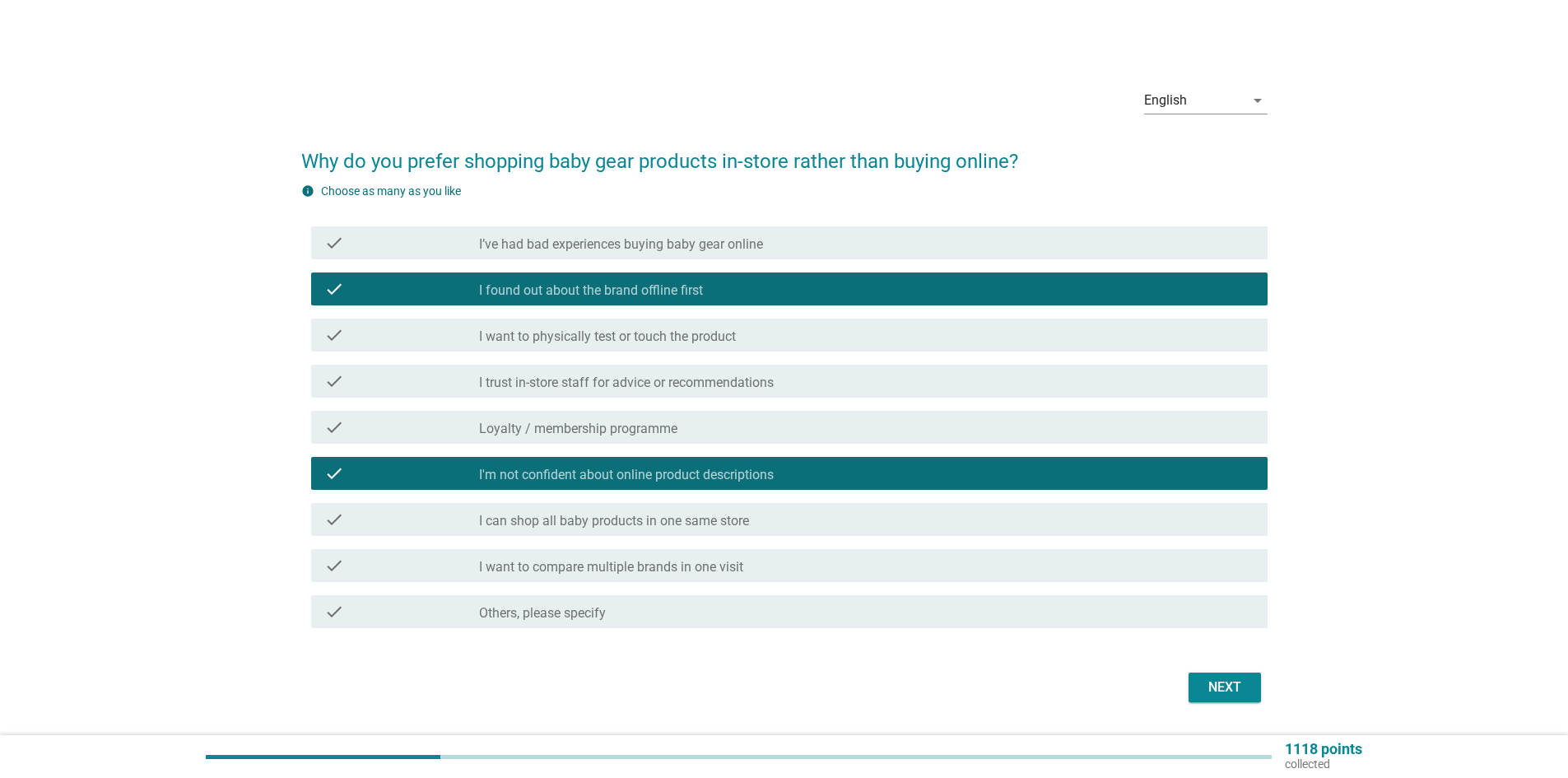
click at [672, 572] on label "I want to compare multiple brands in one visit" at bounding box center [610, 567] width 264 height 16
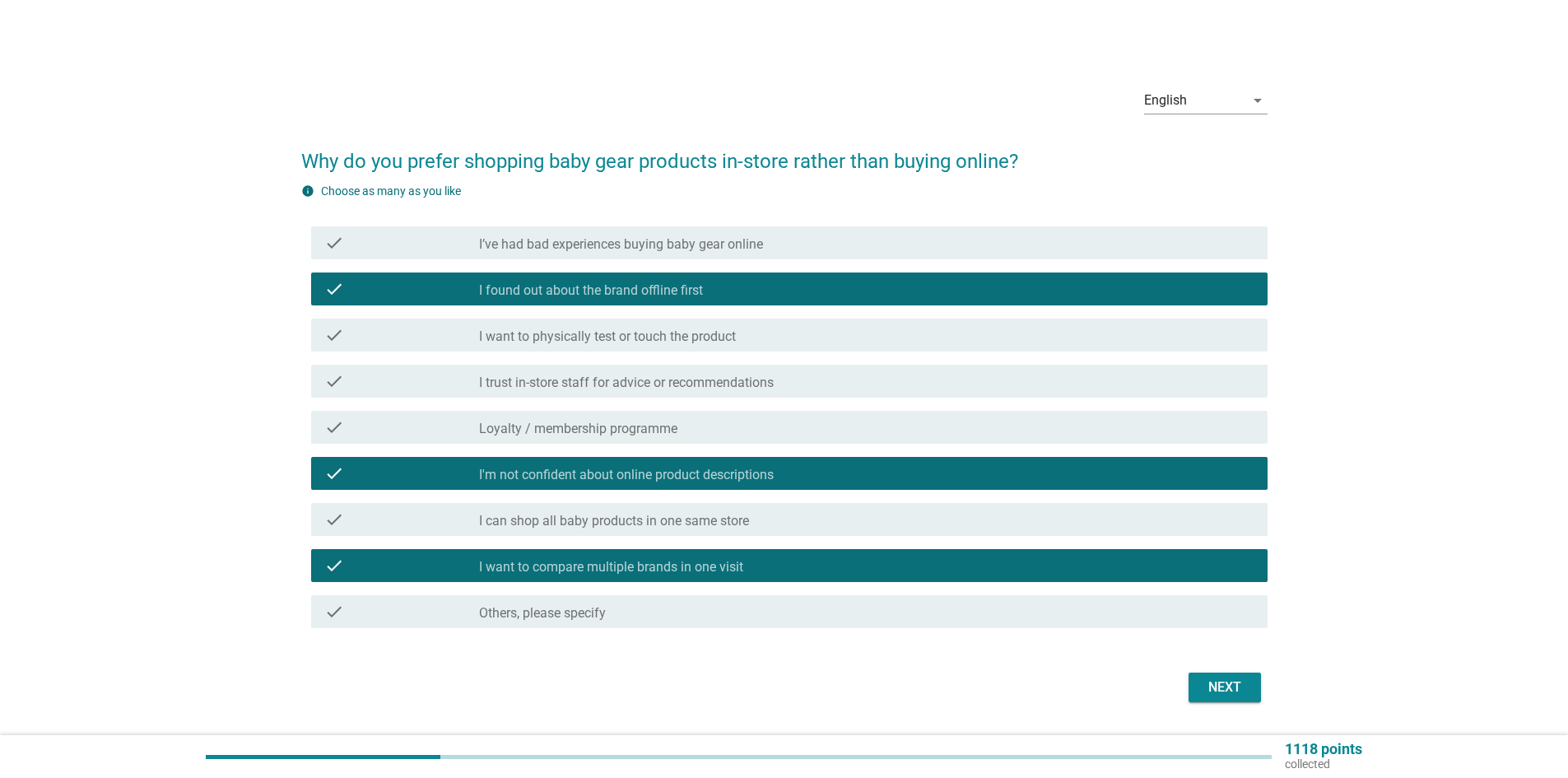
click at [1242, 691] on div "Next" at bounding box center [1224, 687] width 46 height 20
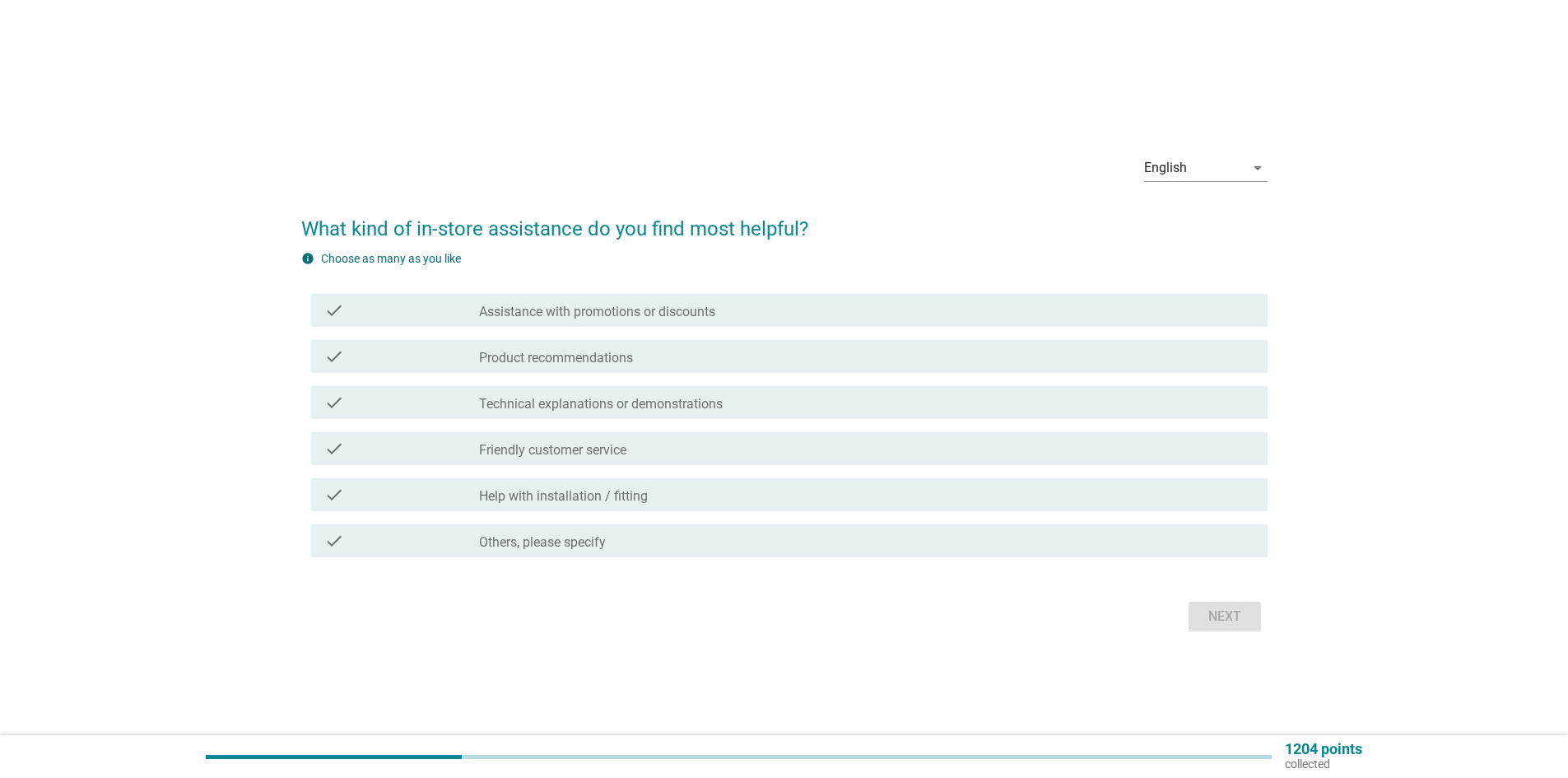
click at [662, 448] on div "check_box_outline_blank Friendly customer service" at bounding box center [866, 449] width 775 height 20
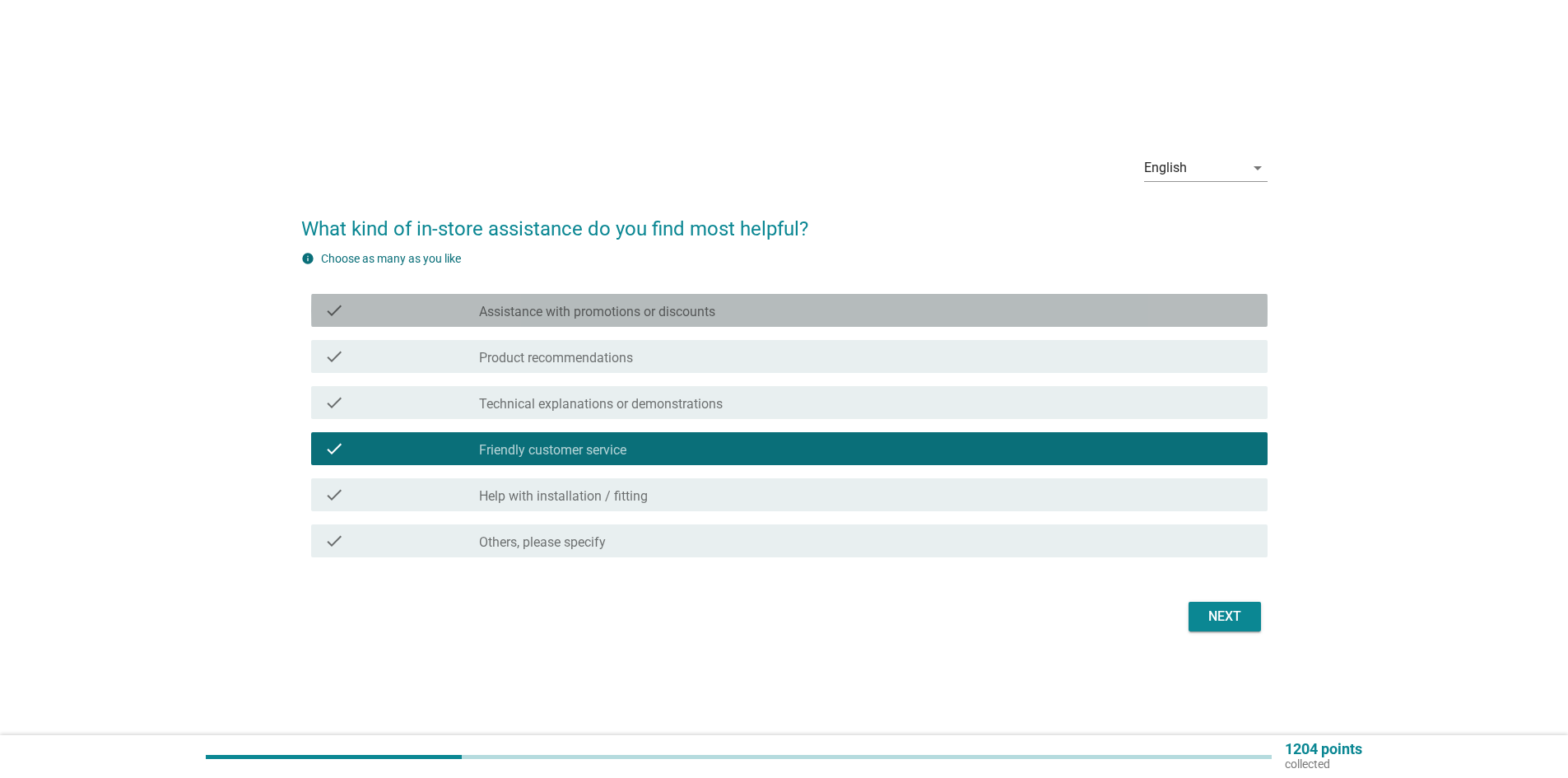
click at [727, 321] on div "check check_box_outline_blank Assistance with promotions or discounts" at bounding box center [789, 310] width 957 height 33
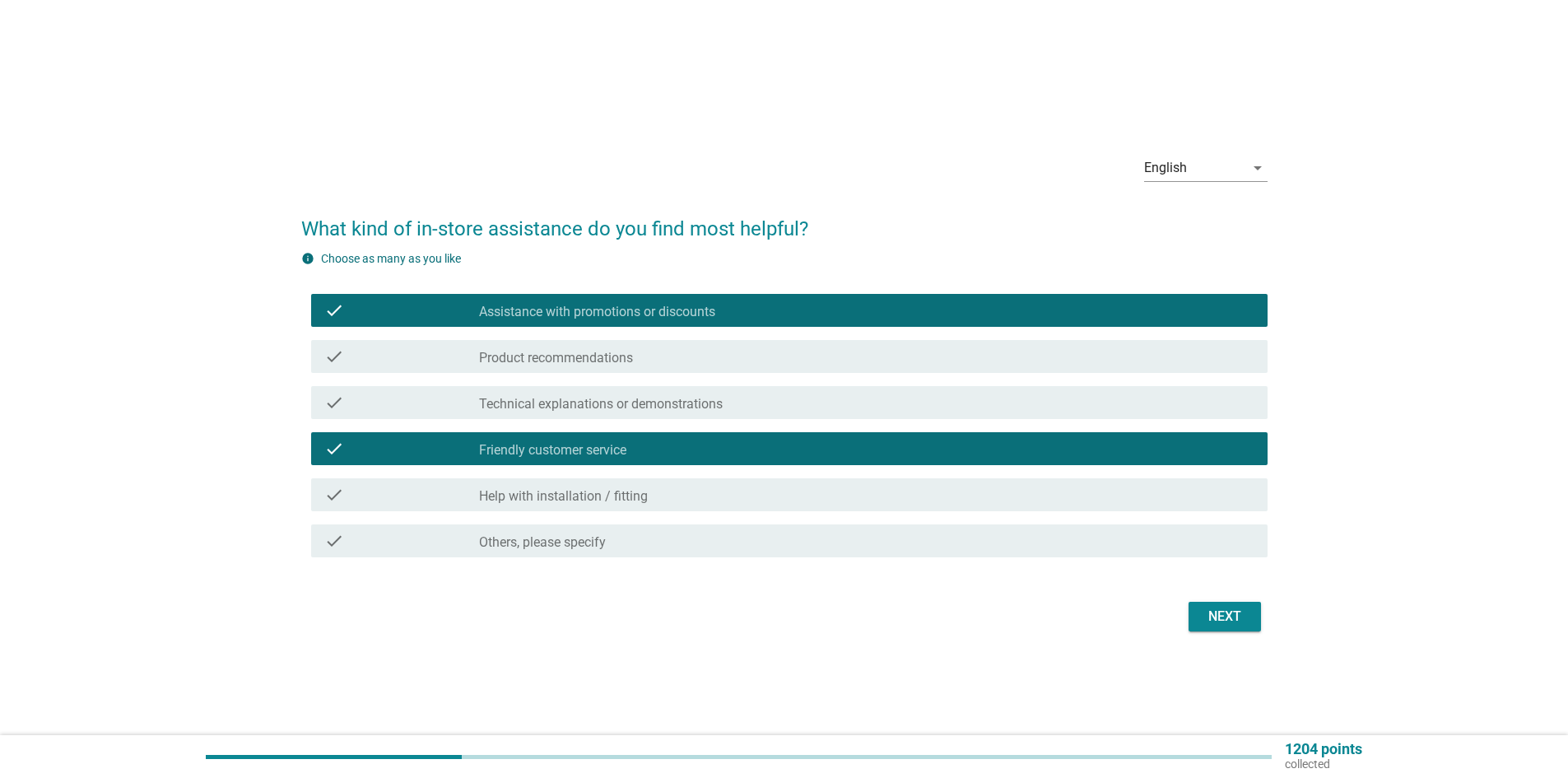
click at [1226, 623] on div "Next" at bounding box center [1224, 617] width 46 height 20
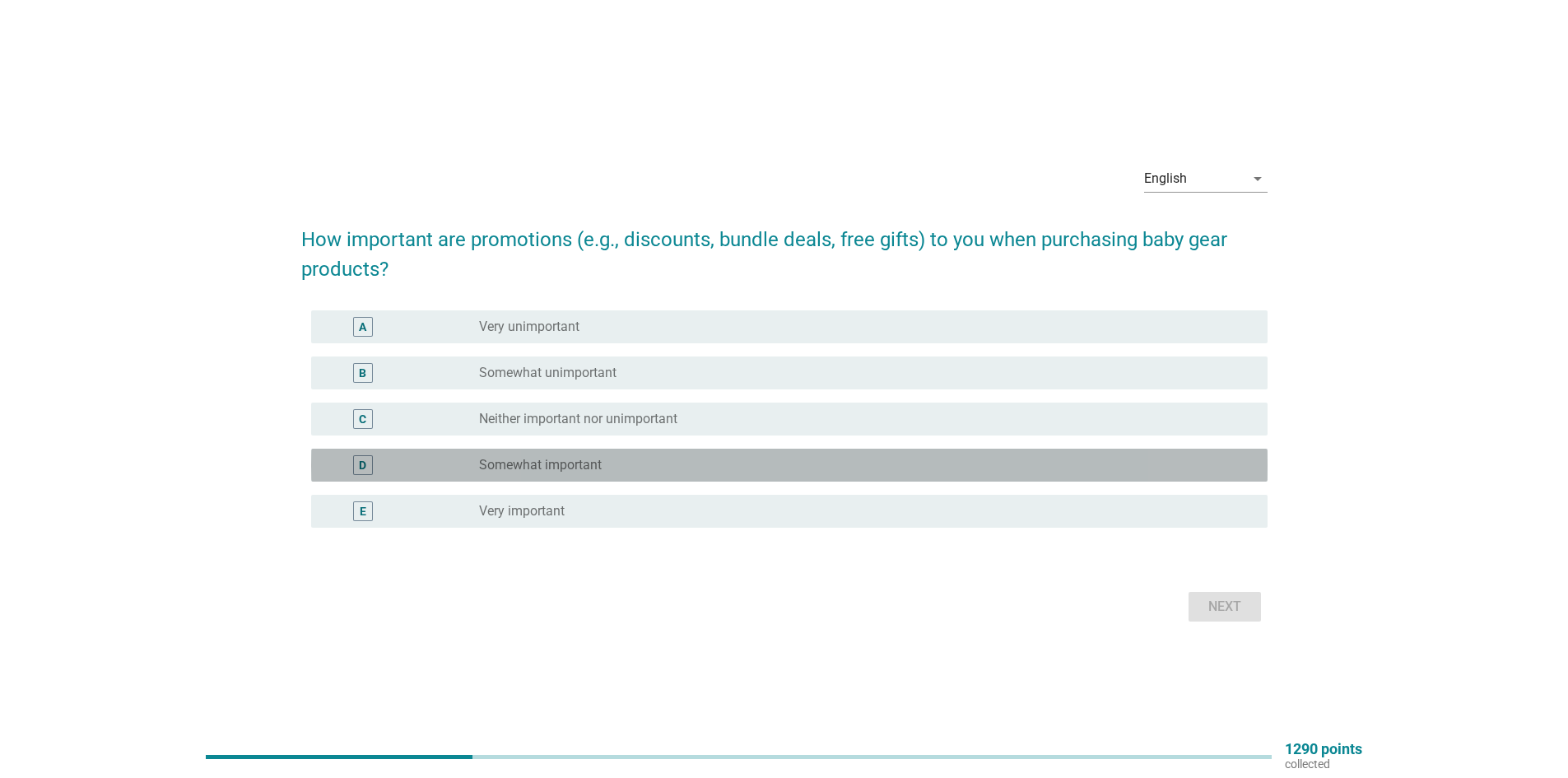
click at [602, 459] on div "radio_button_unchecked Somewhat important" at bounding box center [860, 465] width 763 height 16
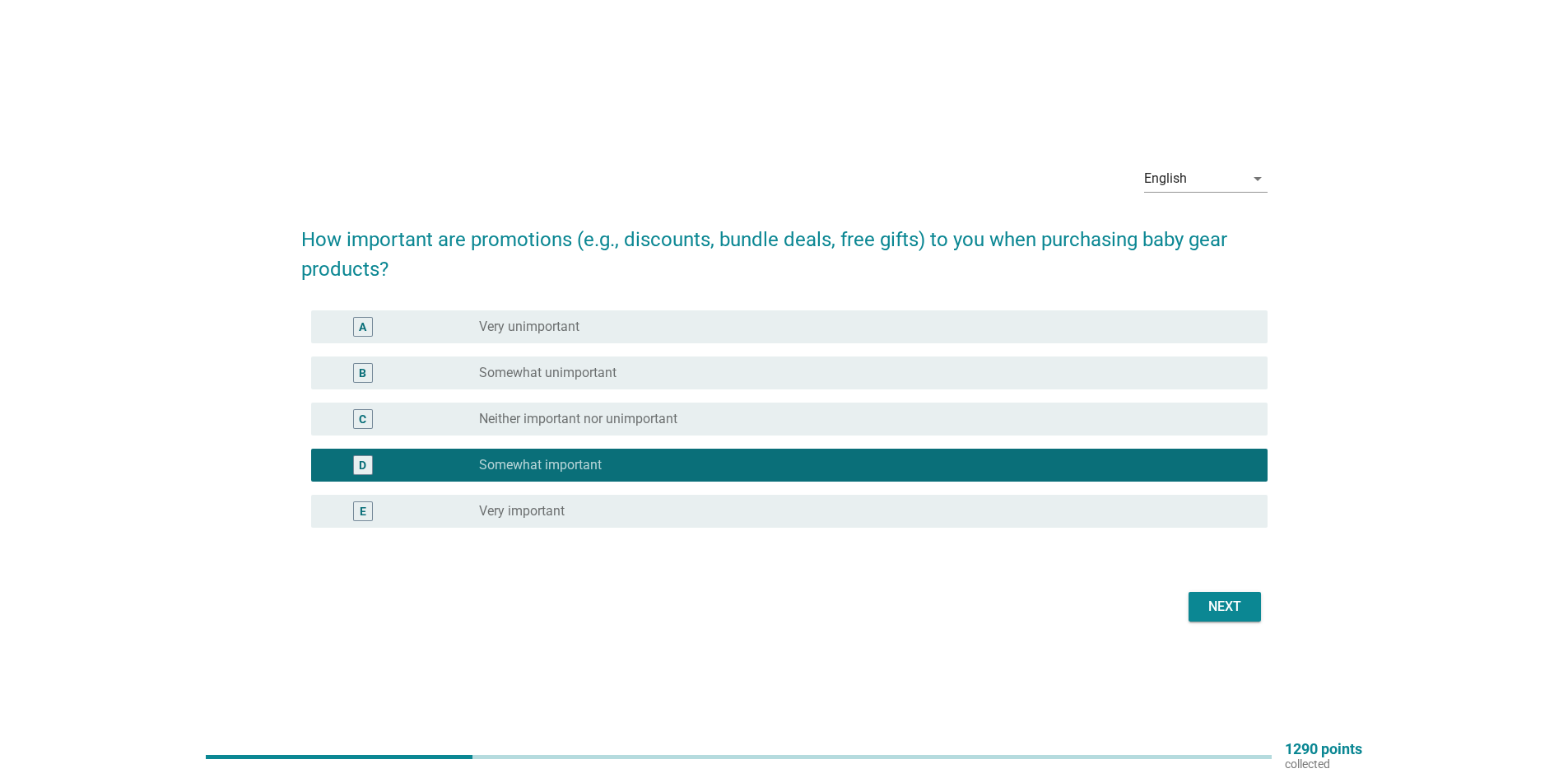
click at [1215, 603] on div "Next" at bounding box center [1224, 607] width 46 height 20
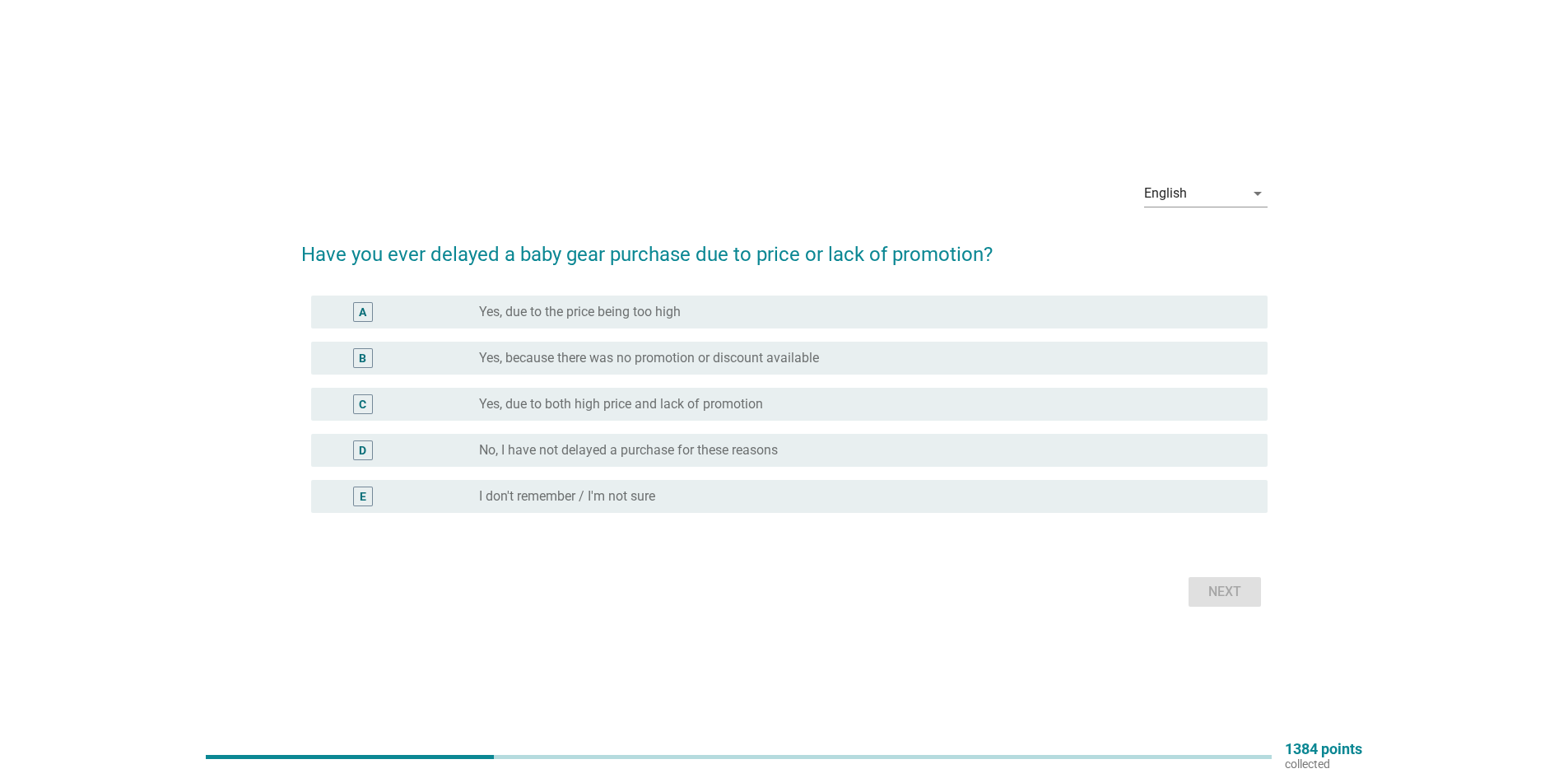
click at [699, 492] on div "radio_button_unchecked I don't remember / I'm not sure" at bounding box center [860, 496] width 763 height 16
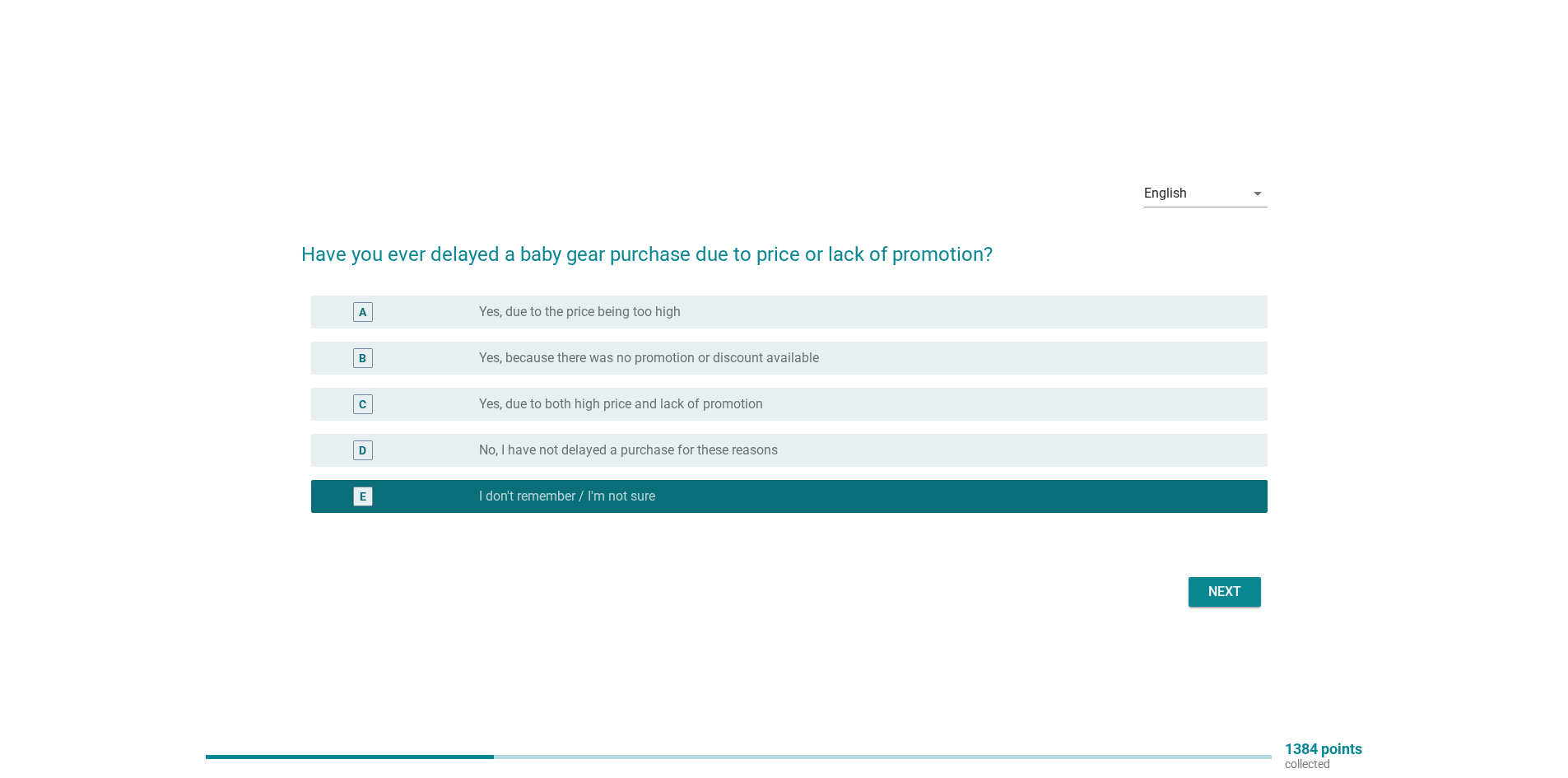
click at [1220, 593] on div "Next" at bounding box center [1224, 592] width 46 height 20
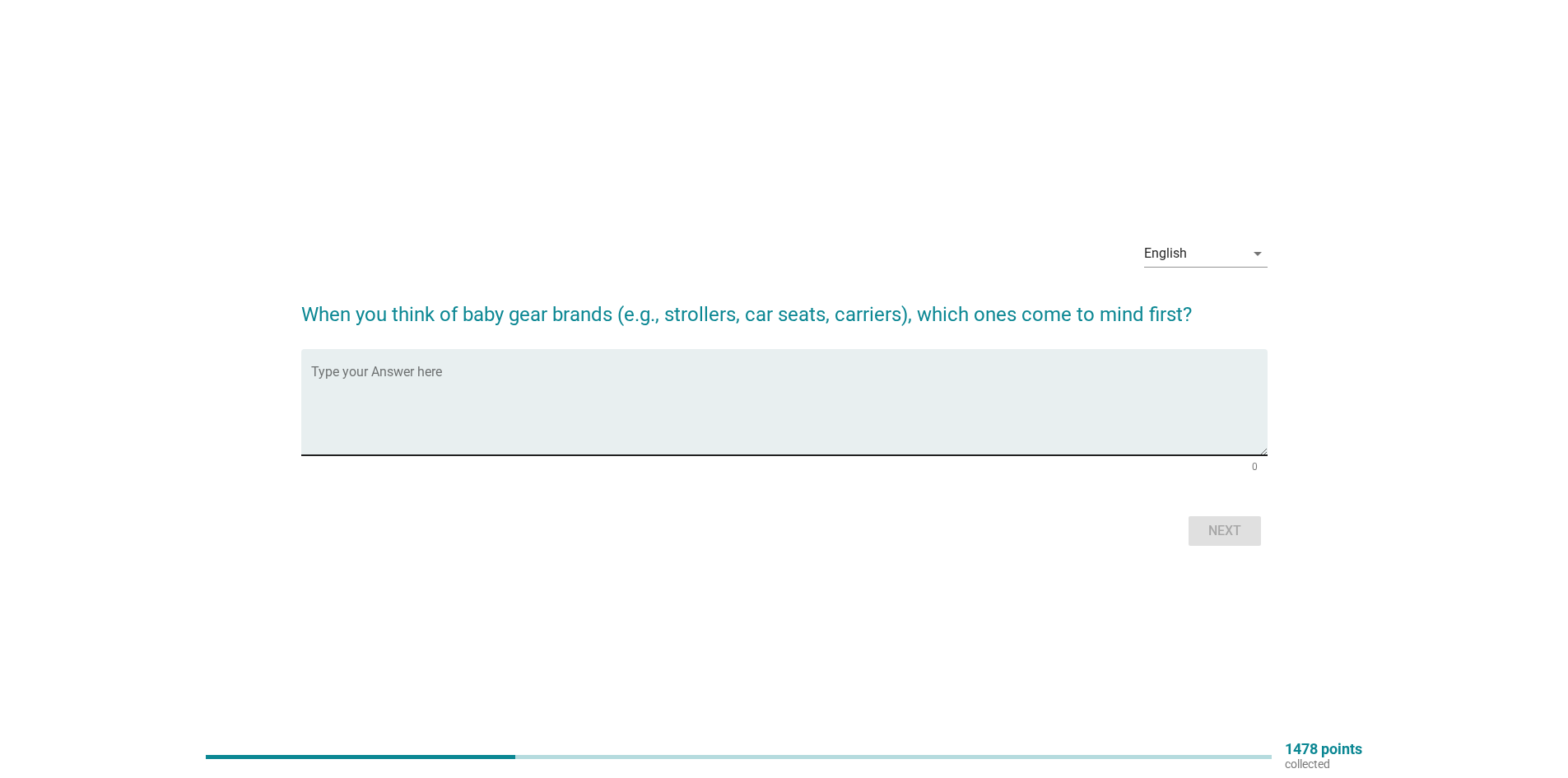
click at [568, 433] on textarea "Type your Answer here" at bounding box center [789, 412] width 957 height 86
type textarea "Anakku"
click at [1221, 527] on div "Next" at bounding box center [1224, 531] width 46 height 20
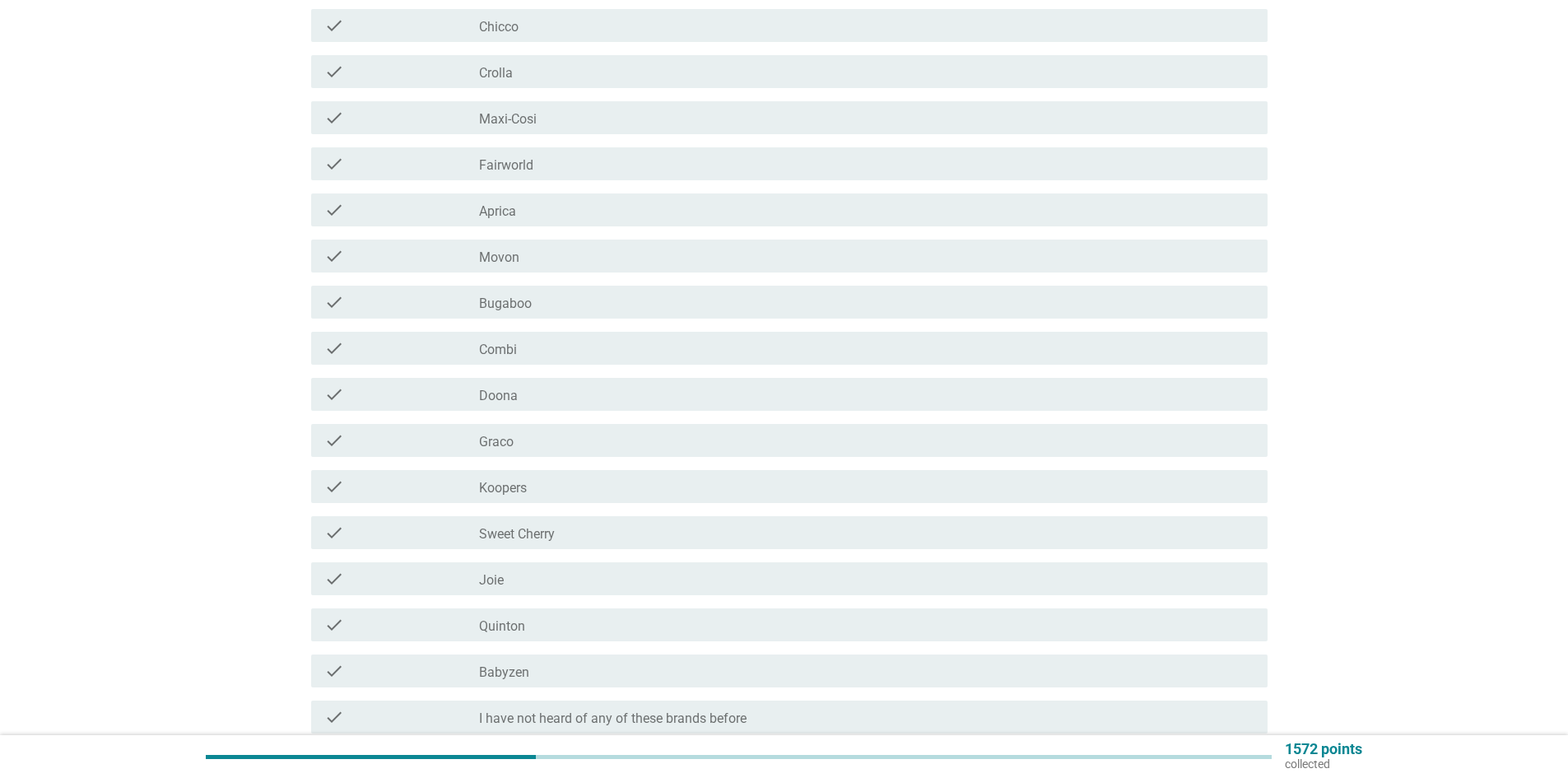
scroll to position [691, 0]
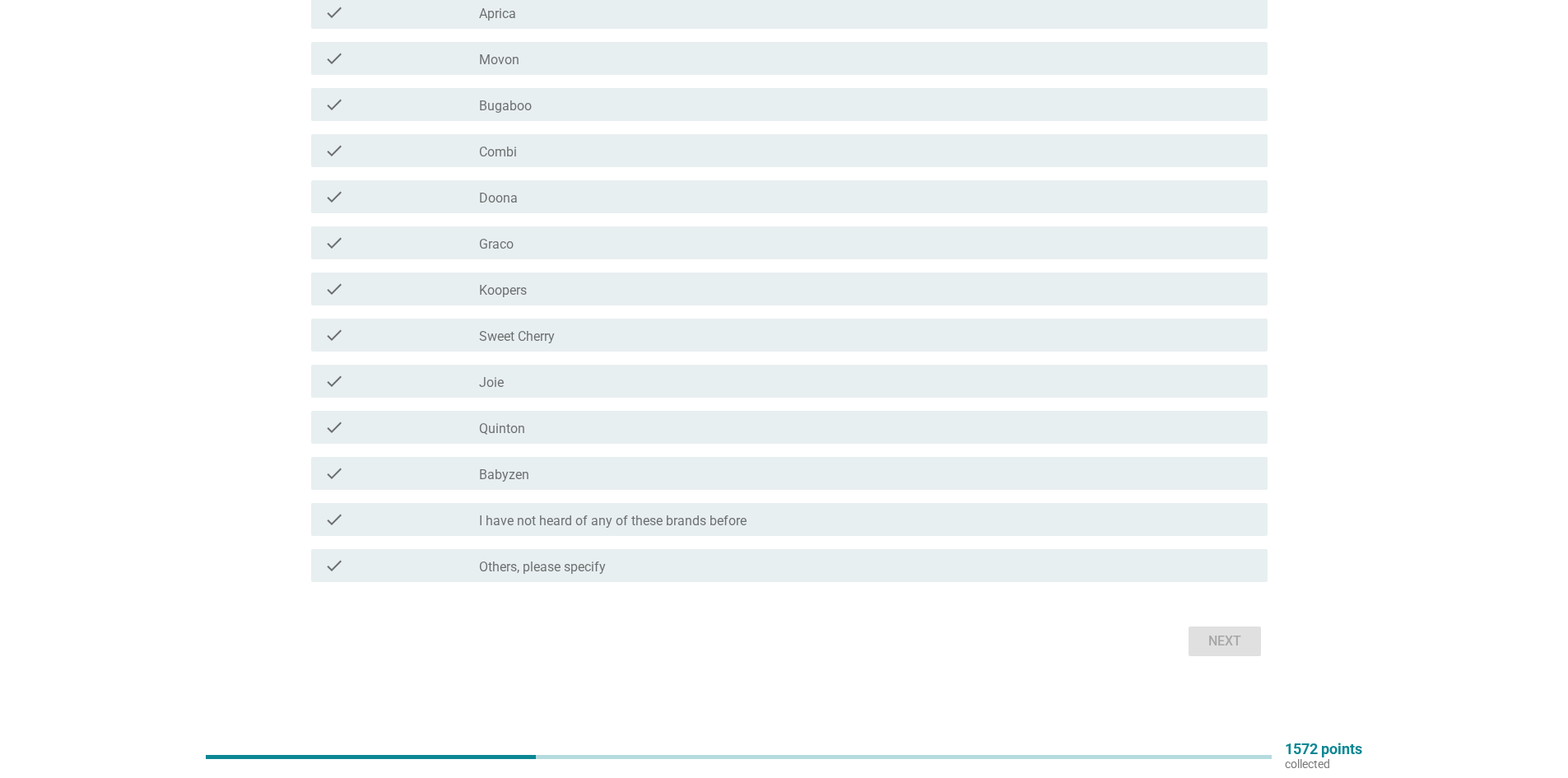
click at [614, 338] on div "check_box_outline_blank Sweet Cherry" at bounding box center [866, 336] width 775 height 20
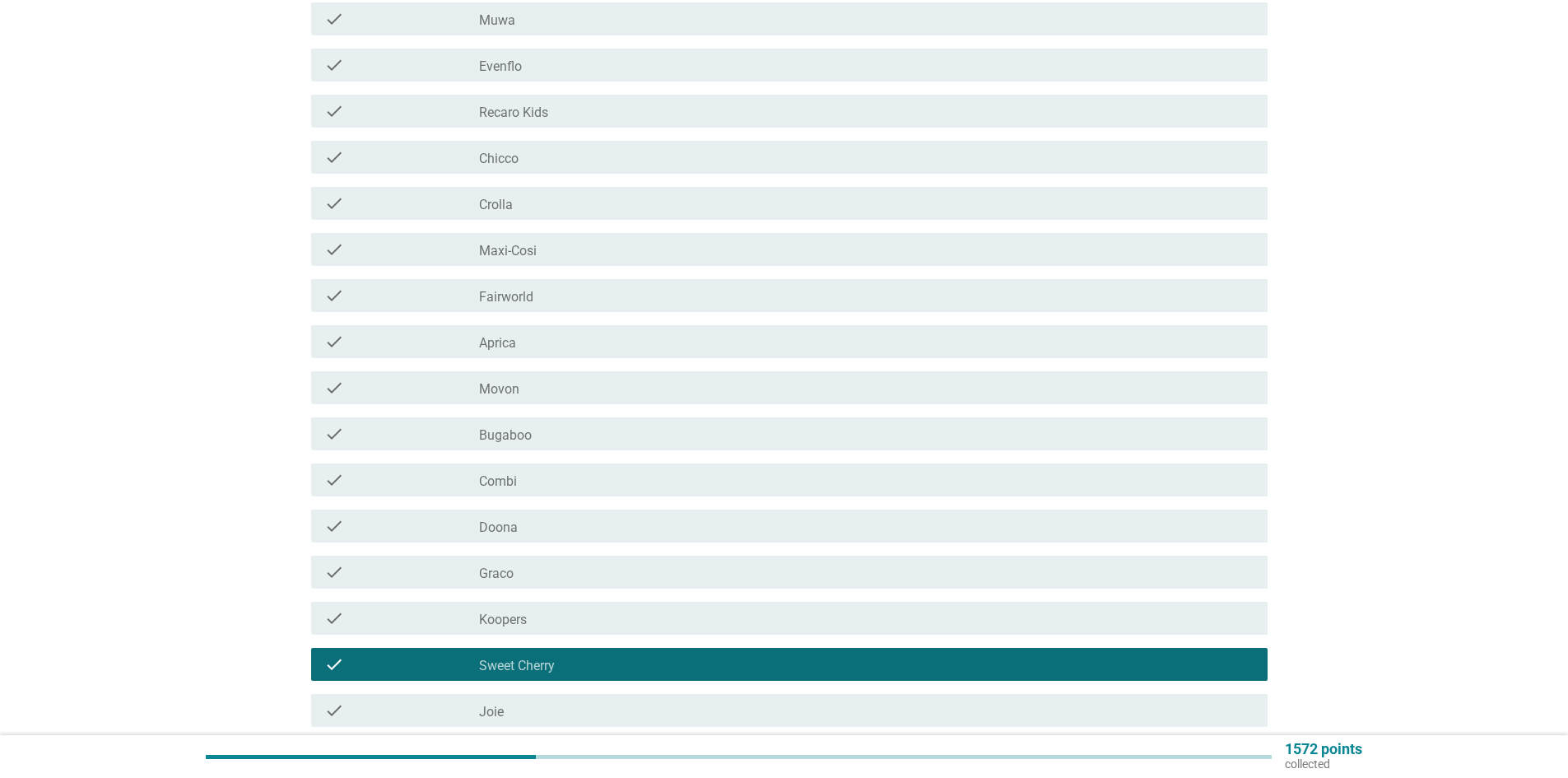
scroll to position [609, 0]
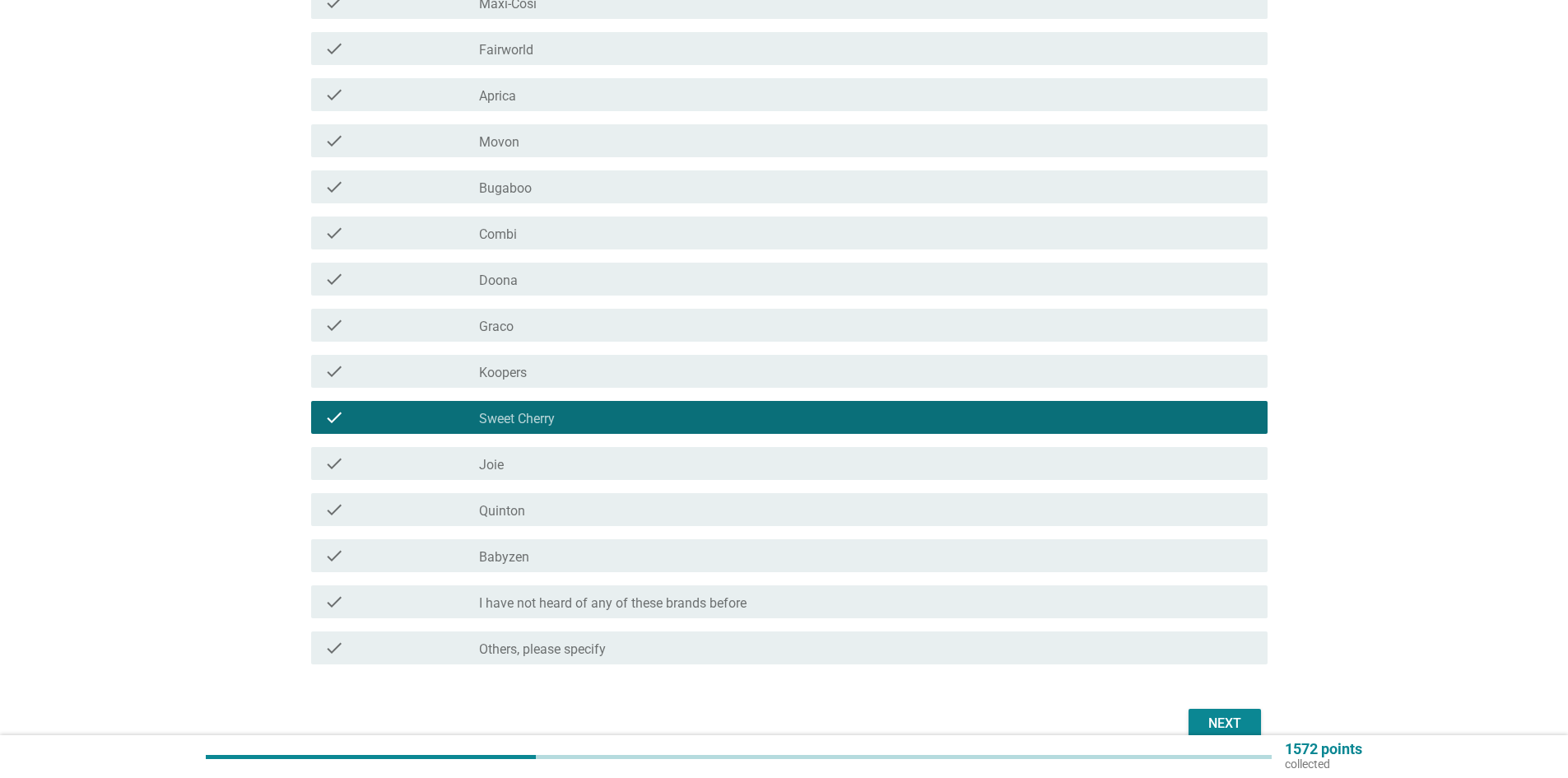
click at [1232, 719] on div "Next" at bounding box center [1224, 724] width 46 height 20
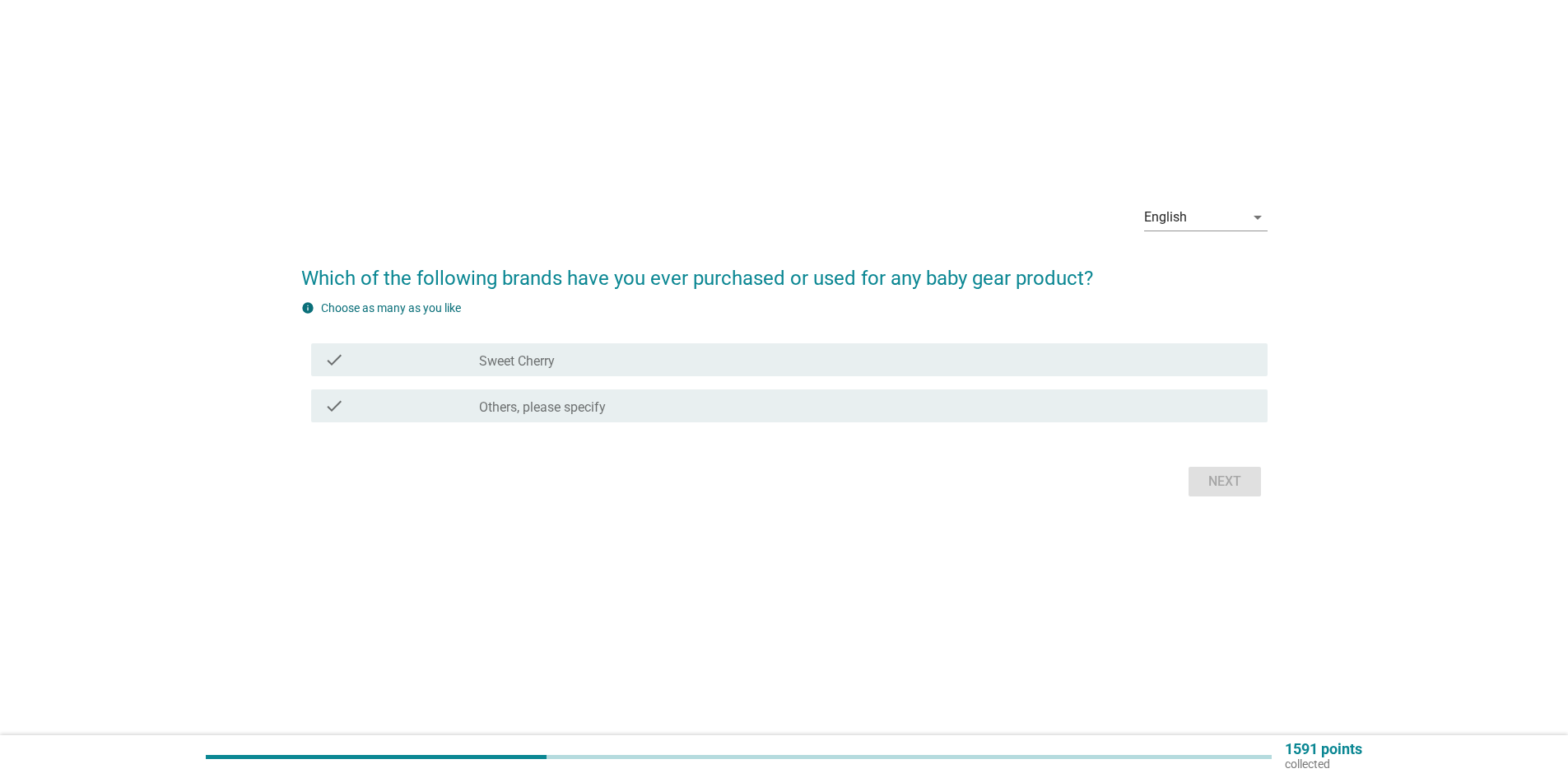
scroll to position [0, 0]
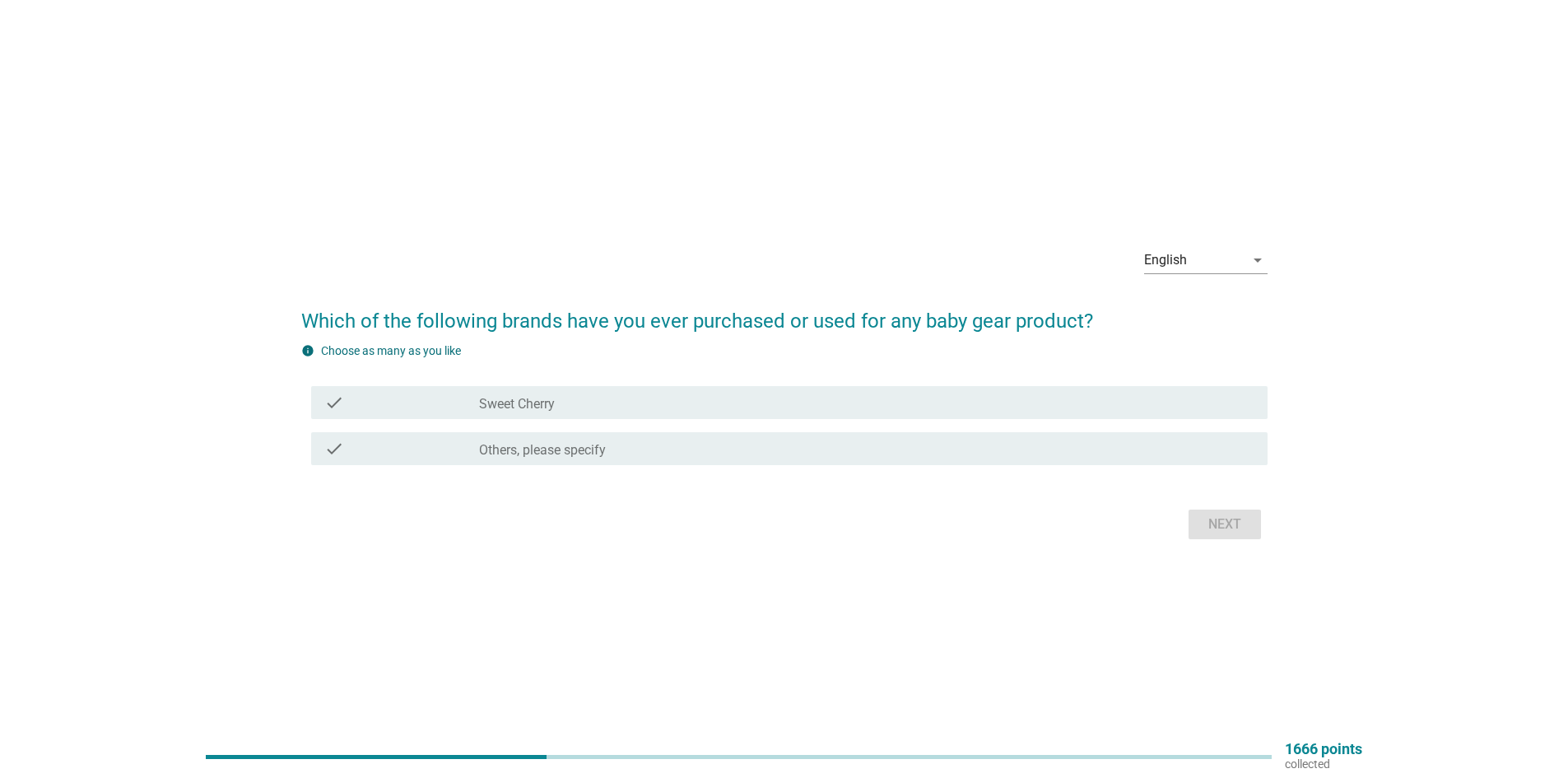
click at [757, 396] on div "check_box_outline_blank Sweet Cherry" at bounding box center [866, 403] width 775 height 20
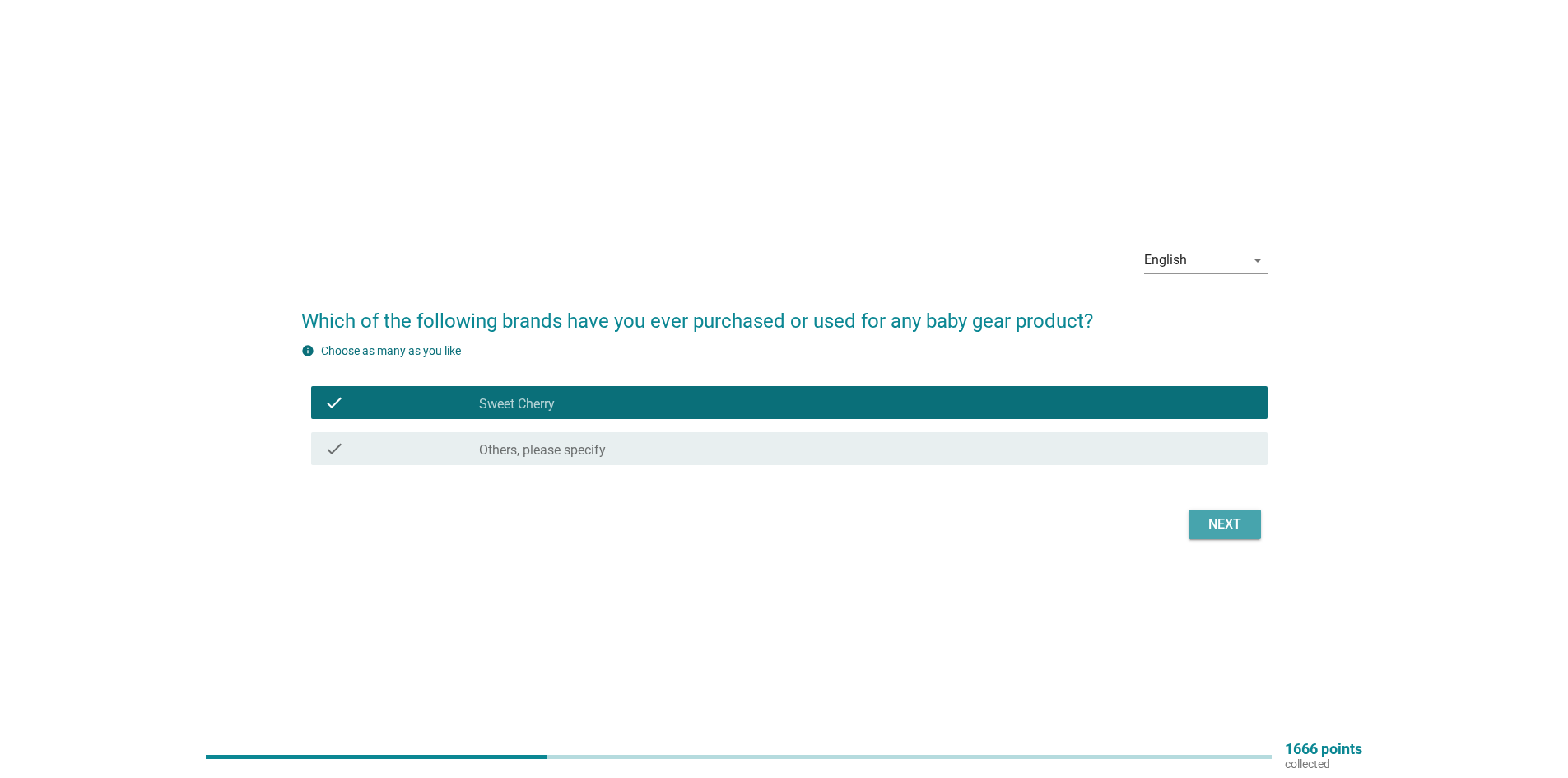
click at [1213, 530] on div "Next" at bounding box center [1224, 524] width 46 height 20
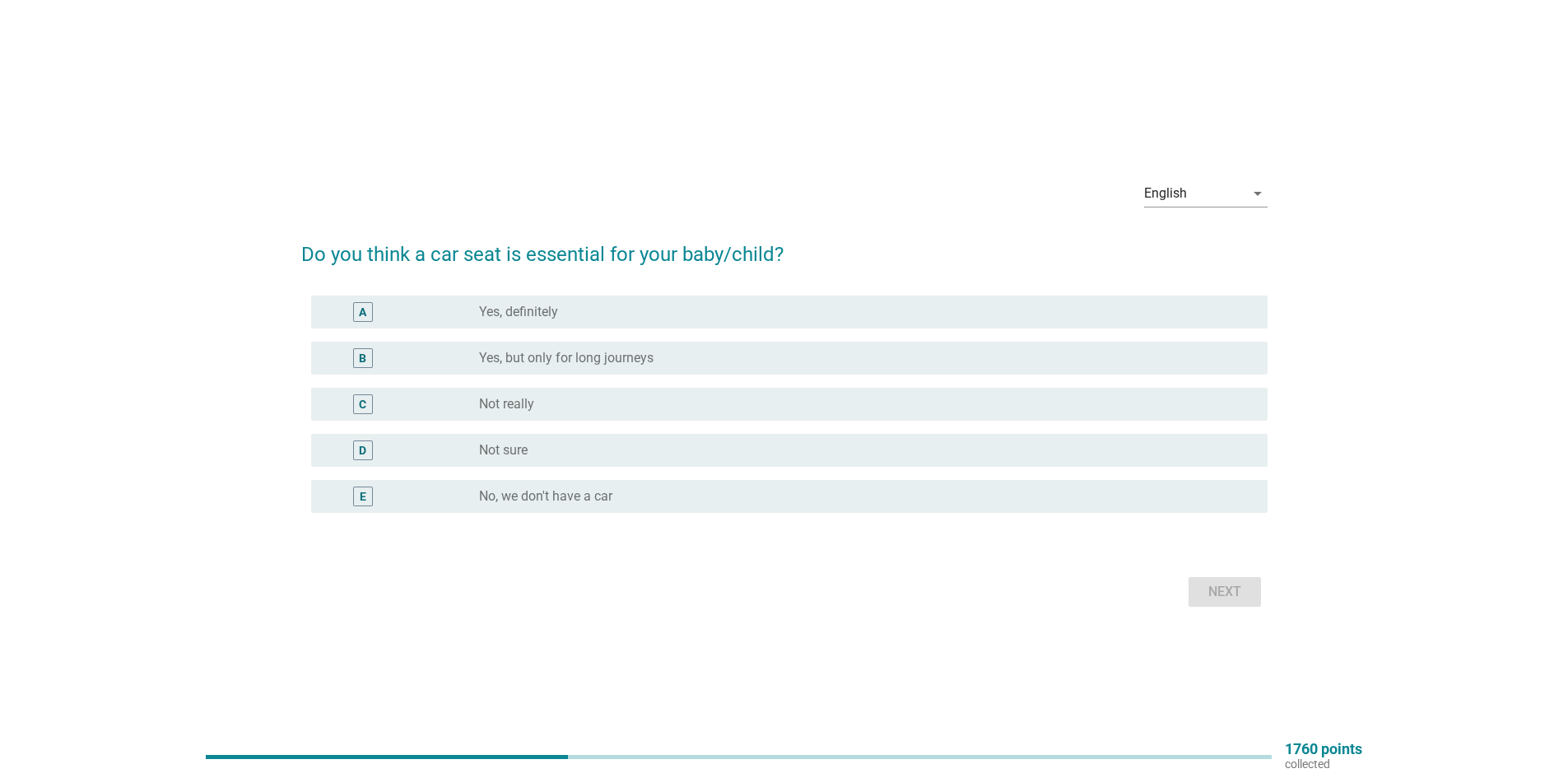
click at [633, 319] on div "radio_button_unchecked Yes, definitely" at bounding box center [860, 312] width 763 height 16
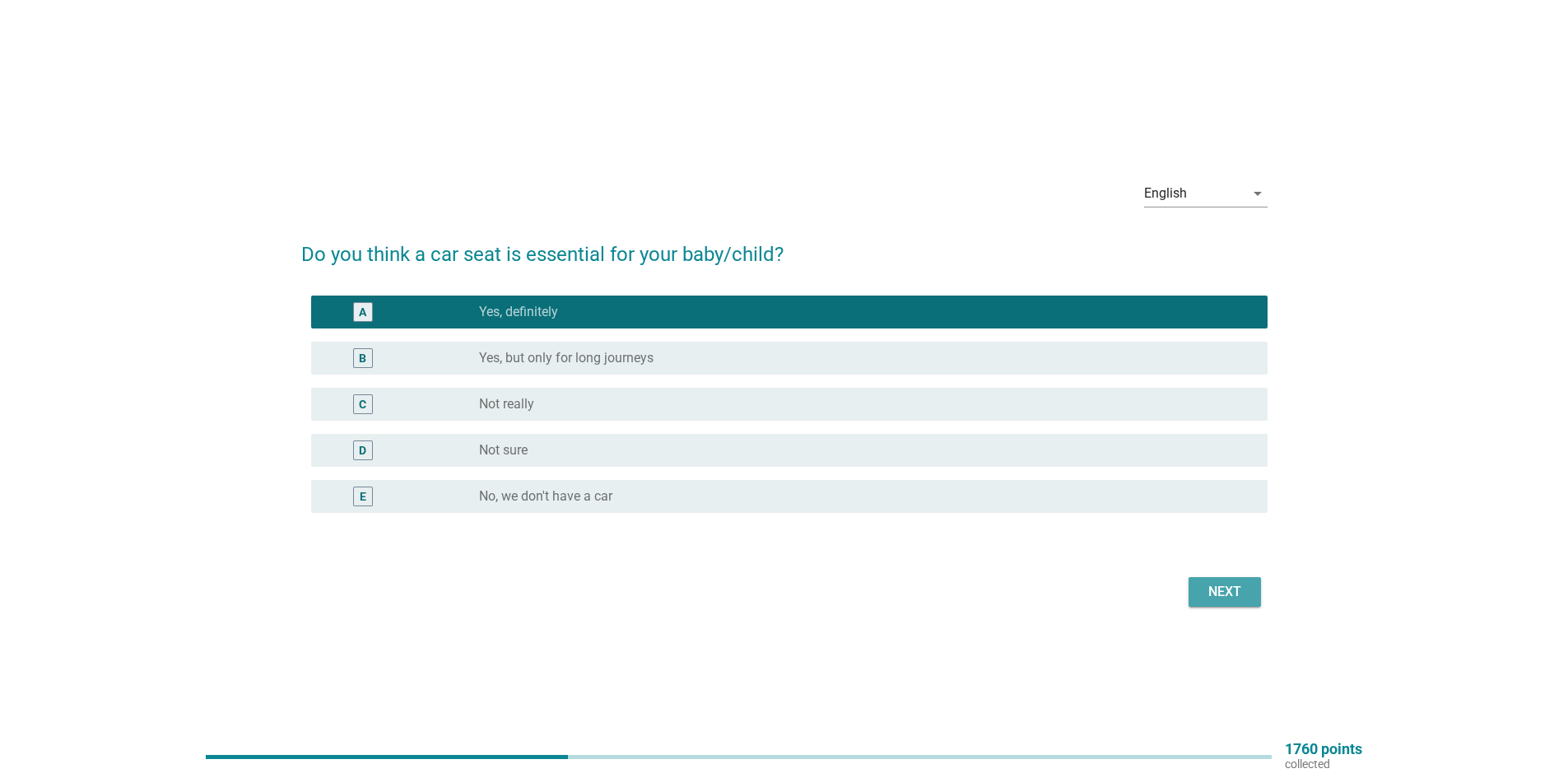
click at [1212, 590] on div "Next" at bounding box center [1224, 592] width 46 height 20
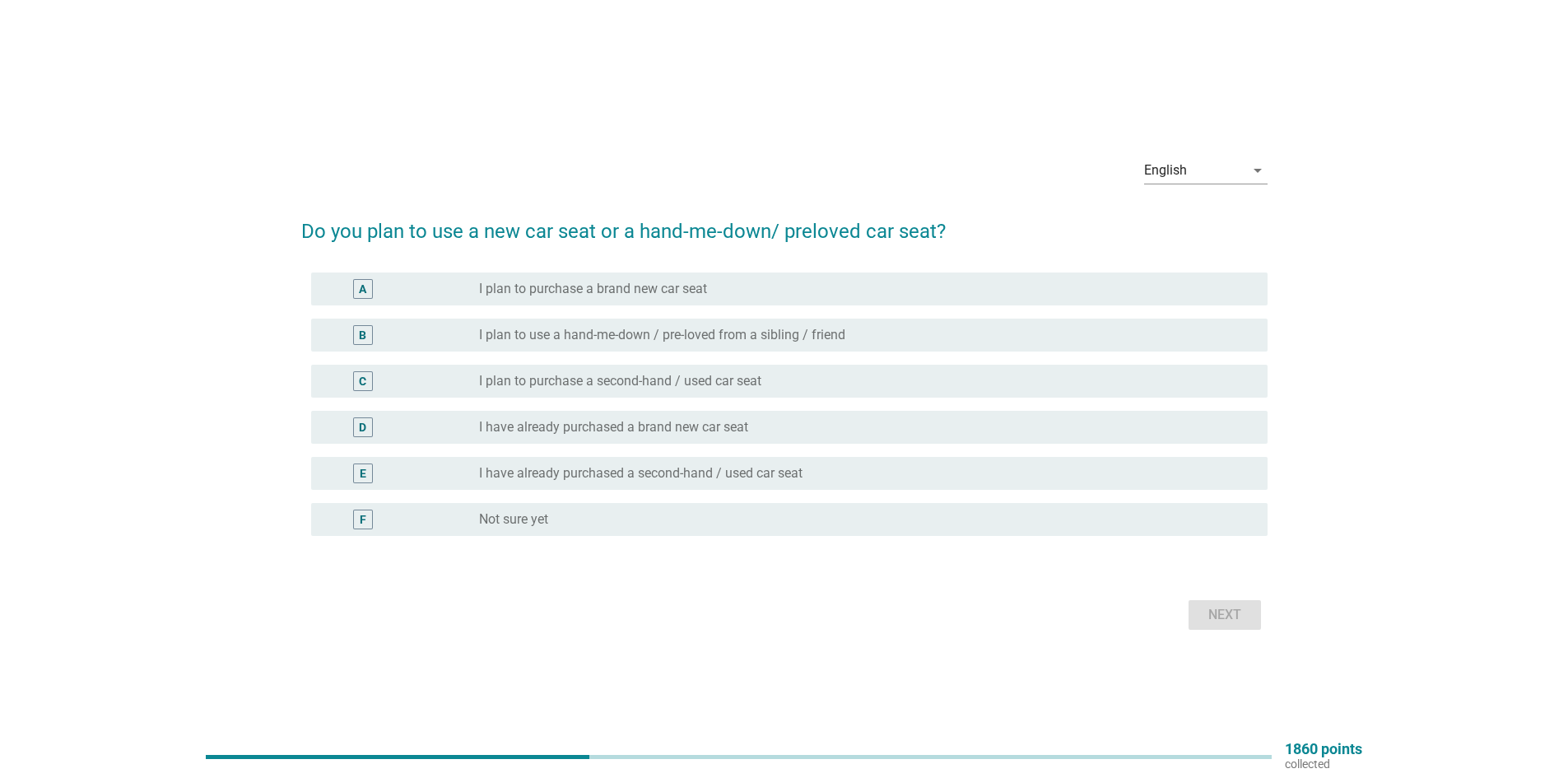
click at [638, 514] on div "radio_button_unchecked Not sure yet" at bounding box center [860, 520] width 763 height 16
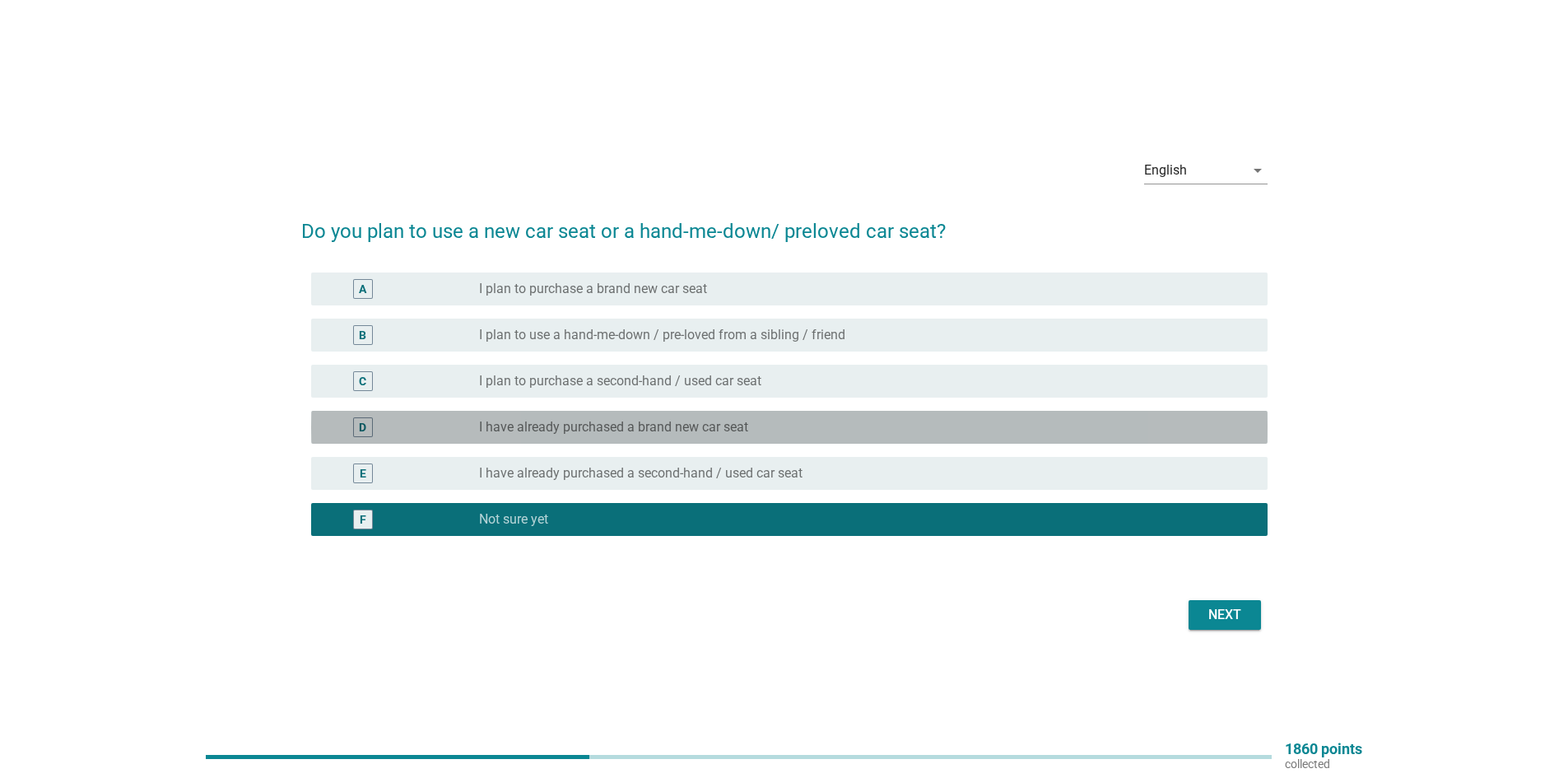
click at [772, 433] on div "radio_button_unchecked I have already purchased a brand new car seat" at bounding box center [860, 427] width 763 height 16
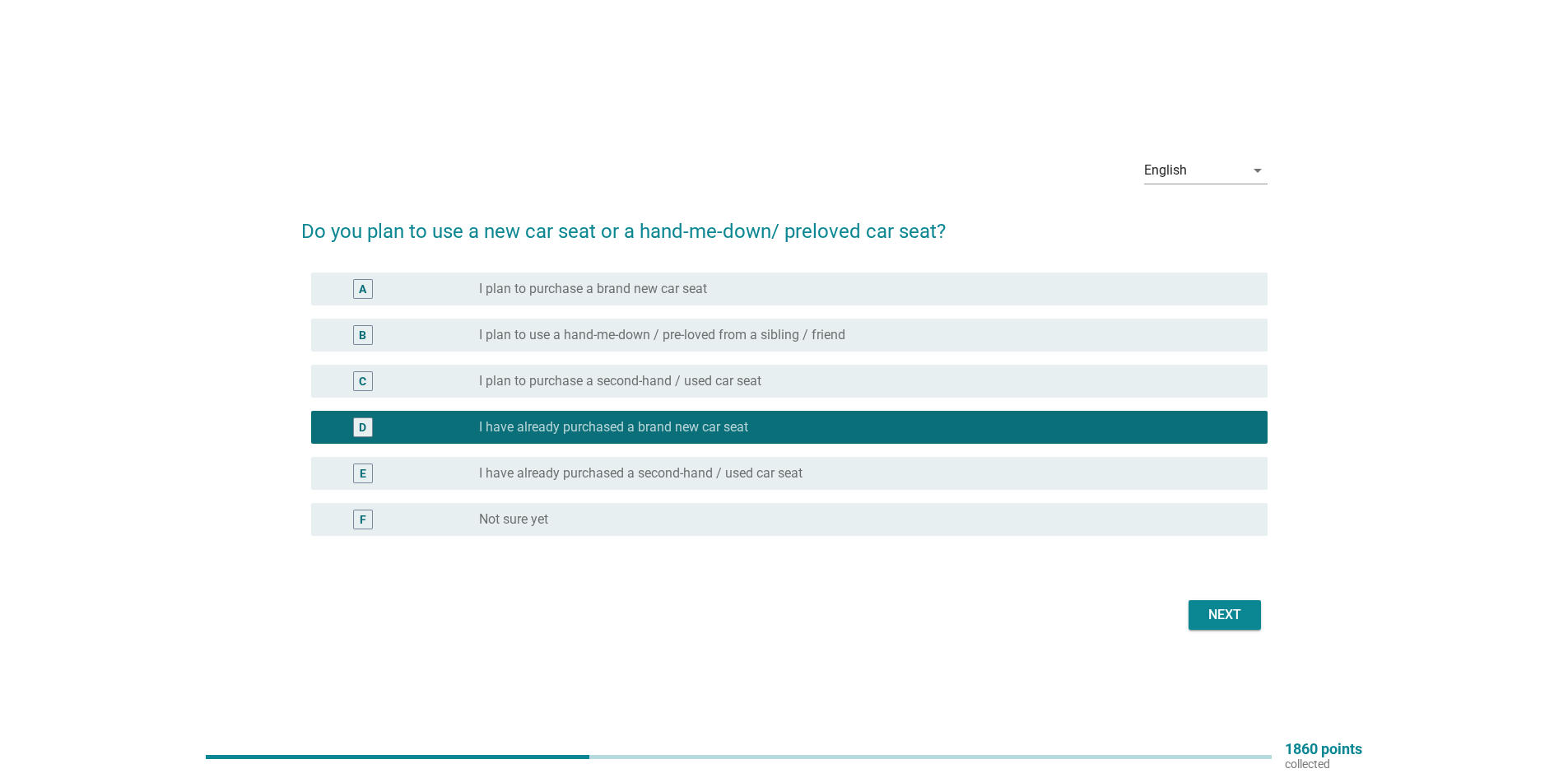
click at [1215, 607] on div "Next" at bounding box center [1224, 615] width 46 height 20
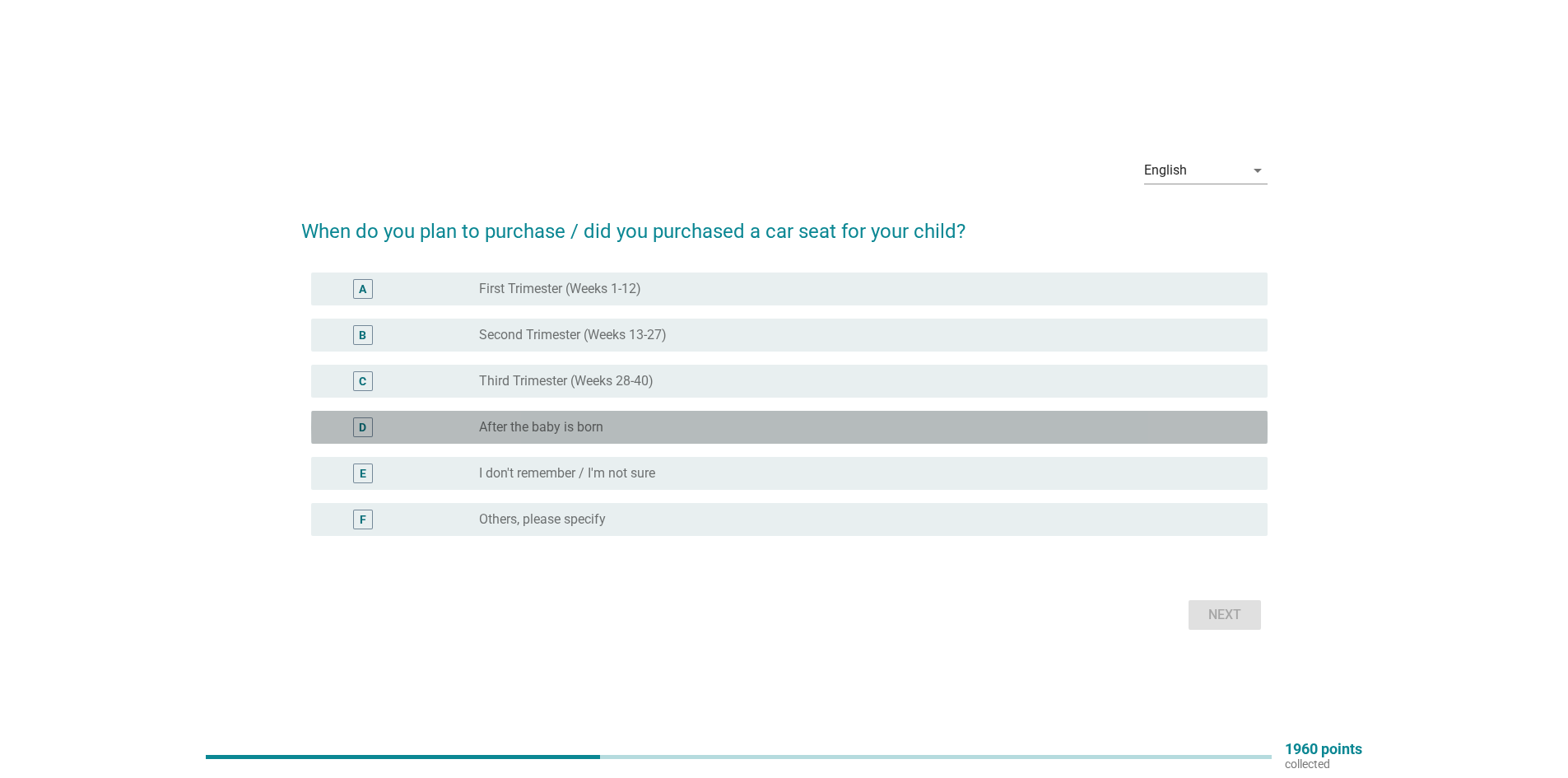
click at [794, 422] on div "radio_button_unchecked After the baby is born" at bounding box center [860, 427] width 763 height 16
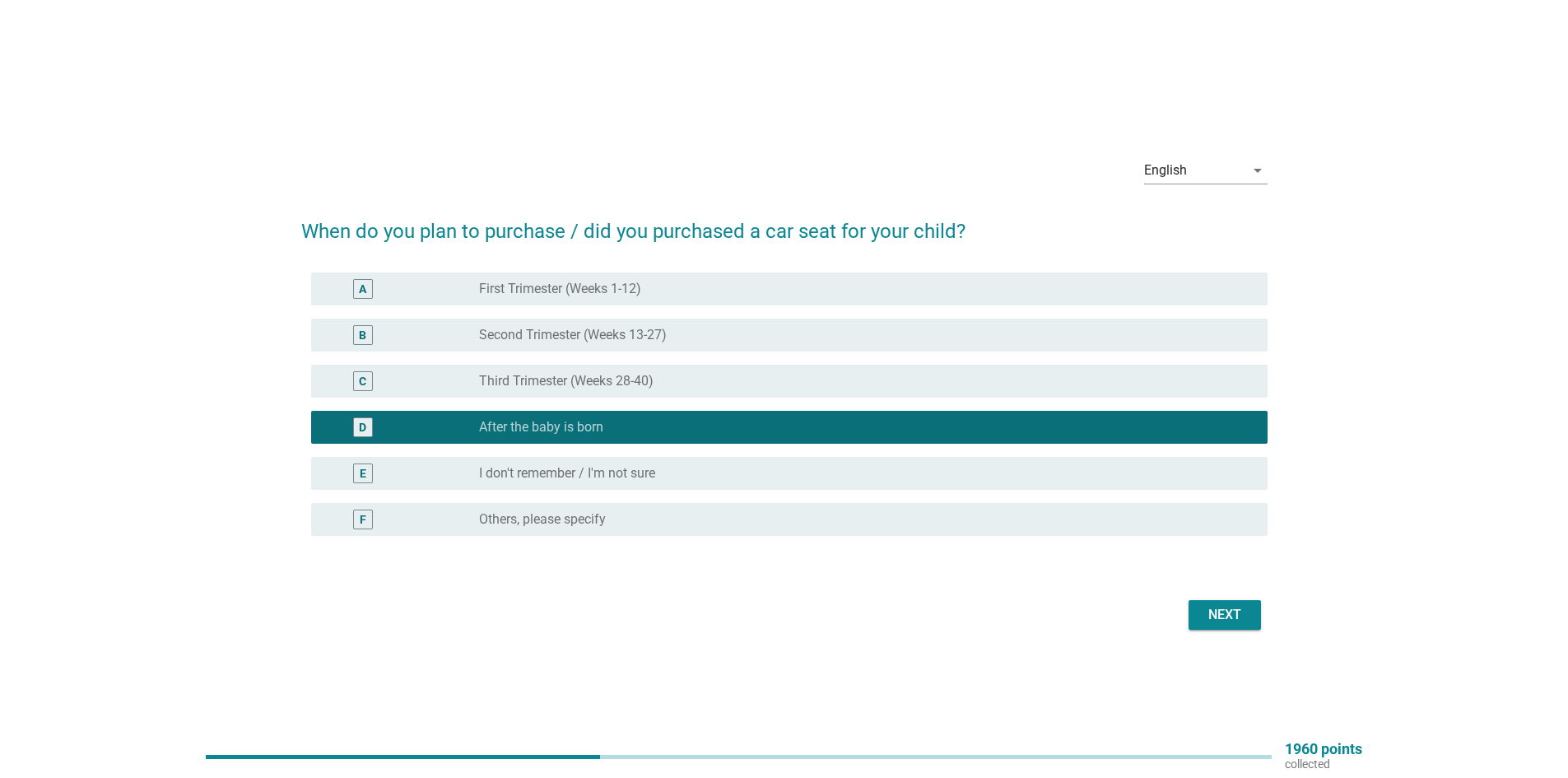
click at [1213, 607] on div "Next" at bounding box center [1224, 615] width 46 height 20
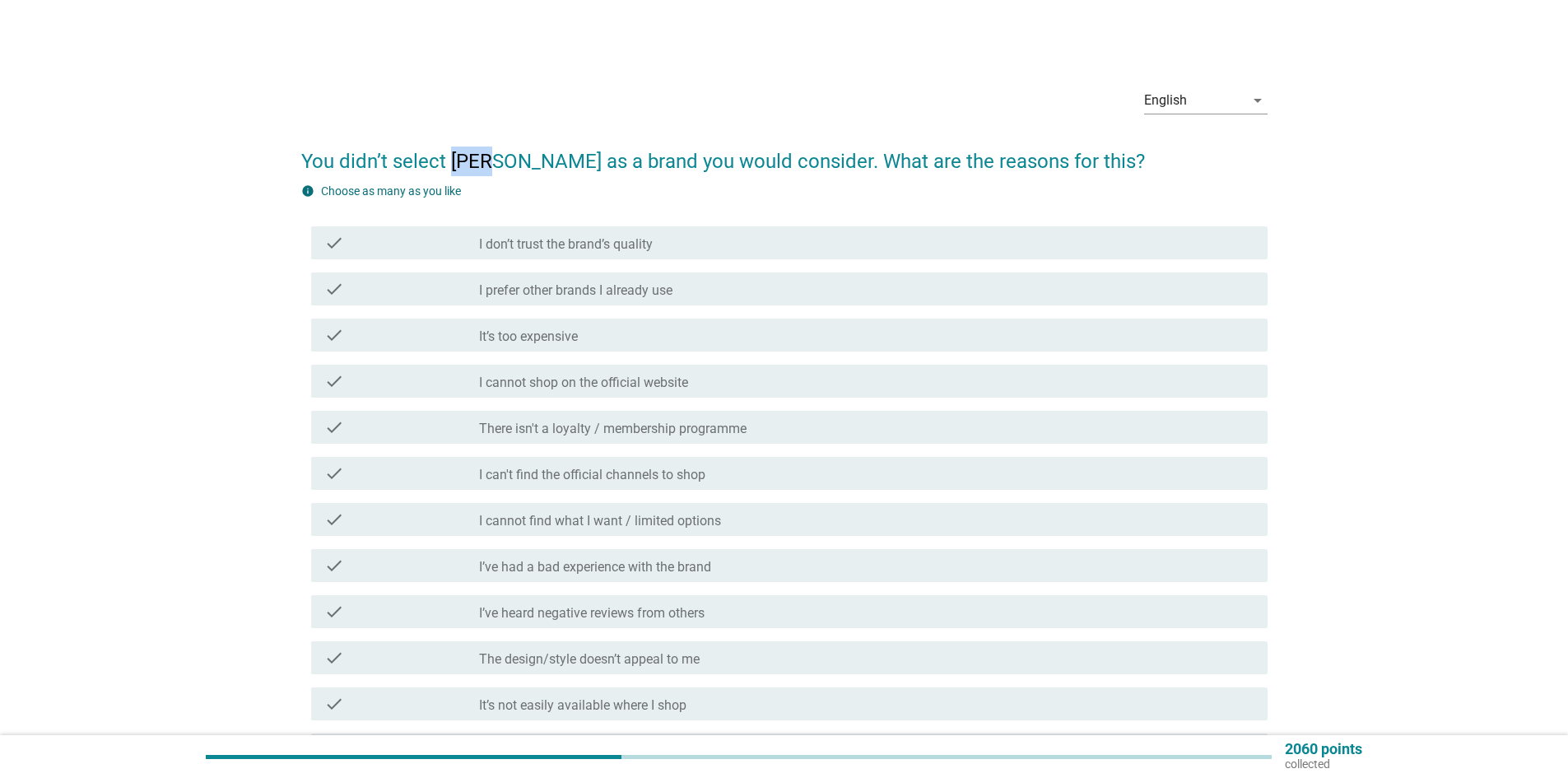
drag, startPoint x: 451, startPoint y: 161, endPoint x: 485, endPoint y: 160, distance: 34.0
click at [485, 160] on h2 "You didn’t select Joie as a brand you would consider. What are the reasons for …" at bounding box center [784, 152] width 967 height 46
copy h2 "Joie"
click at [718, 289] on div "check_box_outline_blank I prefer other brands I already use" at bounding box center [866, 289] width 775 height 20
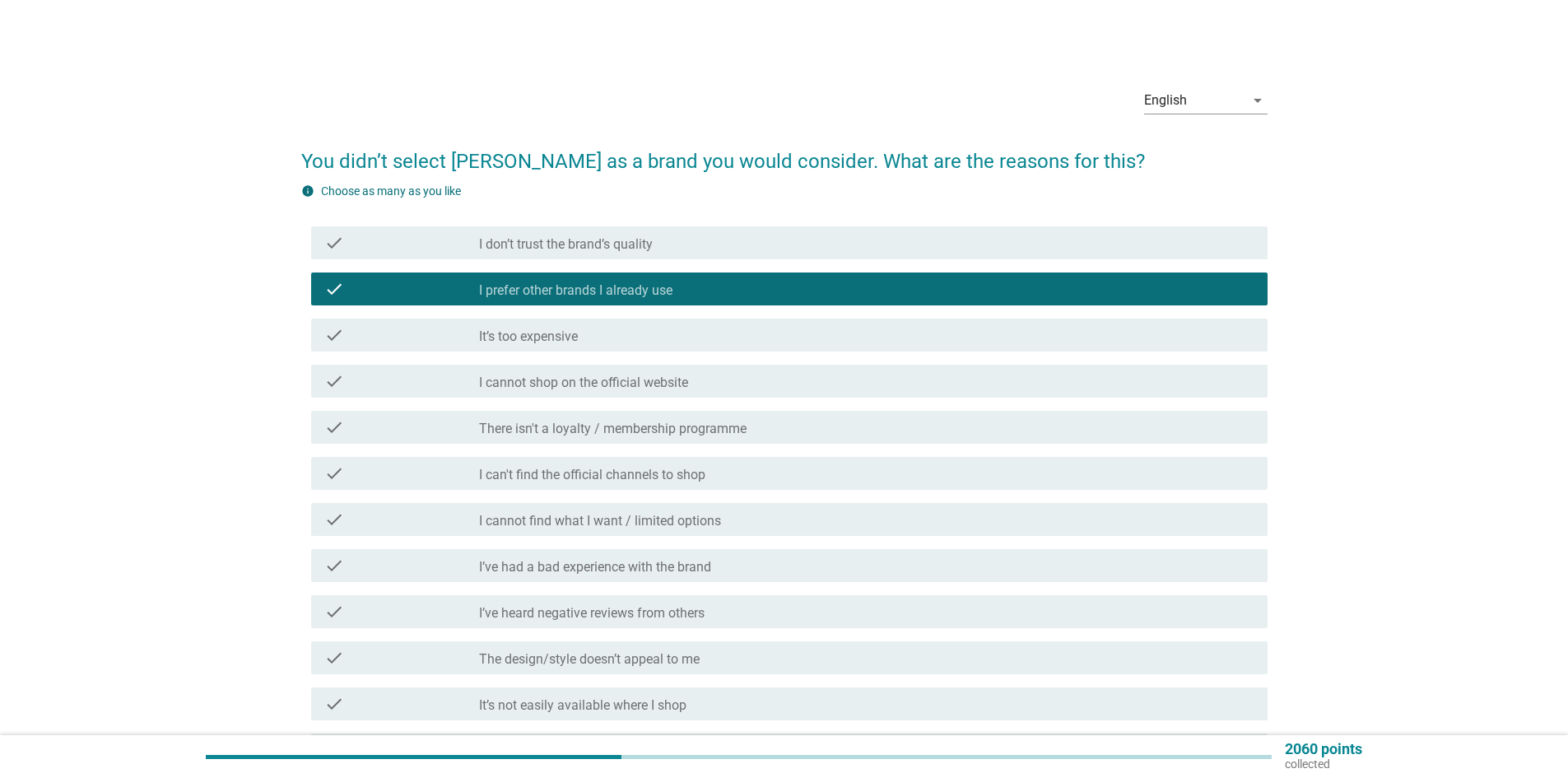
scroll to position [83, 0]
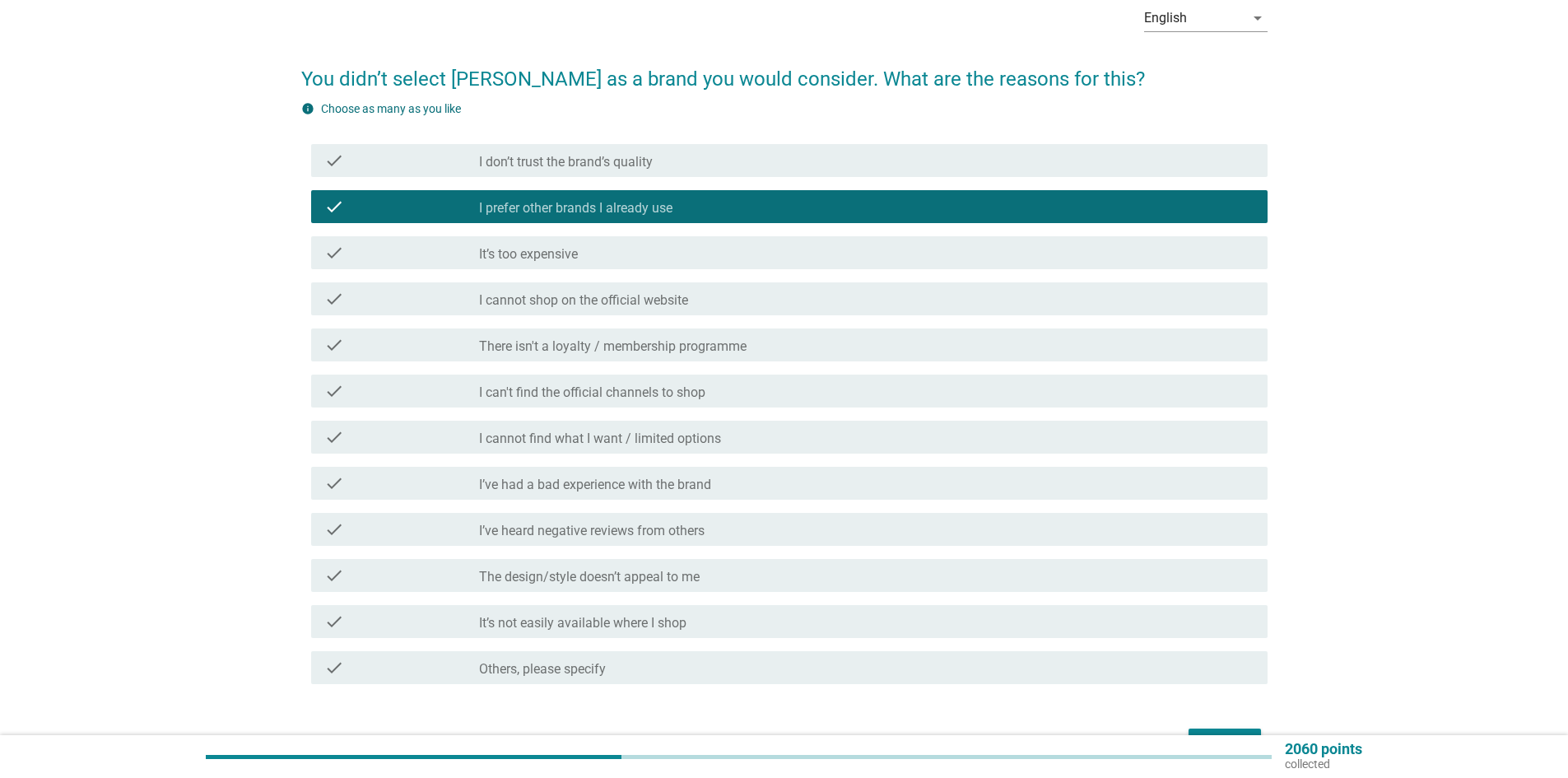
click at [694, 619] on div "check_box_outline_blank It’s not easily available where I shop" at bounding box center [866, 621] width 775 height 20
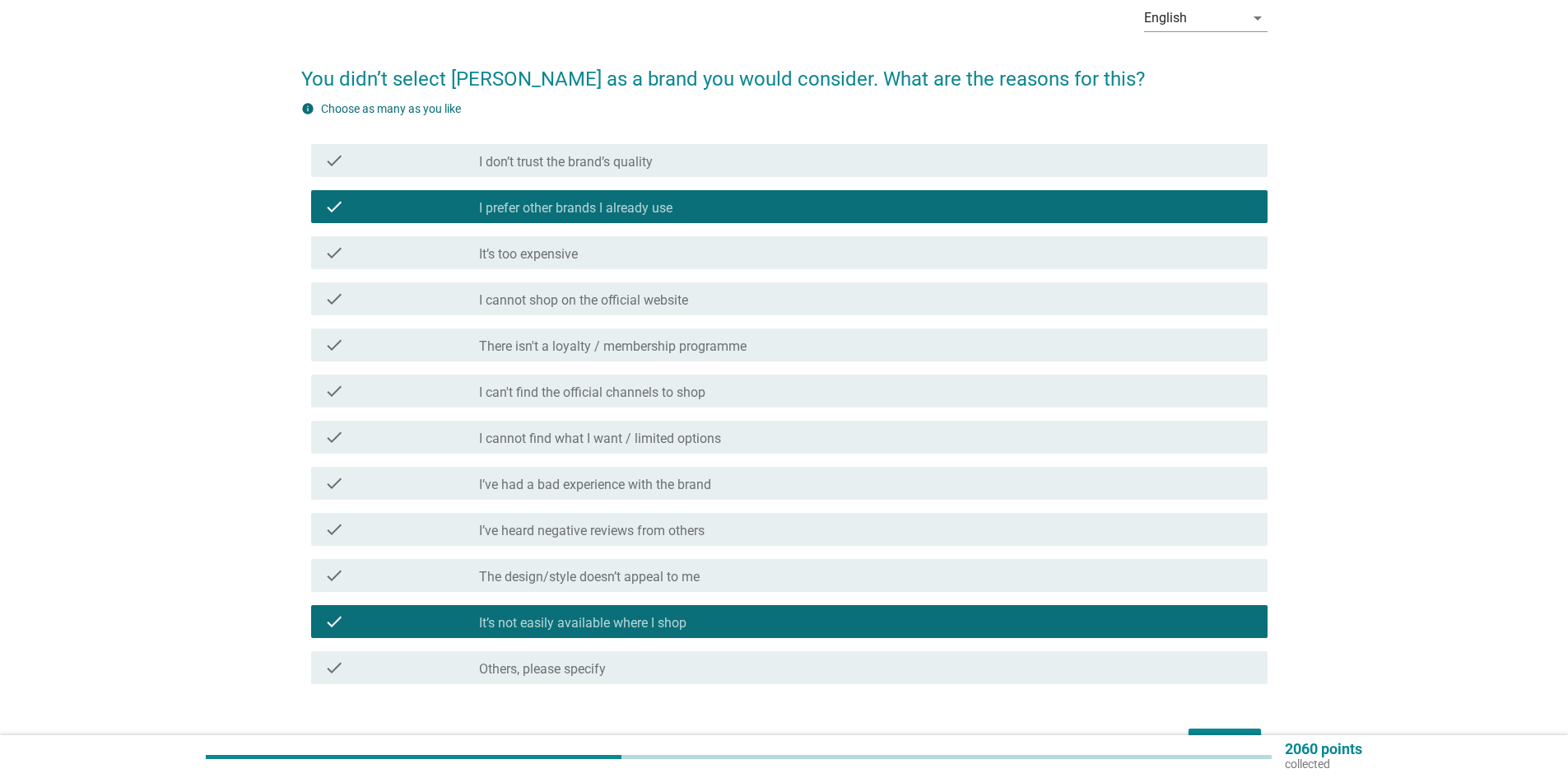
scroll to position [184, 0]
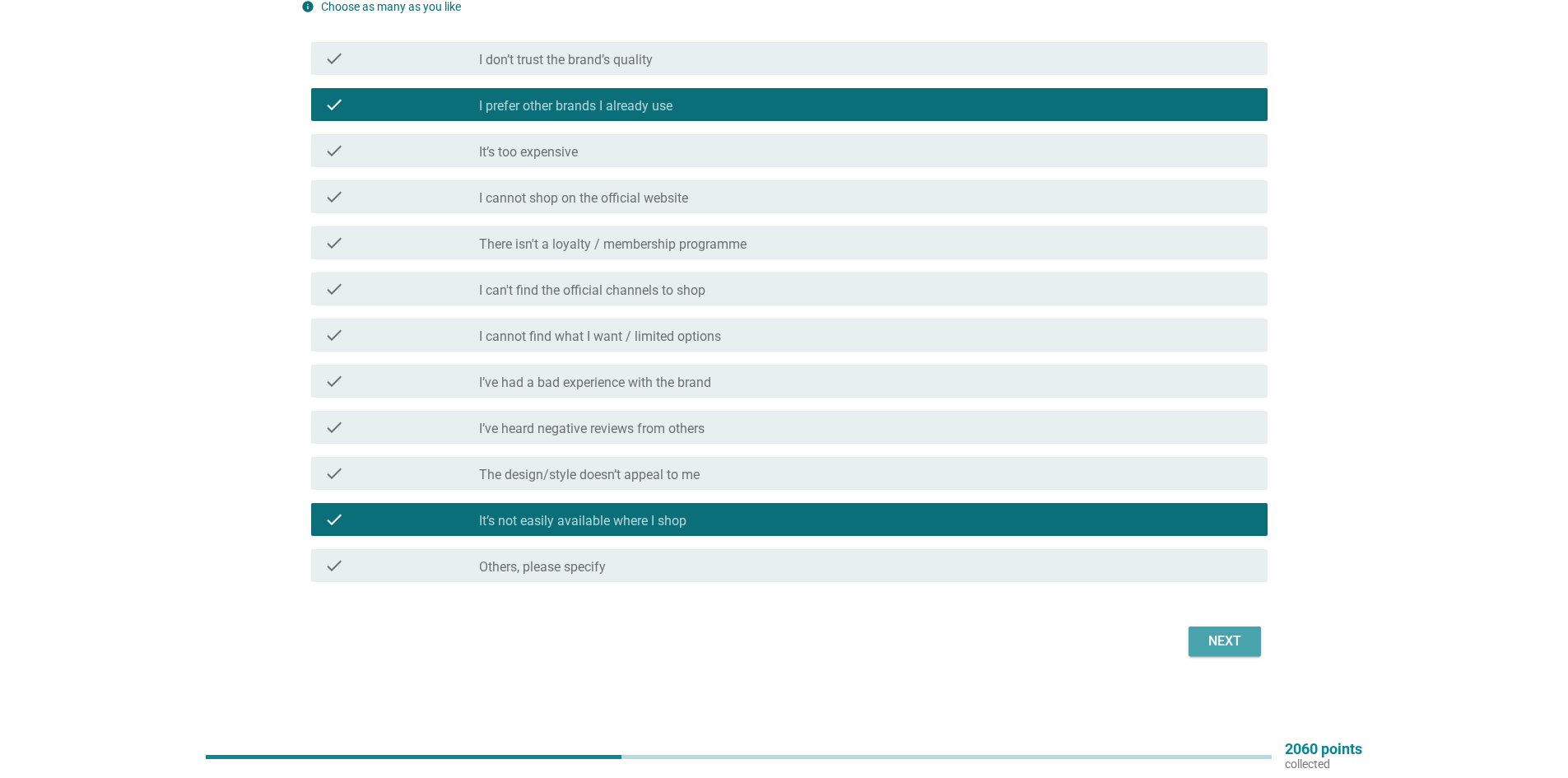
click at [1230, 637] on div "Next" at bounding box center [1224, 641] width 46 height 20
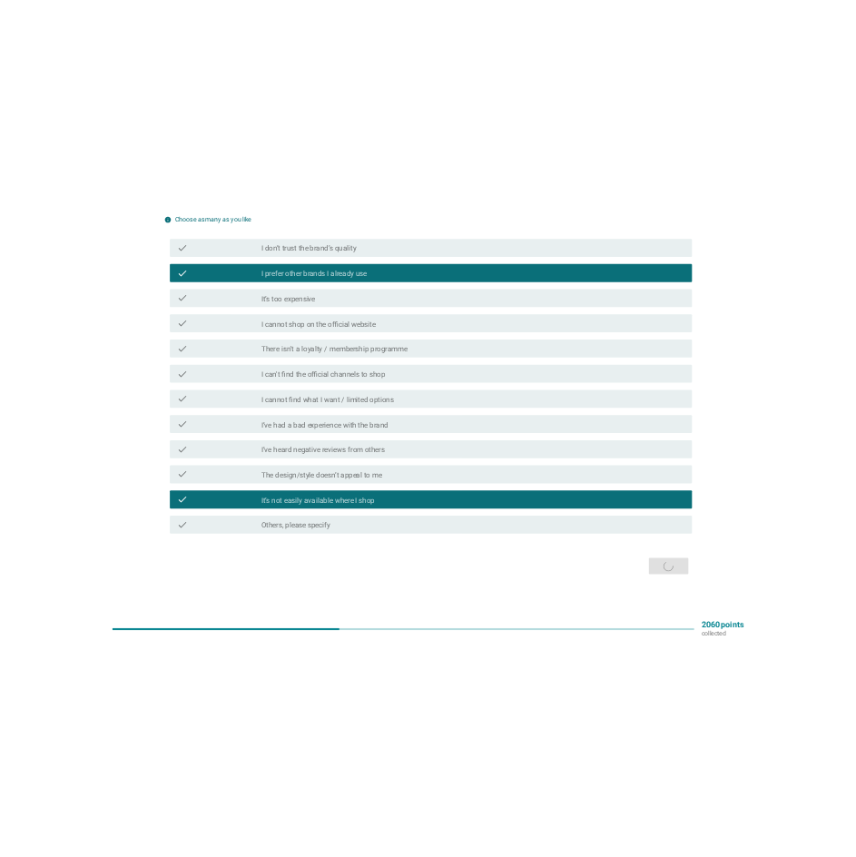
scroll to position [0, 0]
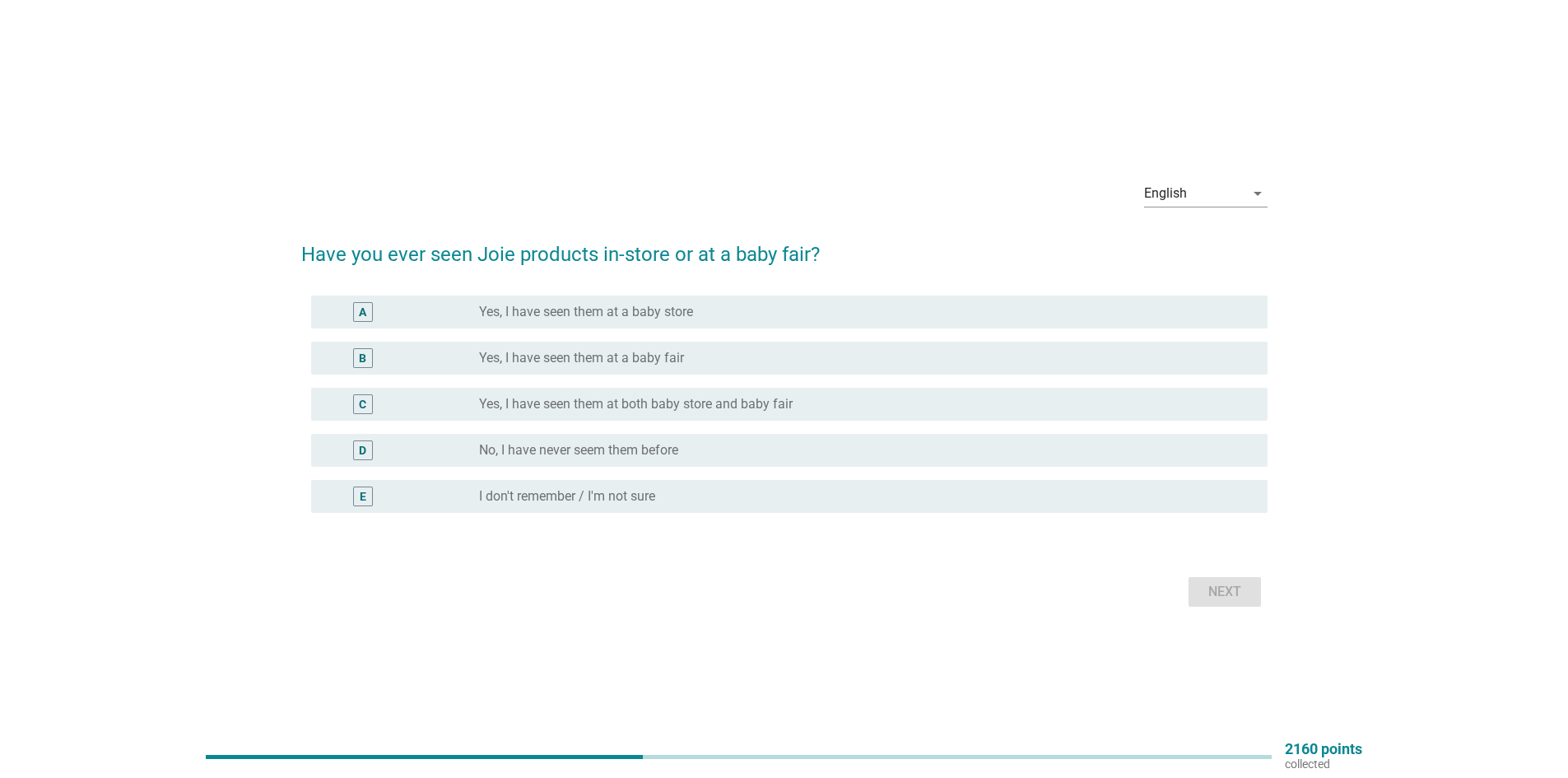
click at [462, 311] on div "A" at bounding box center [402, 312] width 155 height 20
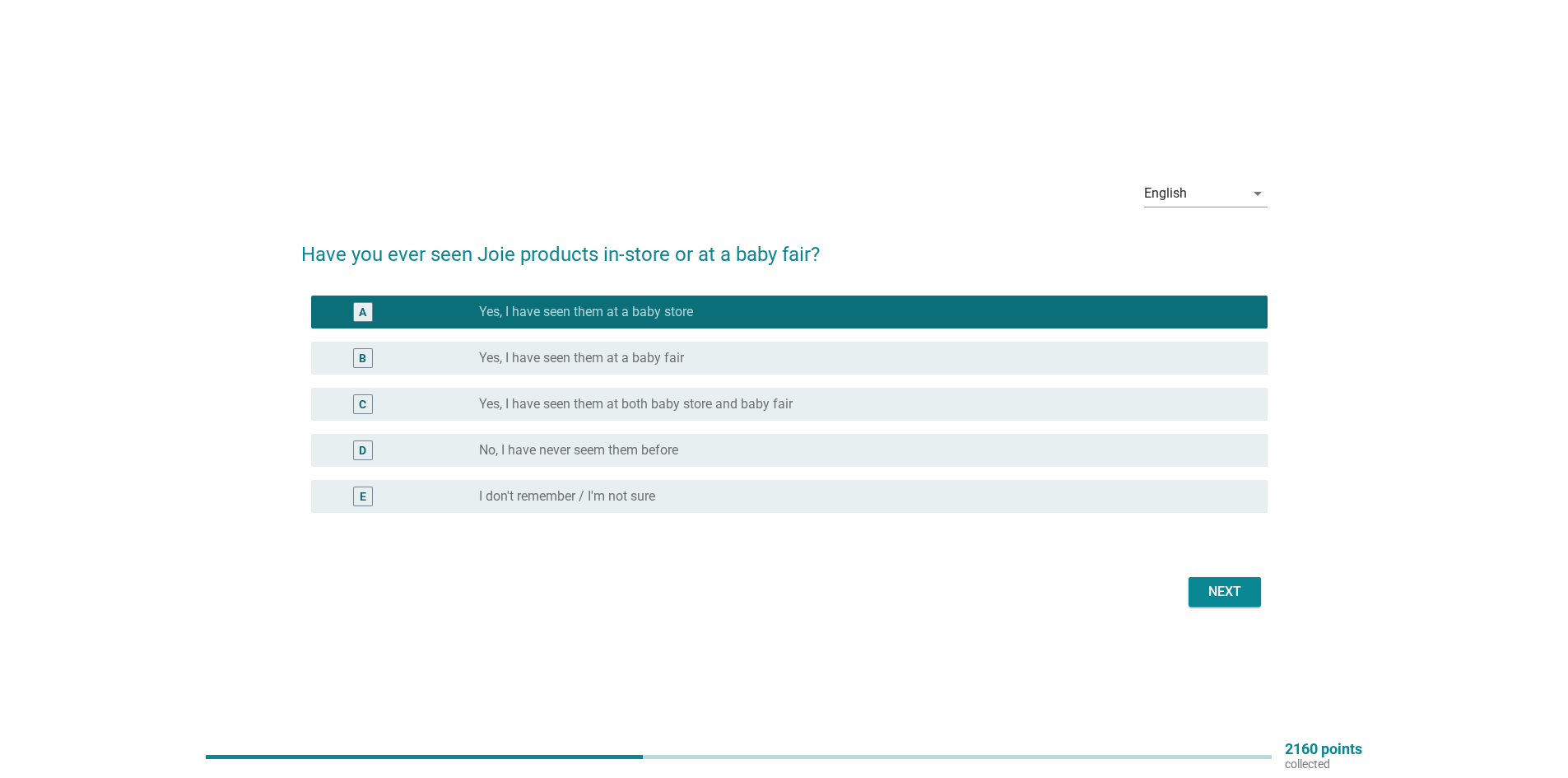
click at [515, 346] on div "B radio_button_unchecked Yes, I have seen them at a baby fair" at bounding box center [789, 358] width 957 height 33
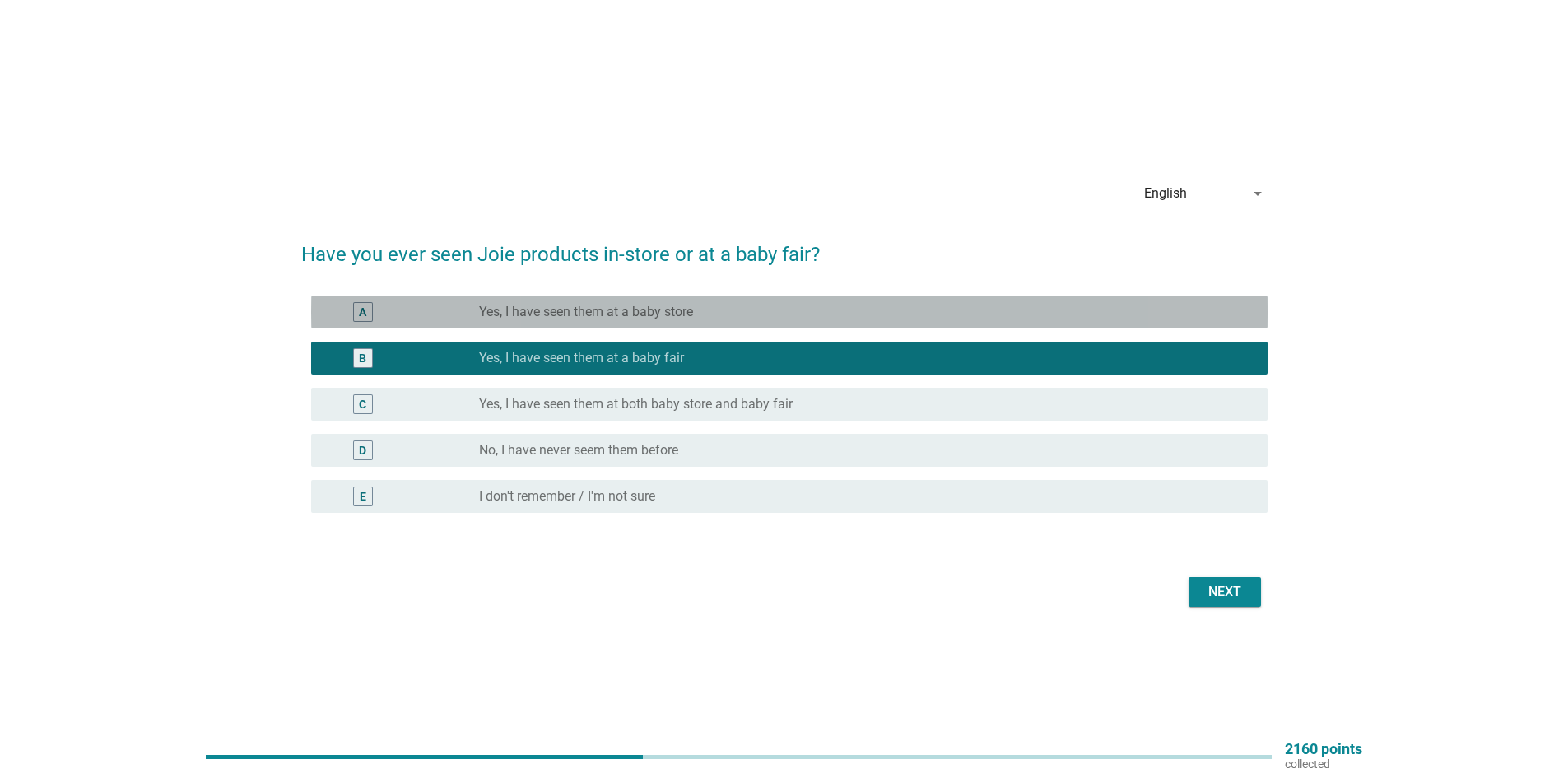
click at [536, 314] on label "Yes, I have seen them at a baby store" at bounding box center [586, 312] width 214 height 16
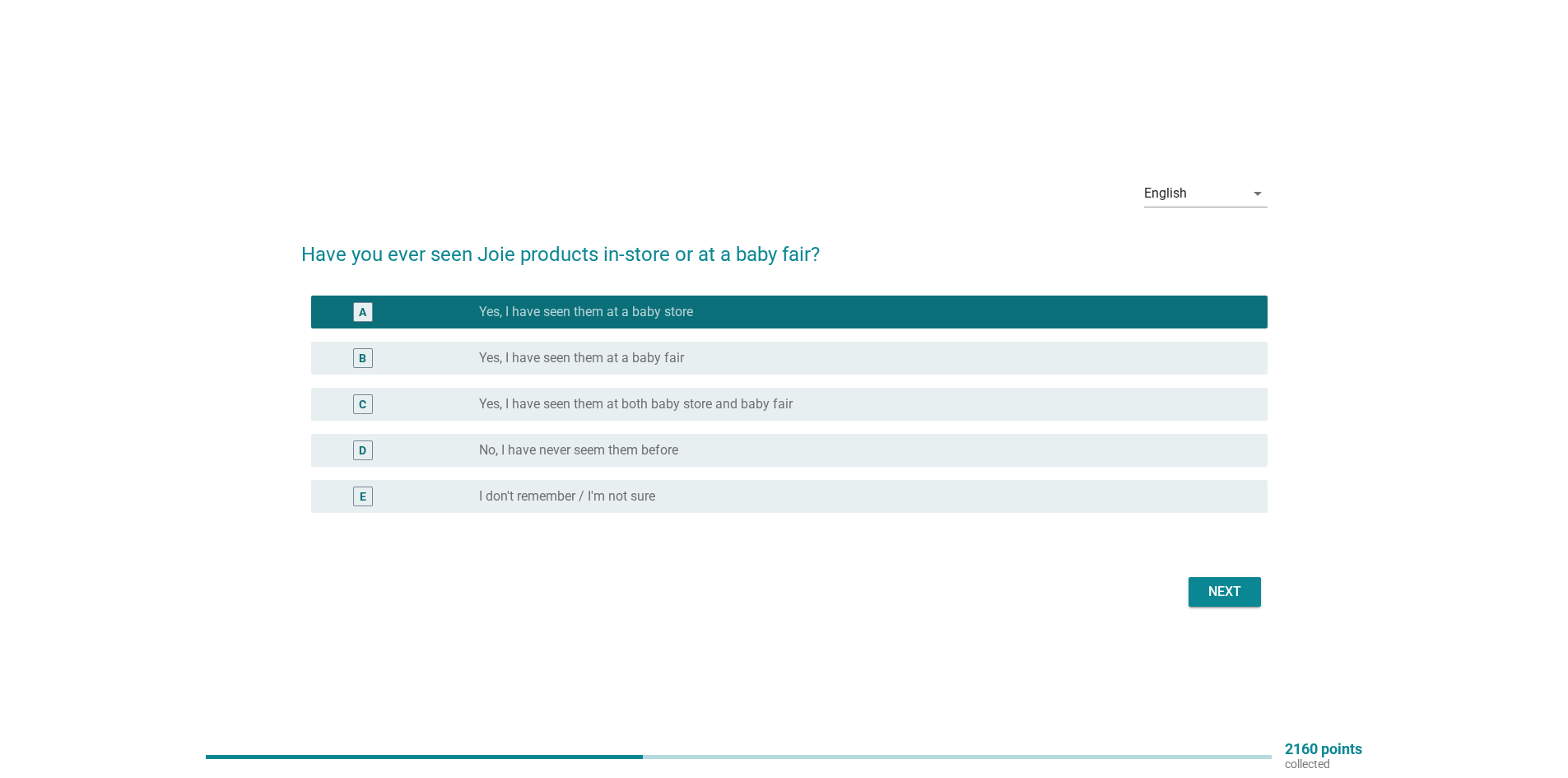
click at [1243, 584] on div "Next" at bounding box center [1224, 592] width 46 height 20
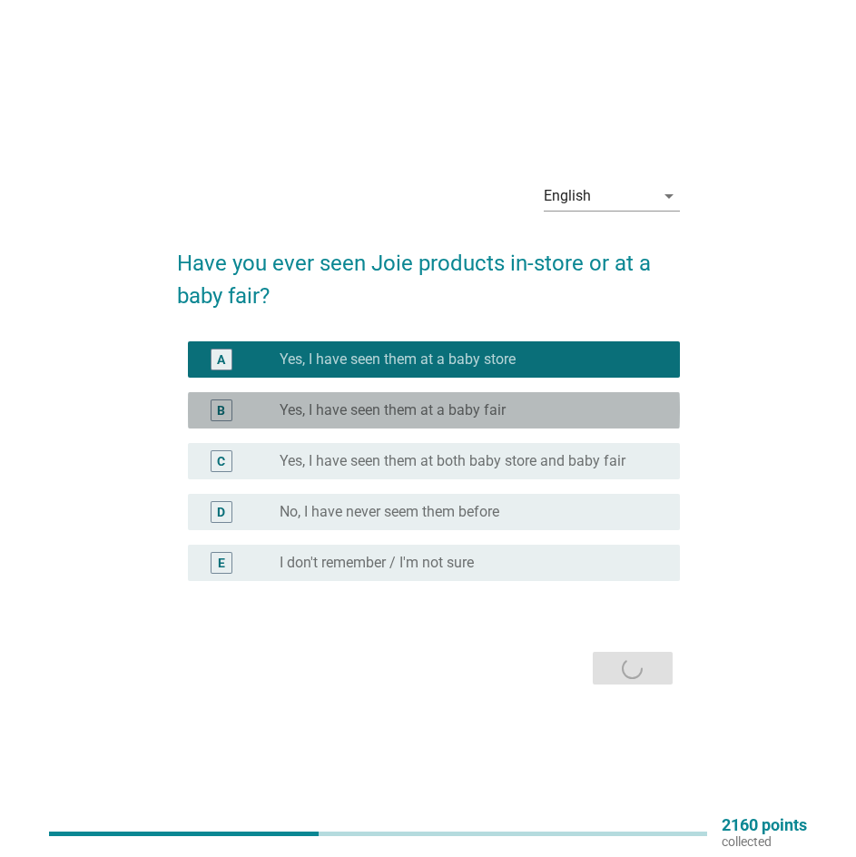
click at [389, 408] on label "Yes, I have seen them at a baby fair" at bounding box center [393, 410] width 226 height 18
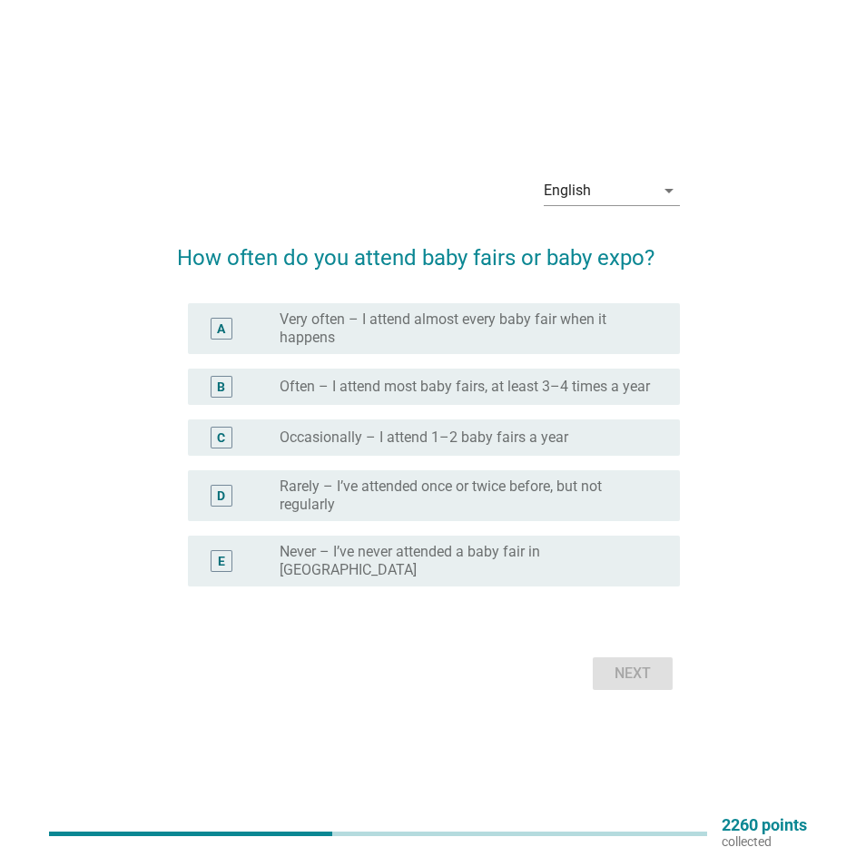
click at [410, 412] on div "B radio_button_unchecked Often – I attend most baby fairs, at least 3–4 times a…" at bounding box center [428, 386] width 503 height 51
click at [381, 329] on label "Very often – I attend almost every baby fair when it happens" at bounding box center [465, 328] width 371 height 36
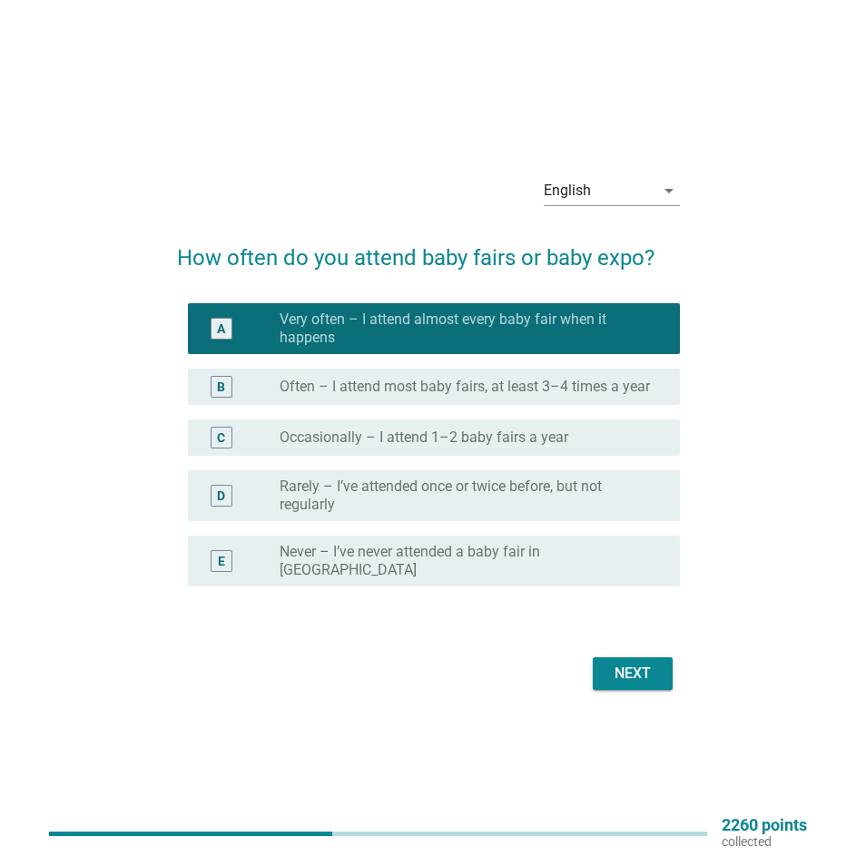
click at [637, 664] on div "Next" at bounding box center [632, 674] width 51 height 22
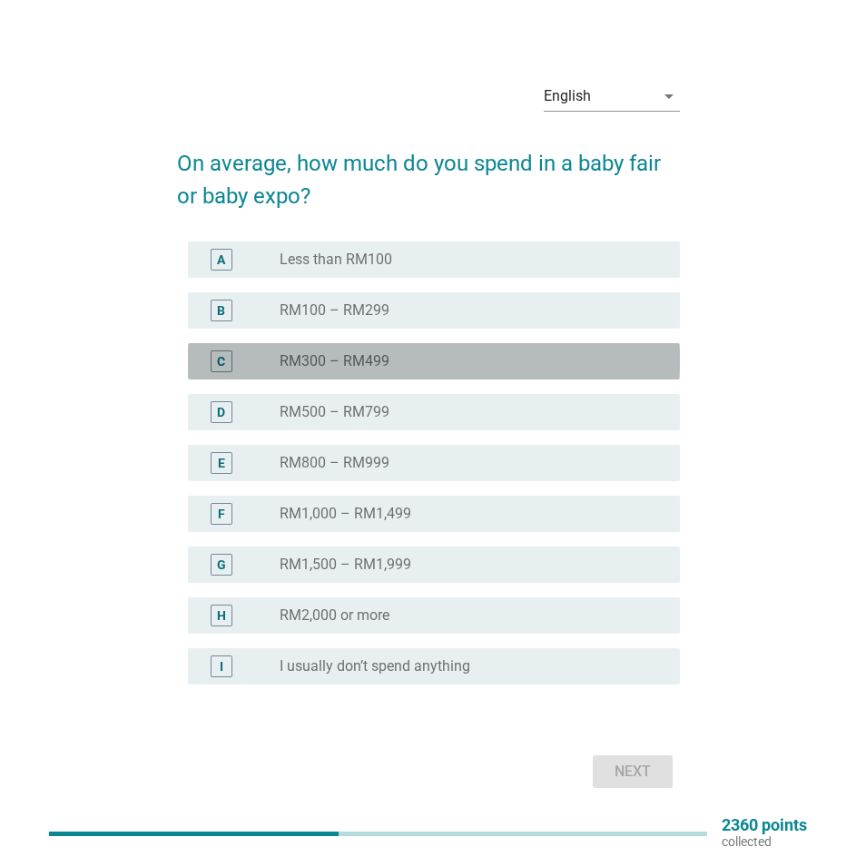
click at [409, 359] on div "radio_button_unchecked RM300 – RM499" at bounding box center [465, 361] width 371 height 18
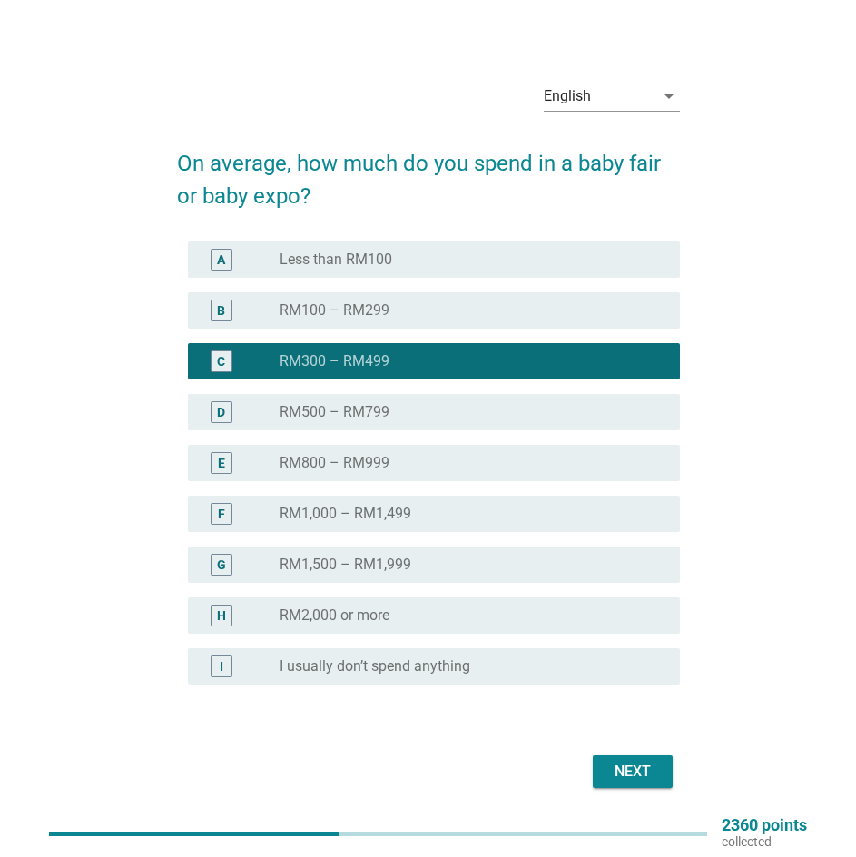
click at [630, 766] on div "Next" at bounding box center [632, 772] width 51 height 22
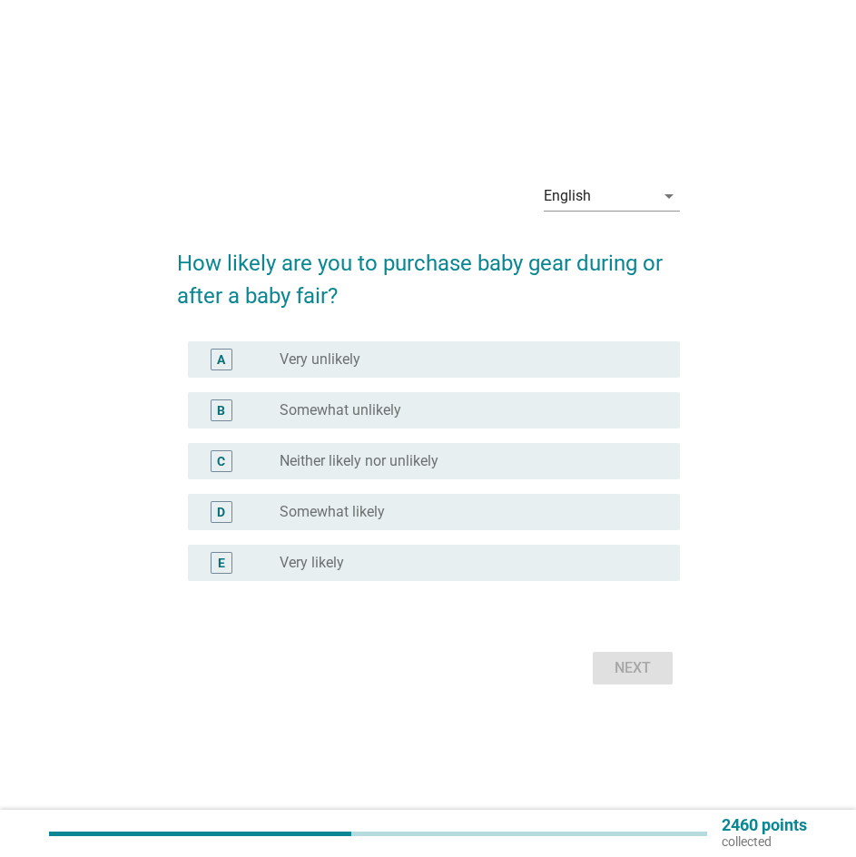
click at [396, 514] on div "radio_button_unchecked Somewhat likely" at bounding box center [465, 512] width 371 height 18
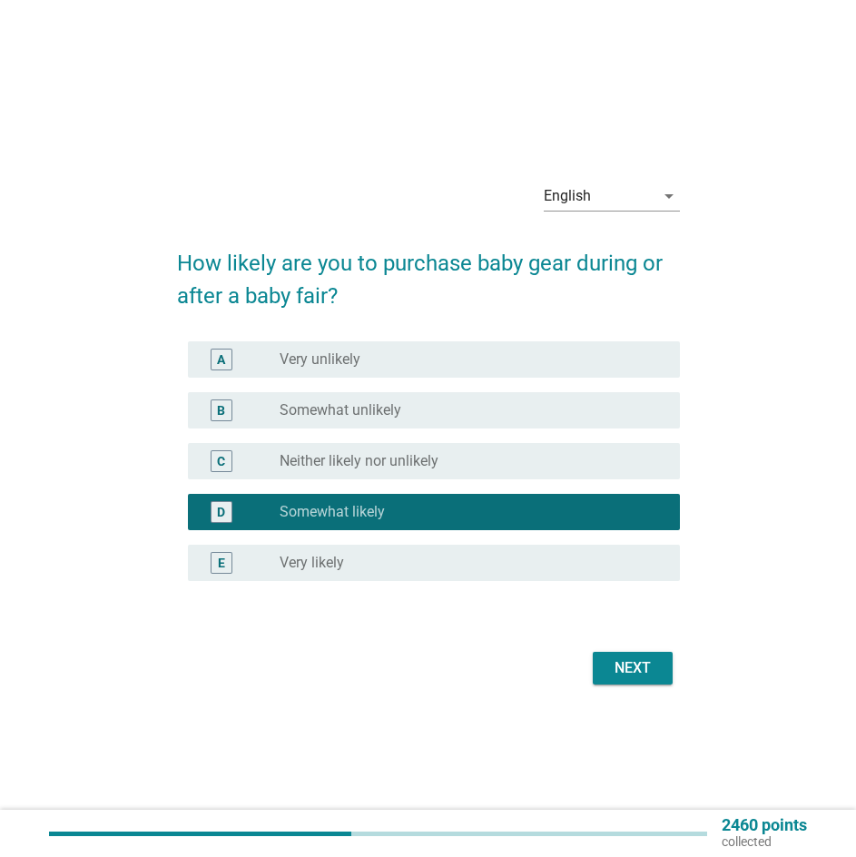
click at [642, 667] on div "Next" at bounding box center [632, 668] width 51 height 22
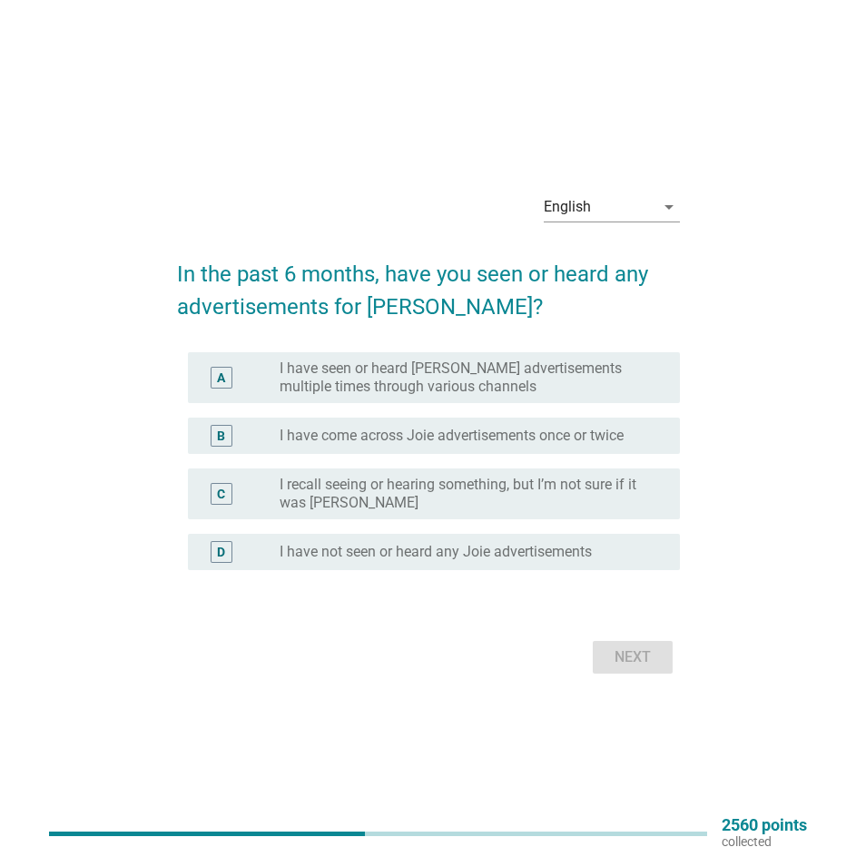
click at [383, 559] on label "I have not seen or heard any Joie advertisements" at bounding box center [436, 552] width 312 height 18
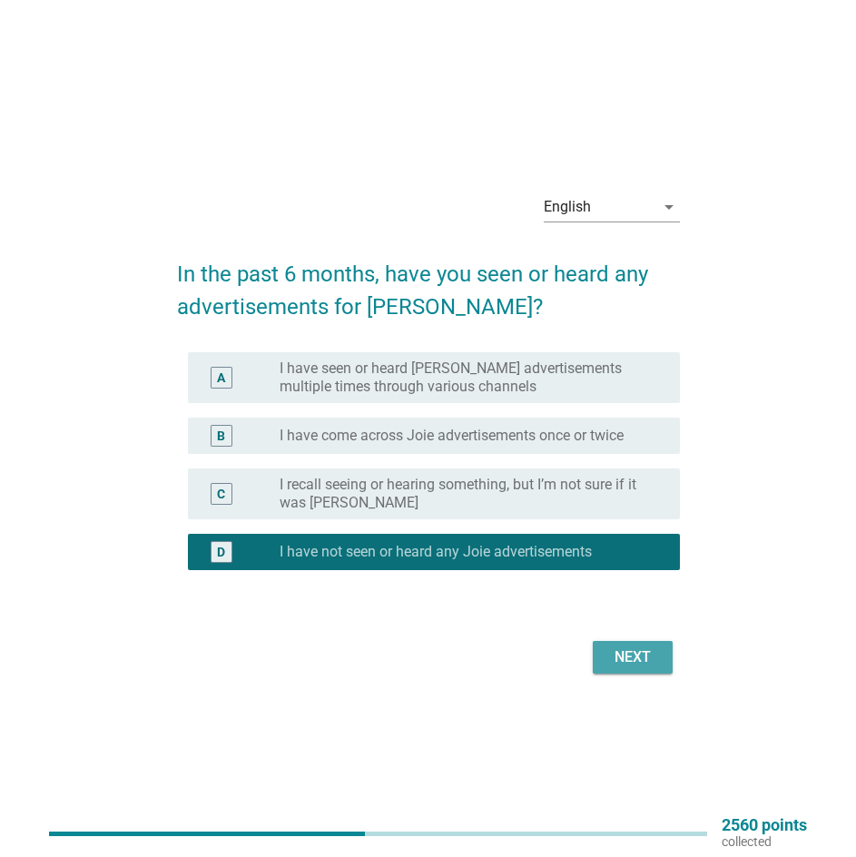
click at [634, 653] on div "Next" at bounding box center [632, 657] width 51 height 22
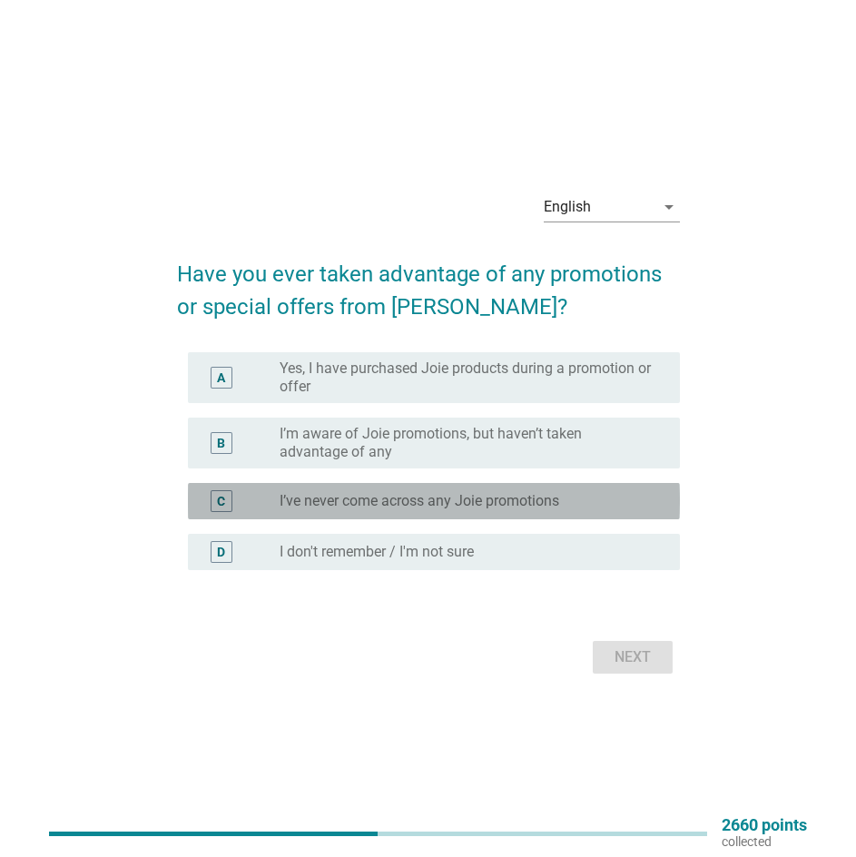
click at [408, 506] on label "I’ve never come across any Joie promotions" at bounding box center [420, 501] width 280 height 18
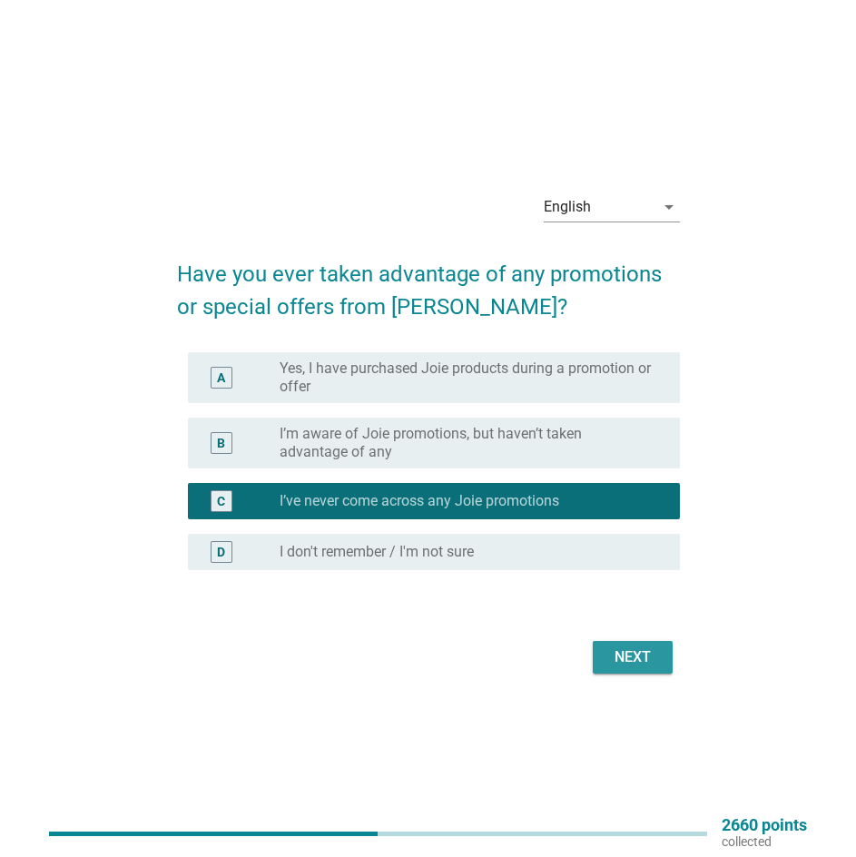
click at [630, 656] on div "Next" at bounding box center [632, 657] width 51 height 22
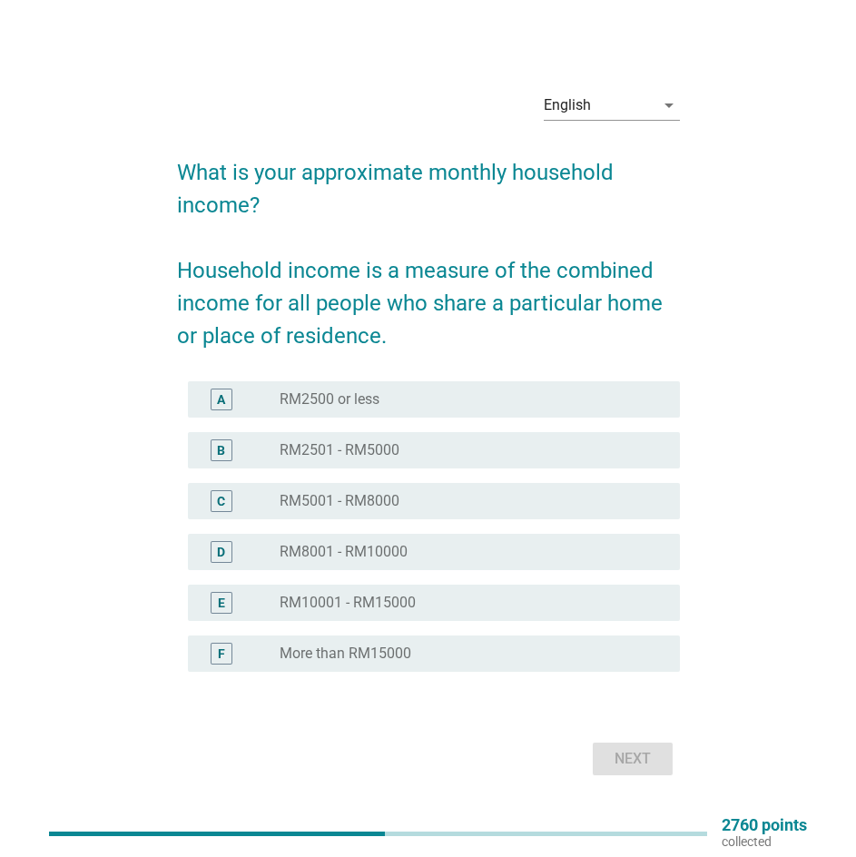
click at [371, 544] on label "RM8001 - RM10000" at bounding box center [344, 552] width 128 height 18
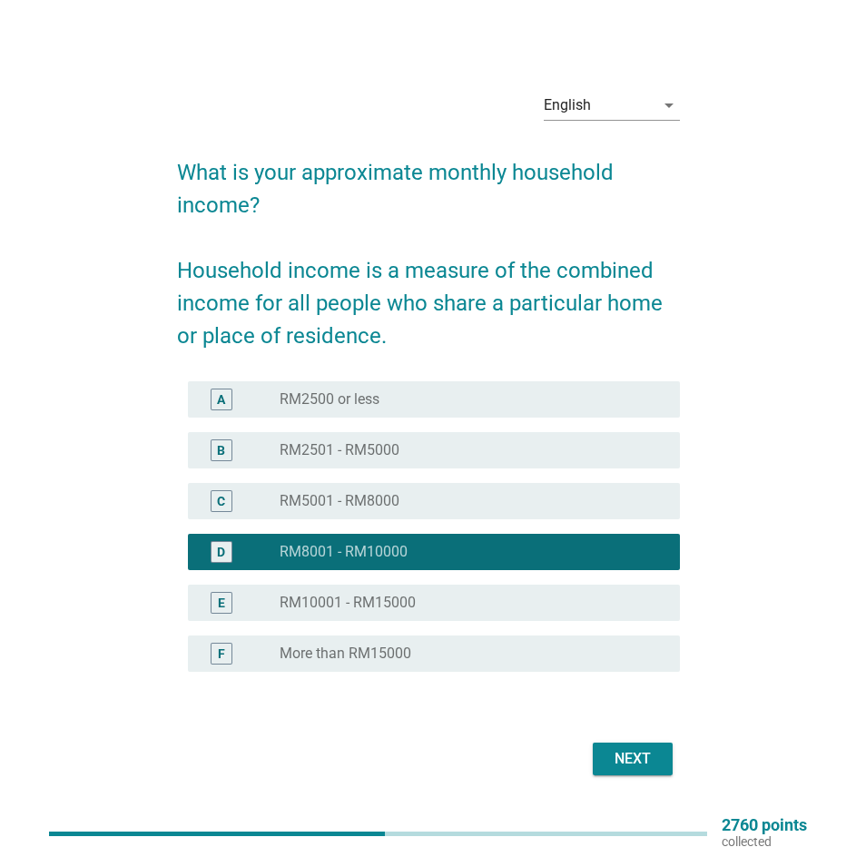
click at [409, 502] on div "radio_button_unchecked RM5001 - RM8000" at bounding box center [465, 501] width 371 height 18
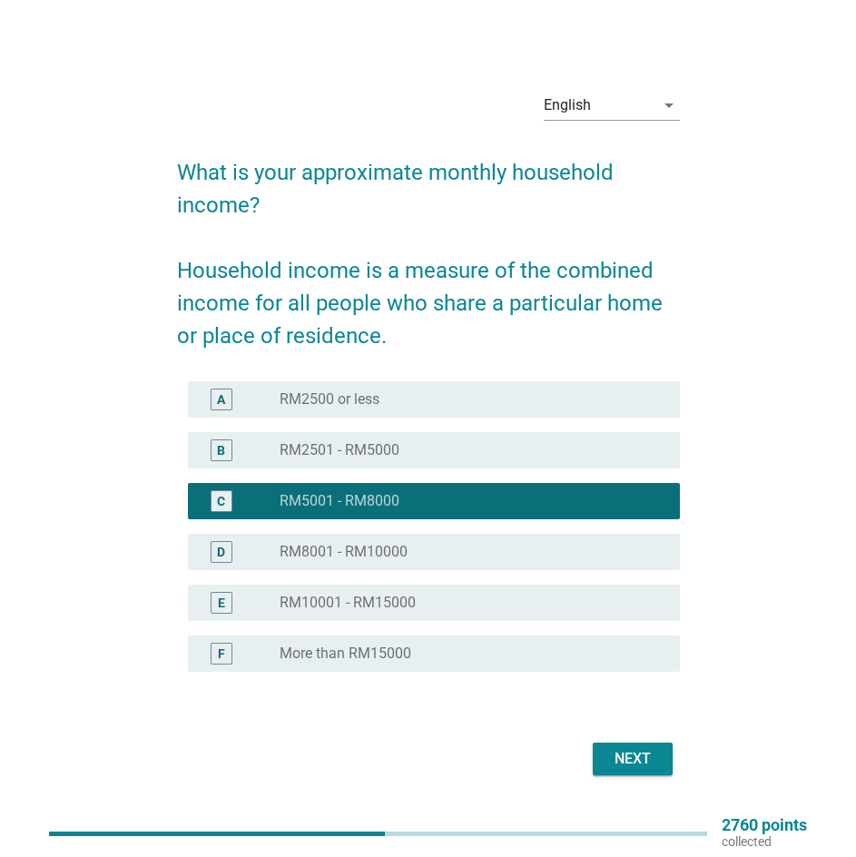
click at [643, 765] on div "Next" at bounding box center [632, 759] width 51 height 22
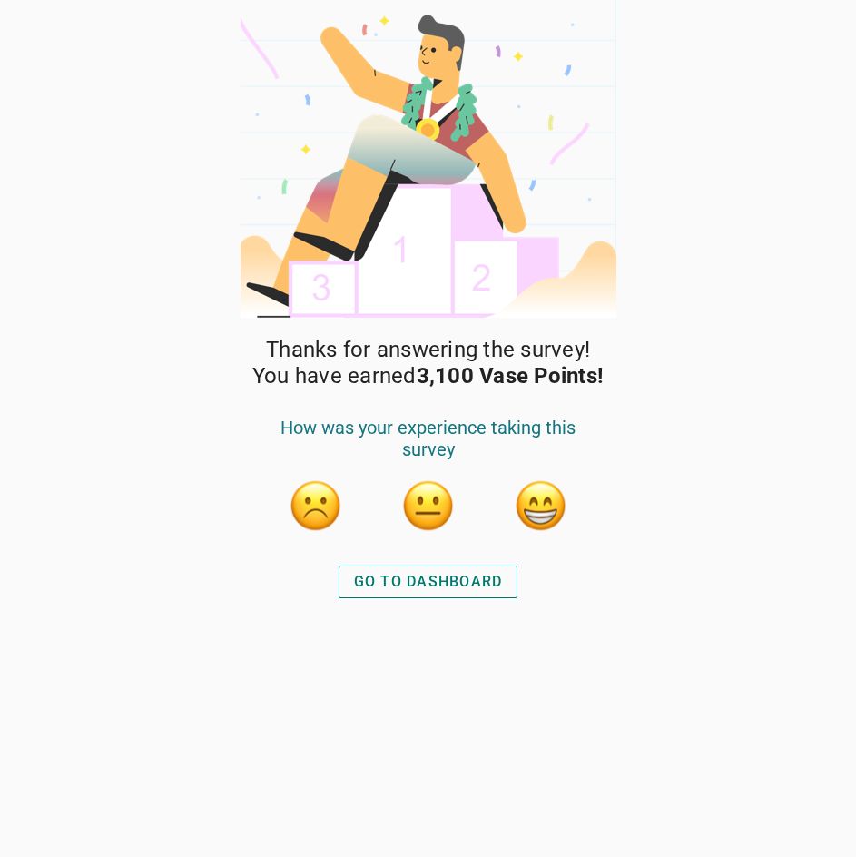
click at [459, 586] on div "GO TO DASHBOARD" at bounding box center [428, 582] width 149 height 22
